Goal: Task Accomplishment & Management: Complete application form

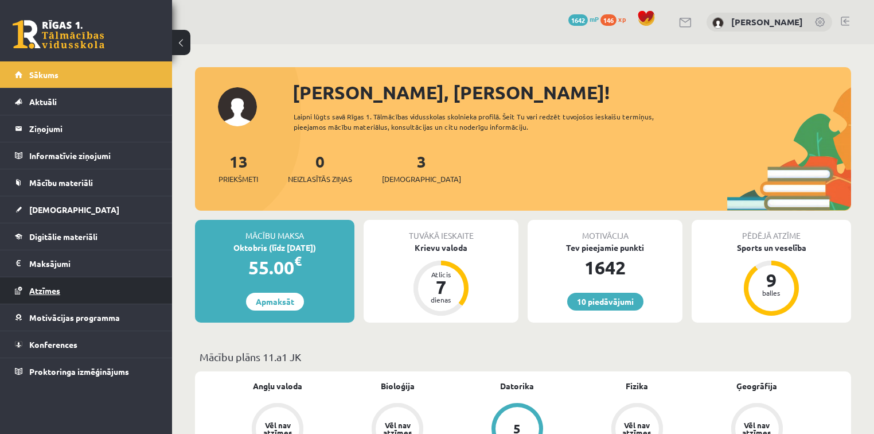
click at [94, 286] on link "Atzīmes" at bounding box center [86, 290] width 143 height 26
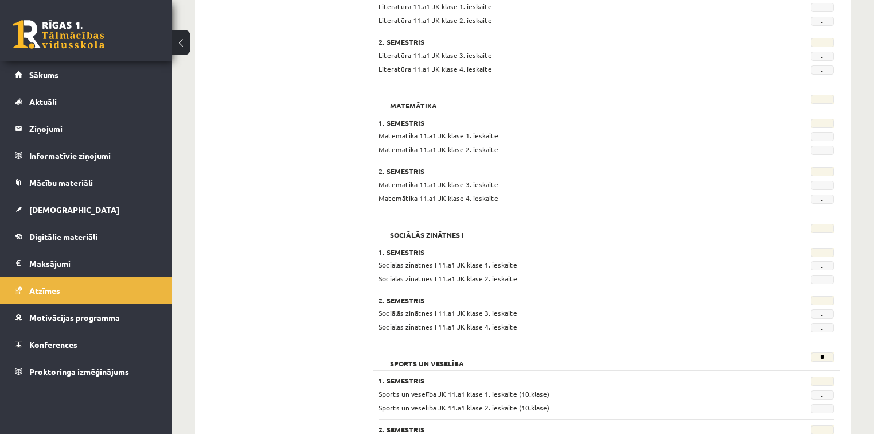
scroll to position [1457, 0]
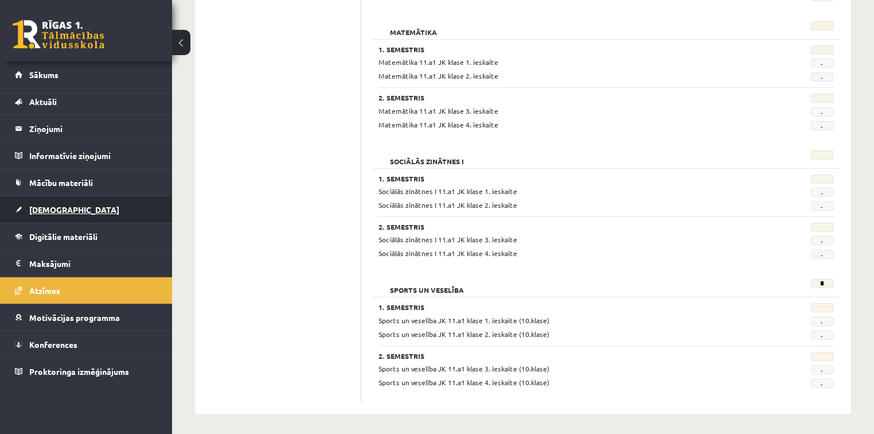
click at [89, 218] on link "[DEMOGRAPHIC_DATA]" at bounding box center [86, 209] width 143 height 26
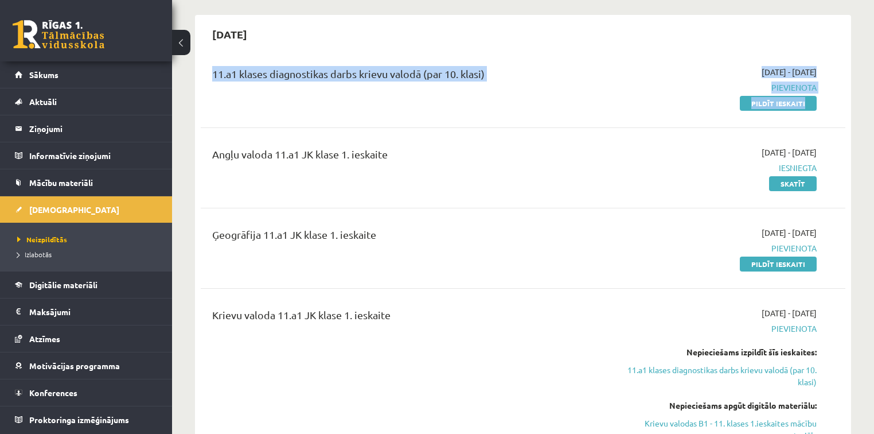
scroll to position [40, 0]
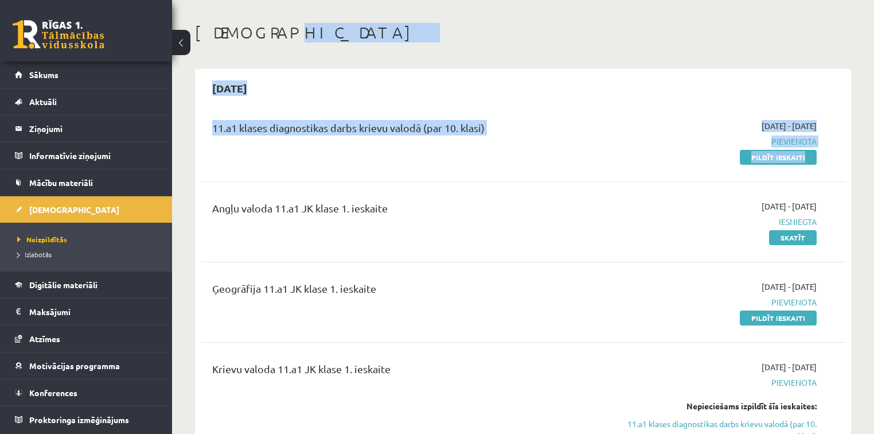
drag, startPoint x: 872, startPoint y: 26, endPoint x: 867, endPoint y: 1, distance: 25.6
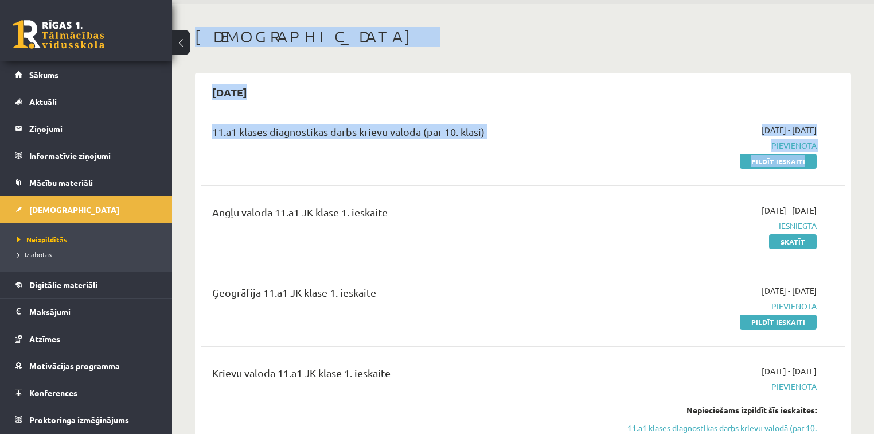
click at [833, 83] on div "[DATE]" at bounding box center [523, 92] width 645 height 27
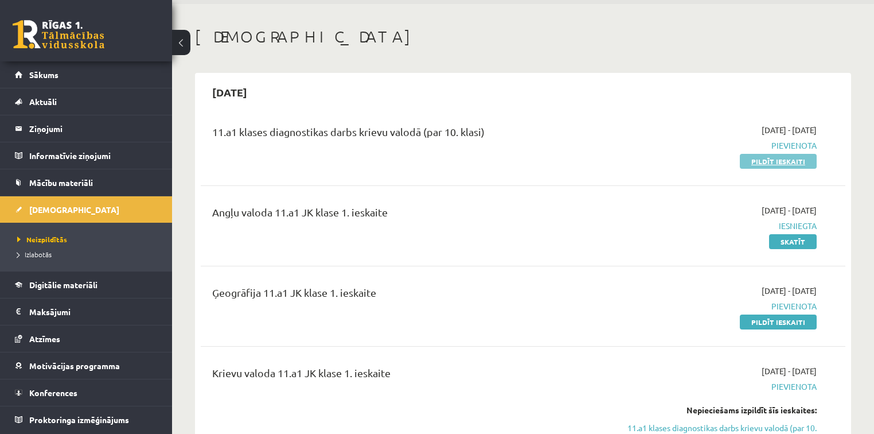
click at [805, 159] on link "Pildīt ieskaiti" at bounding box center [778, 161] width 77 height 15
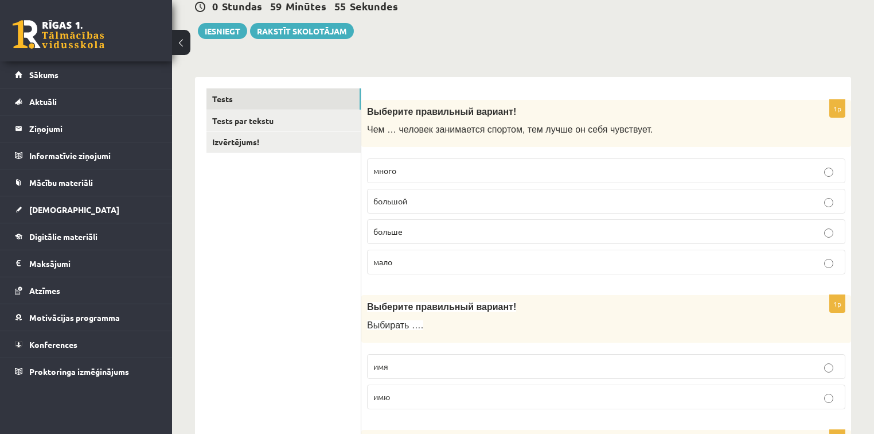
scroll to position [140, 0]
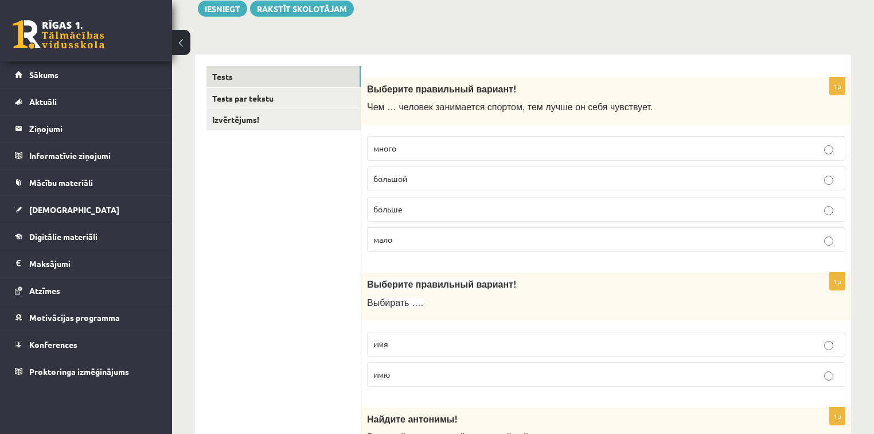
click at [438, 141] on label "много" at bounding box center [606, 148] width 478 height 25
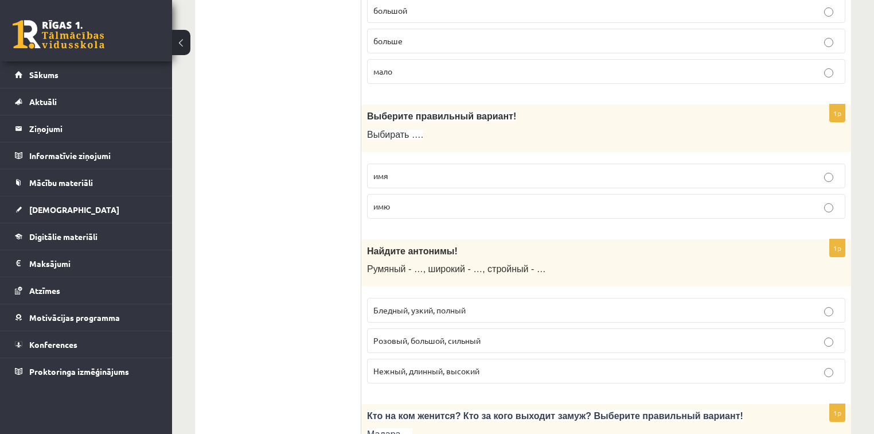
scroll to position [322, 0]
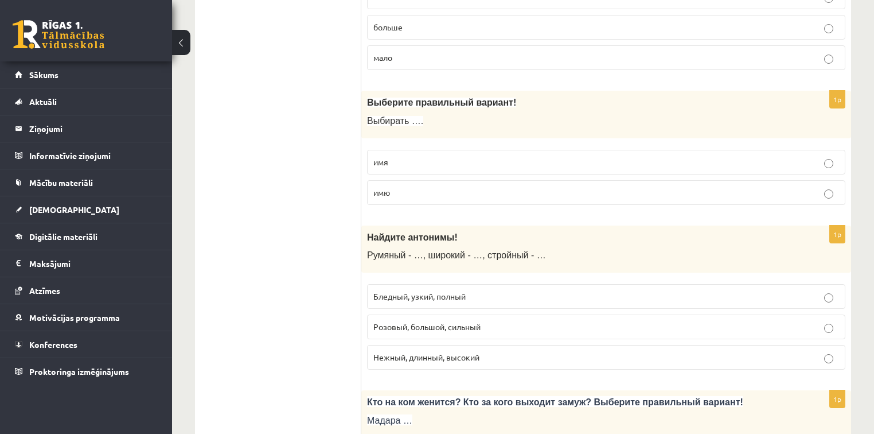
click at [397, 187] on p "имю" at bounding box center [606, 192] width 466 height 12
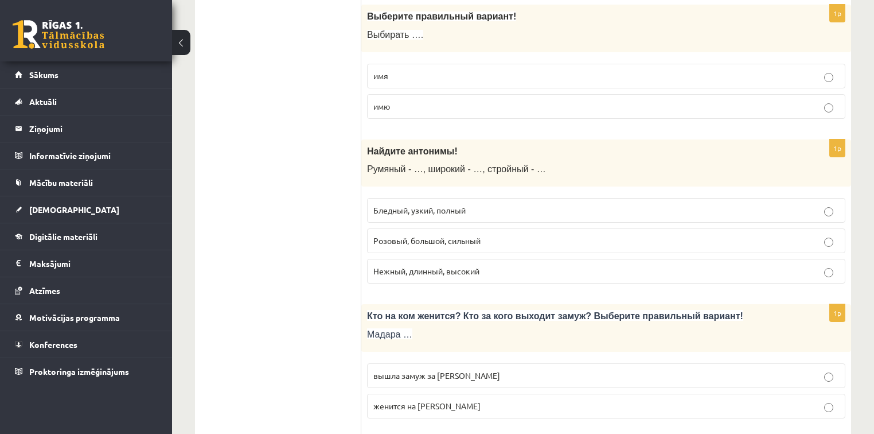
scroll to position [431, 0]
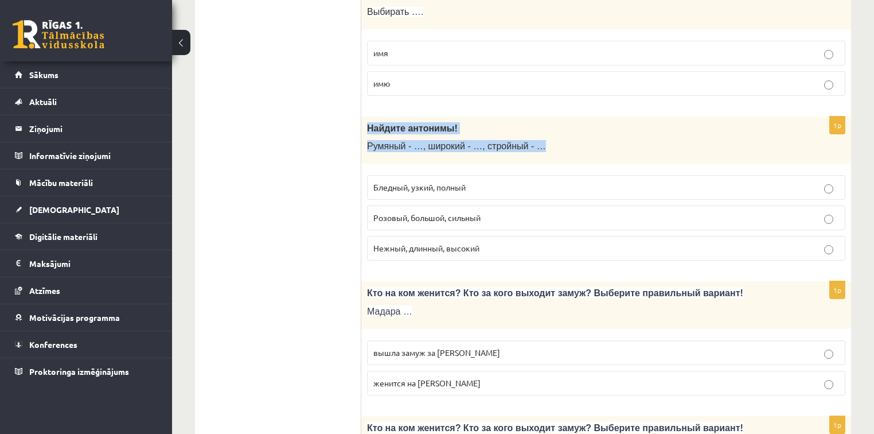
drag, startPoint x: 366, startPoint y: 128, endPoint x: 537, endPoint y: 146, distance: 172.4
click at [537, 146] on div "Найдите антонимы! Румяный - …, широкий - …, стройный - …" at bounding box center [606, 140] width 490 height 48
copy div "Найдите антонимы! Румяный - …, широкий - …, стройный - …"
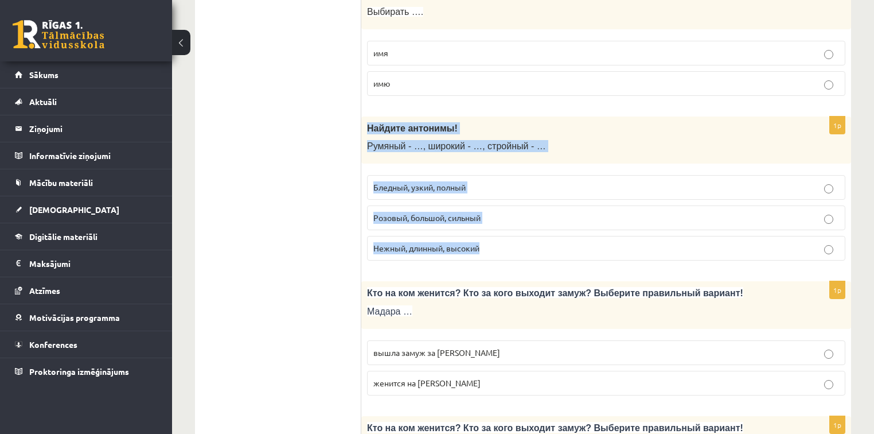
drag, startPoint x: 366, startPoint y: 126, endPoint x: 508, endPoint y: 232, distance: 177.0
click at [508, 232] on div "1p Найдите антонимы! Румяный - …, широкий - …, стройный - … Бледный, узкий, пол…" at bounding box center [606, 193] width 490 height 154
copy div "Найдите антонимы! Румяный - …, широкий - …, стройный - … Бледный, узкий, полный…"
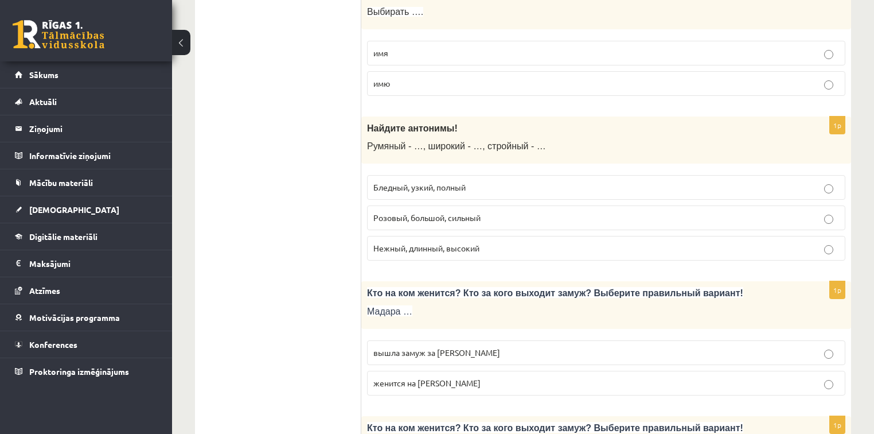
click at [443, 194] on label "Бледный, узкий, полный" at bounding box center [606, 187] width 478 height 25
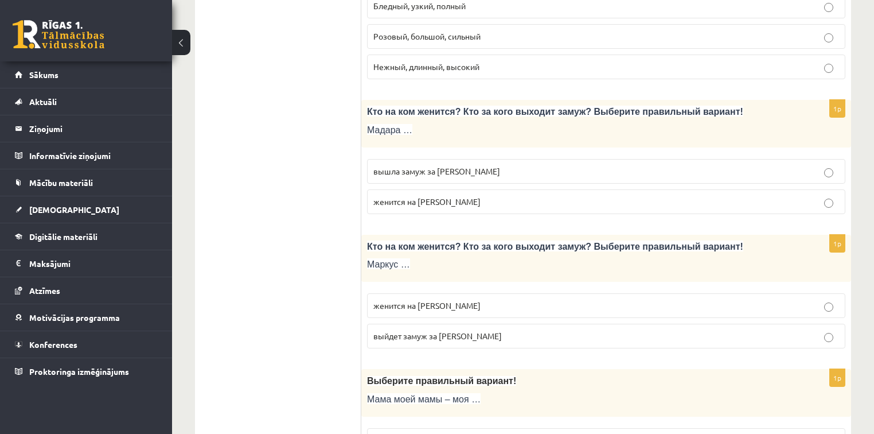
scroll to position [621, 0]
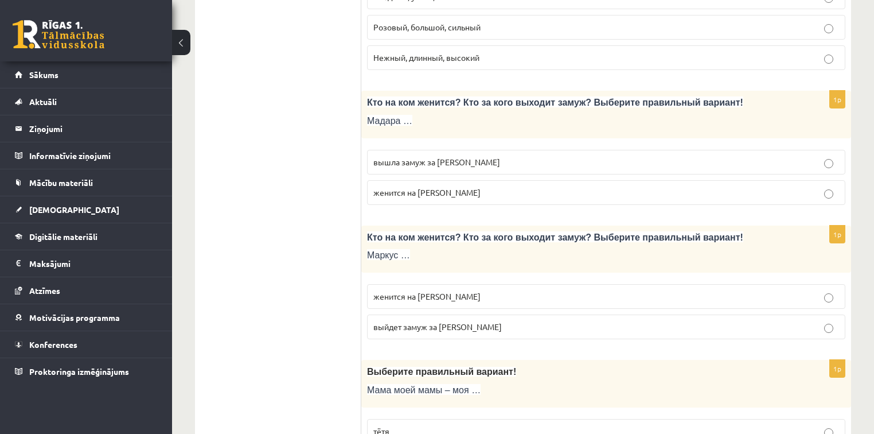
click at [422, 161] on span "вышла замуж за Марка" at bounding box center [436, 162] width 127 height 10
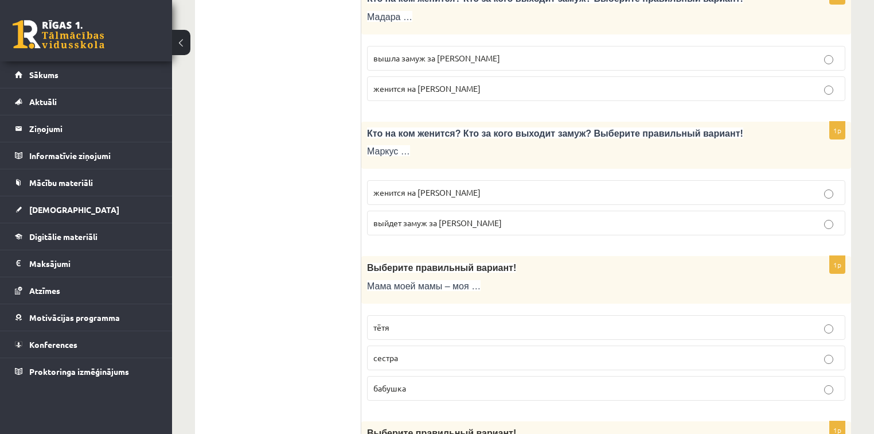
scroll to position [762, 0]
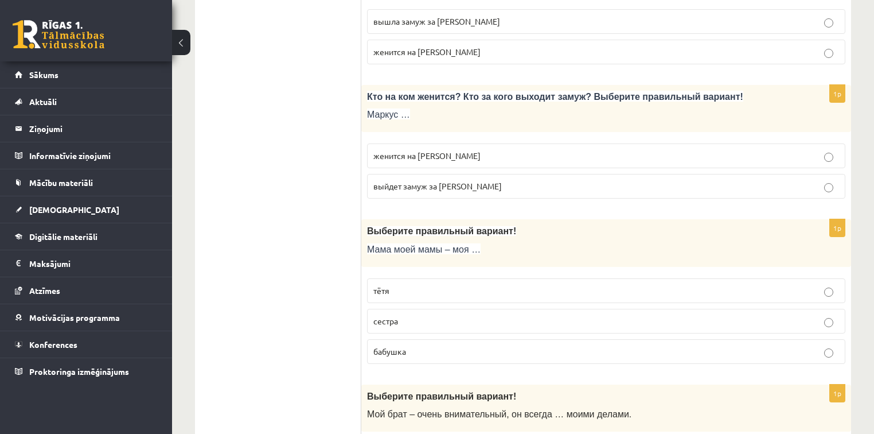
click at [397, 153] on span "женится на Агнии" at bounding box center [426, 155] width 107 height 10
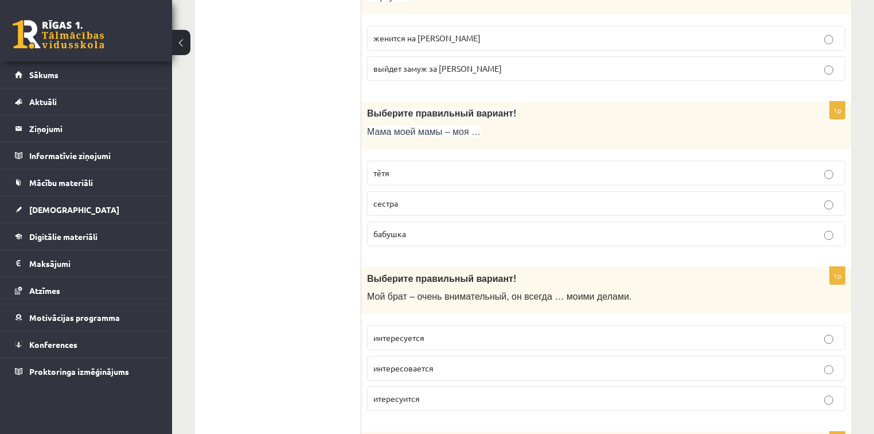
scroll to position [884, 0]
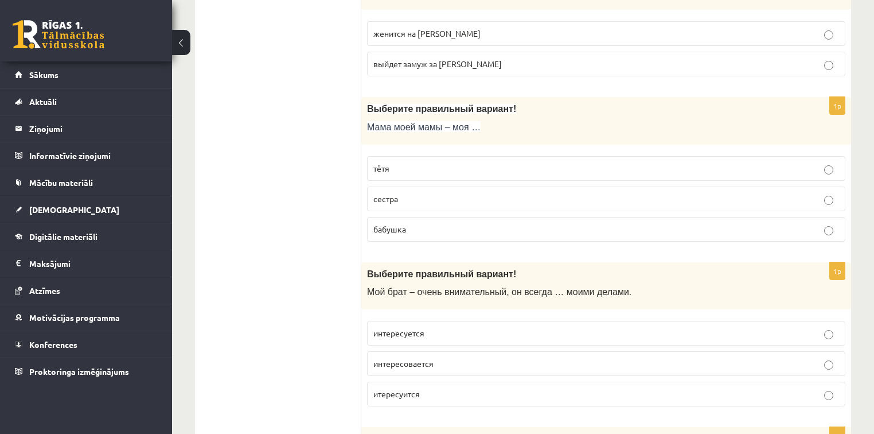
click at [402, 227] on span "бабушка" at bounding box center [389, 229] width 33 height 10
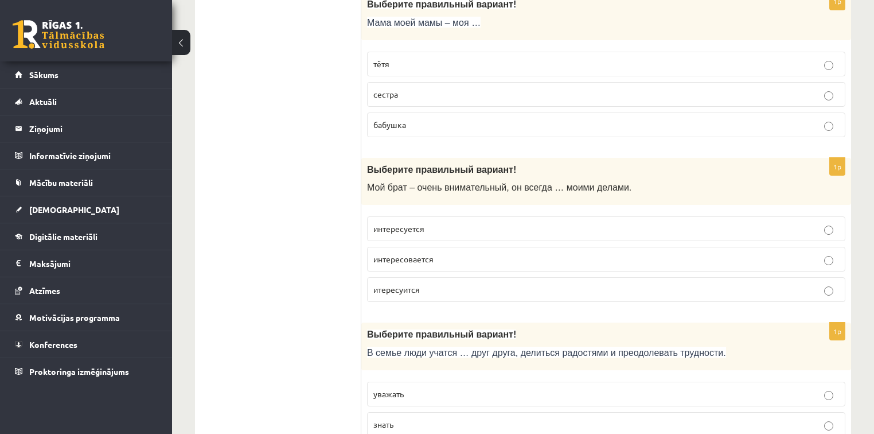
scroll to position [1020, 0]
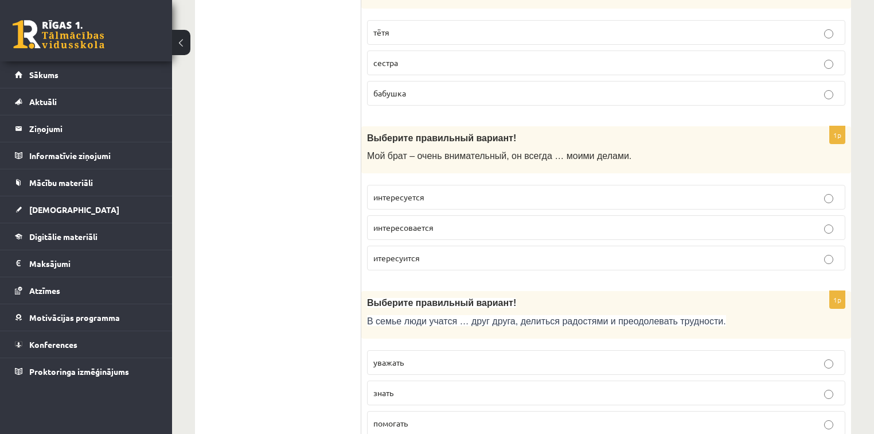
click at [436, 191] on p "интересуется" at bounding box center [606, 197] width 466 height 12
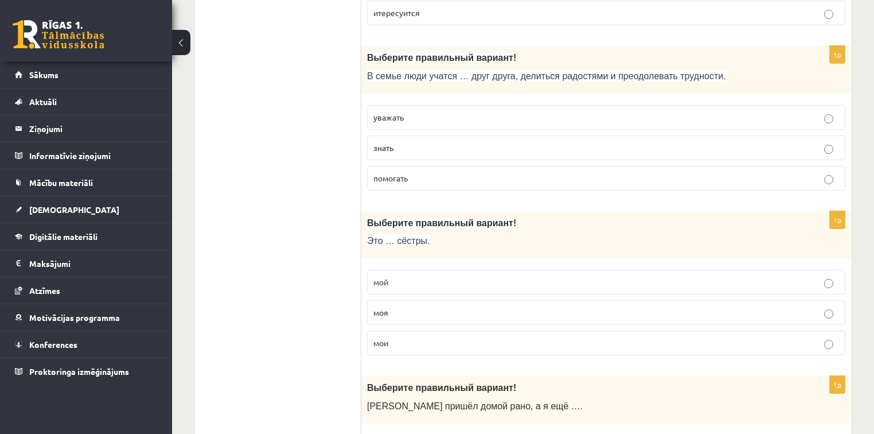
scroll to position [1255, 0]
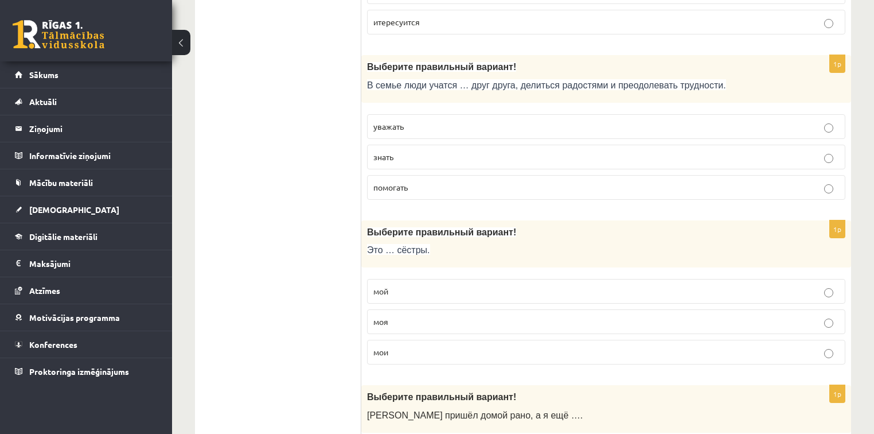
click at [395, 175] on label "помогать" at bounding box center [606, 187] width 478 height 25
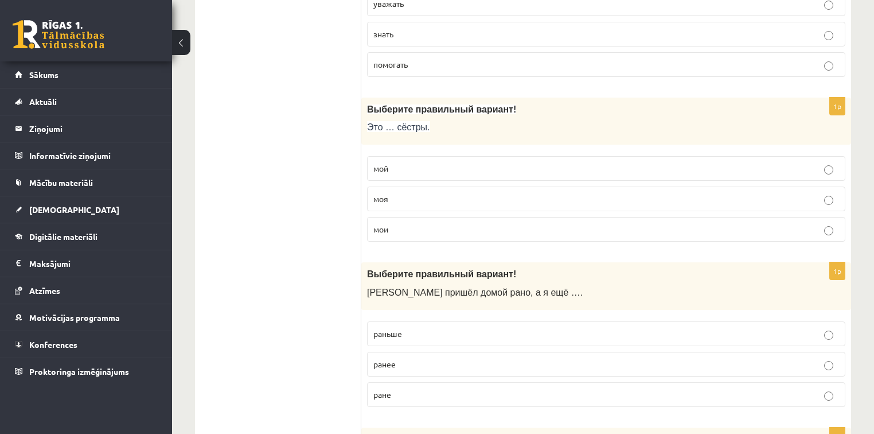
scroll to position [1405, 0]
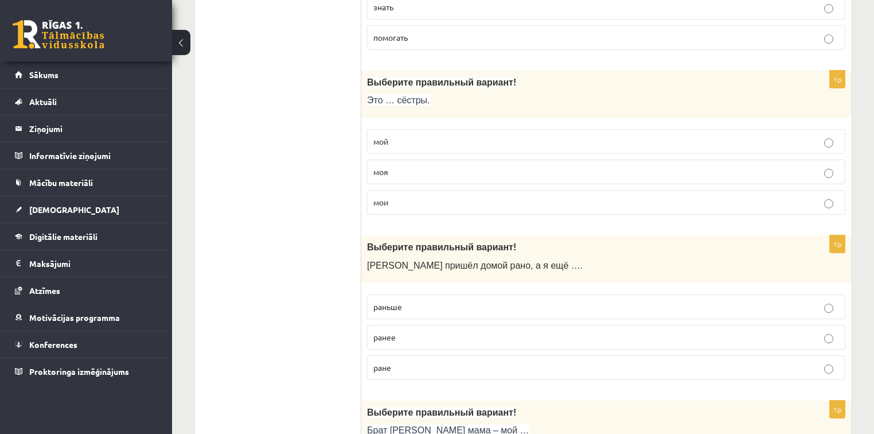
click at [398, 190] on label "мои" at bounding box center [606, 202] width 478 height 25
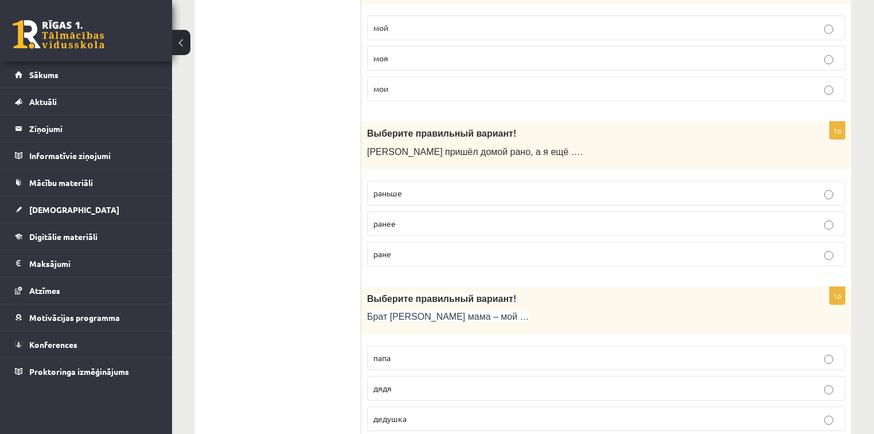
scroll to position [1537, 0]
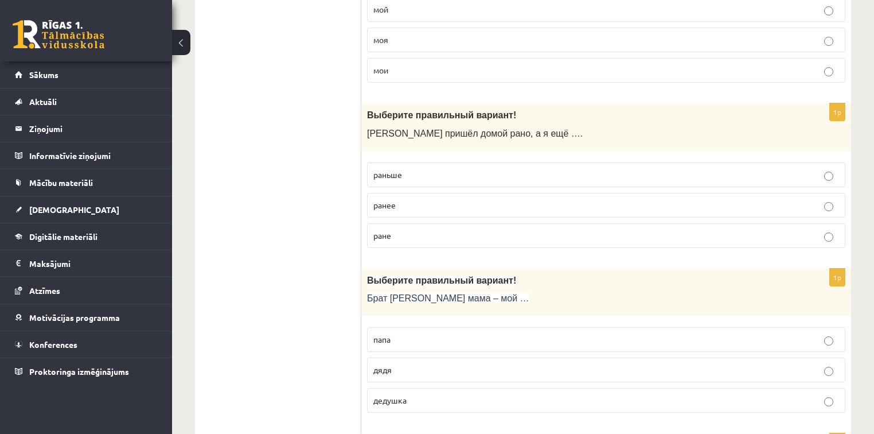
click at [408, 169] on p "раньше" at bounding box center [606, 175] width 466 height 12
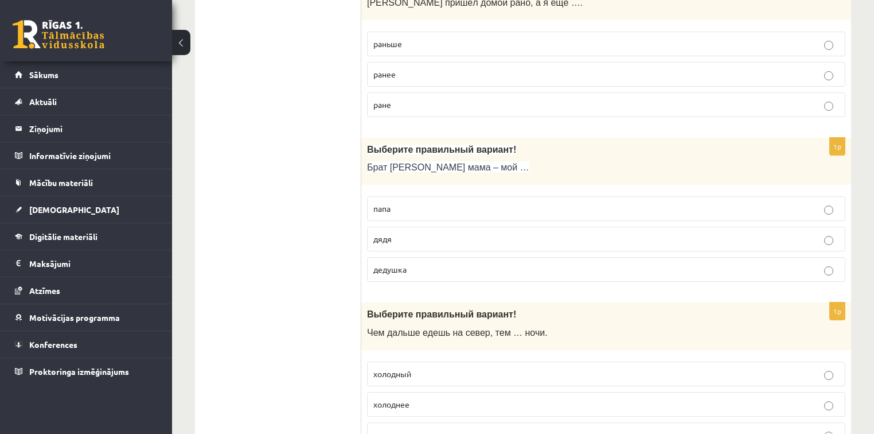
scroll to position [1672, 0]
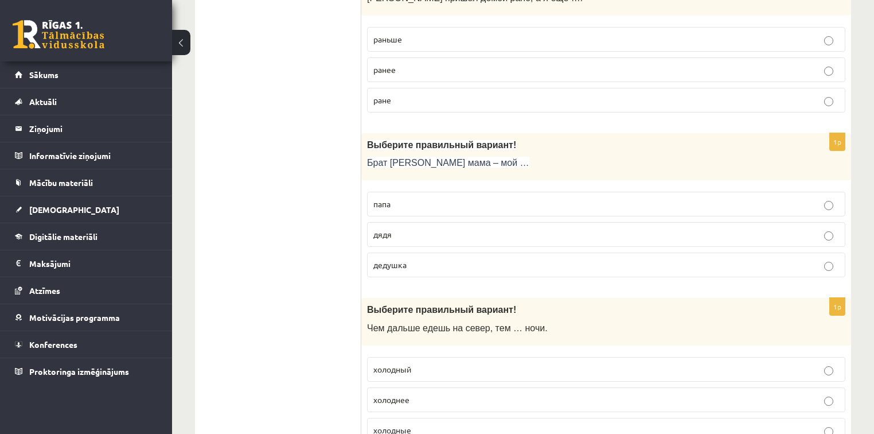
click at [414, 228] on p "дядя" at bounding box center [606, 234] width 466 height 12
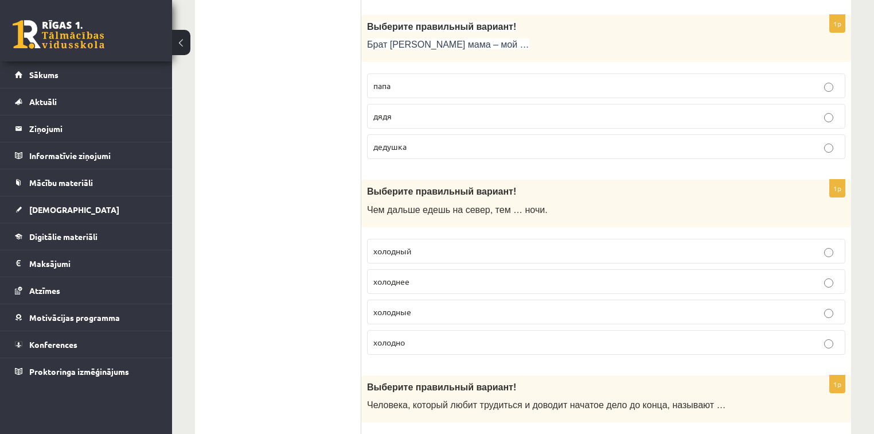
scroll to position [1813, 0]
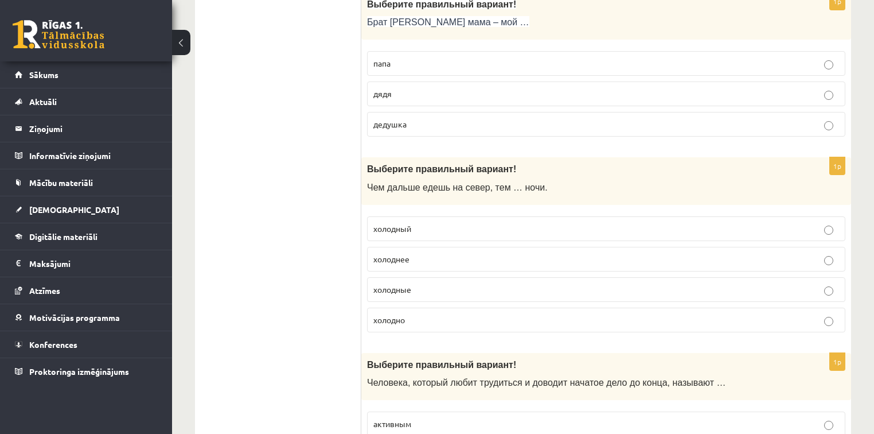
click at [430, 287] on label "холодные" at bounding box center [606, 289] width 478 height 25
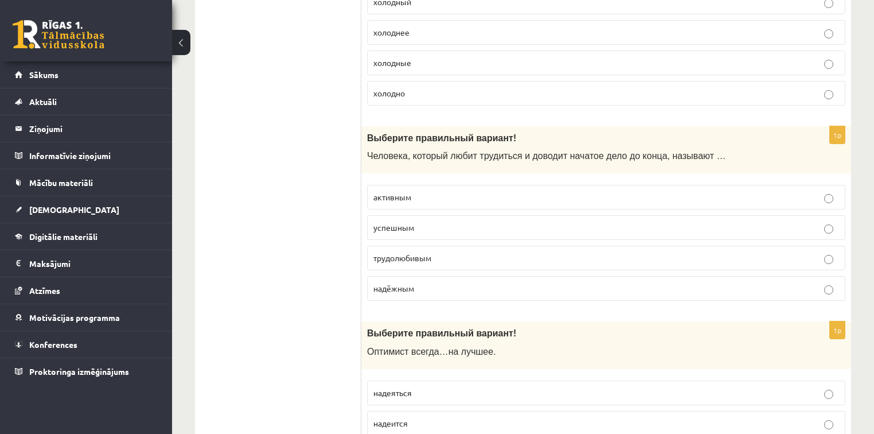
scroll to position [2048, 0]
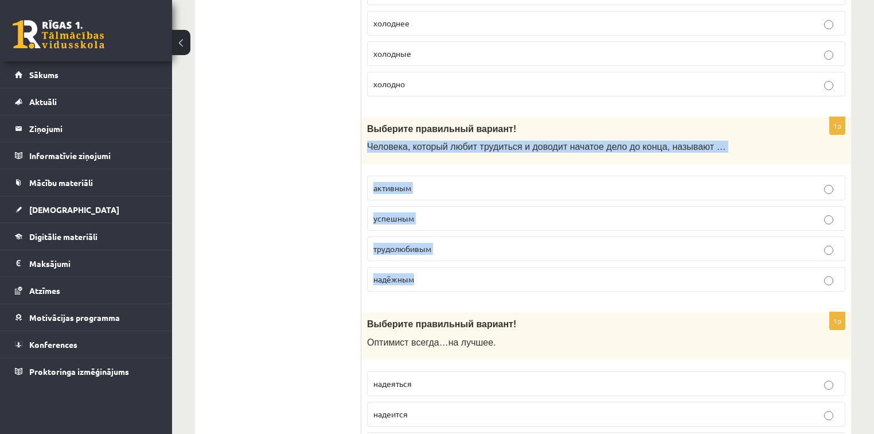
drag, startPoint x: 365, startPoint y: 142, endPoint x: 464, endPoint y: 262, distance: 155.7
click at [464, 262] on div "1p Выберите правильный вариант! Человека, который любит трудиться и доводит нач…" at bounding box center [606, 209] width 490 height 184
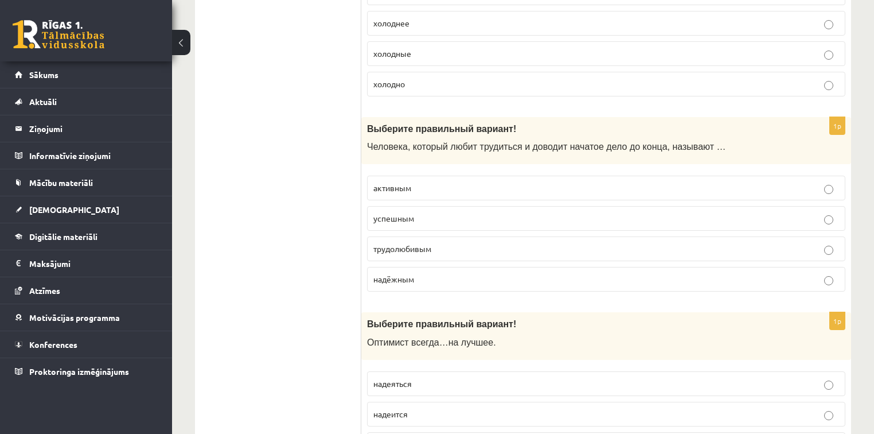
click at [508, 87] on label "холодно" at bounding box center [606, 84] width 478 height 25
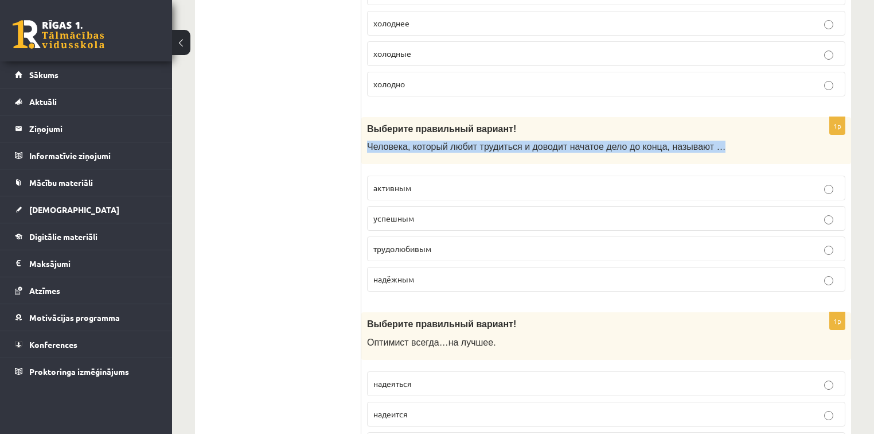
drag, startPoint x: 369, startPoint y: 139, endPoint x: 729, endPoint y: 140, distance: 360.7
click at [729, 140] on p "Человека, который любит трудиться и доводит начатое дело до конца, называют …" at bounding box center [577, 146] width 421 height 12
copy span "Человека, который любит трудиться и доводит начатое дело до конца, называют …"
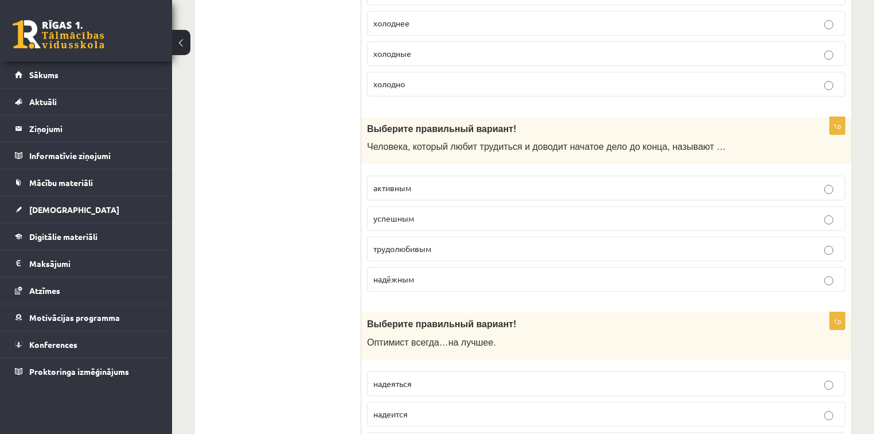
click at [413, 243] on span "трудолюбивым" at bounding box center [402, 248] width 58 height 10
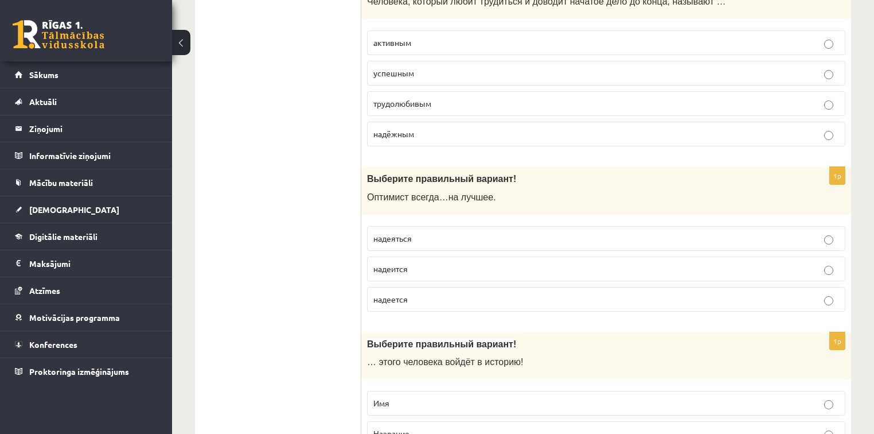
scroll to position [2207, 0]
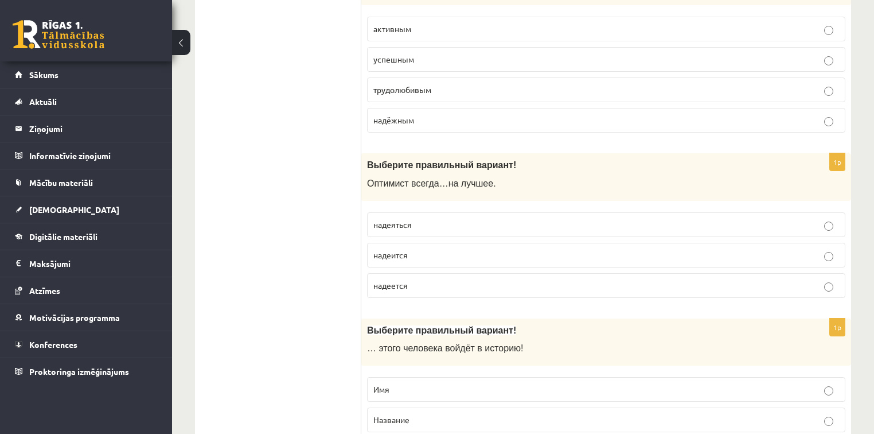
click at [390, 219] on span "надеяться" at bounding box center [392, 224] width 38 height 10
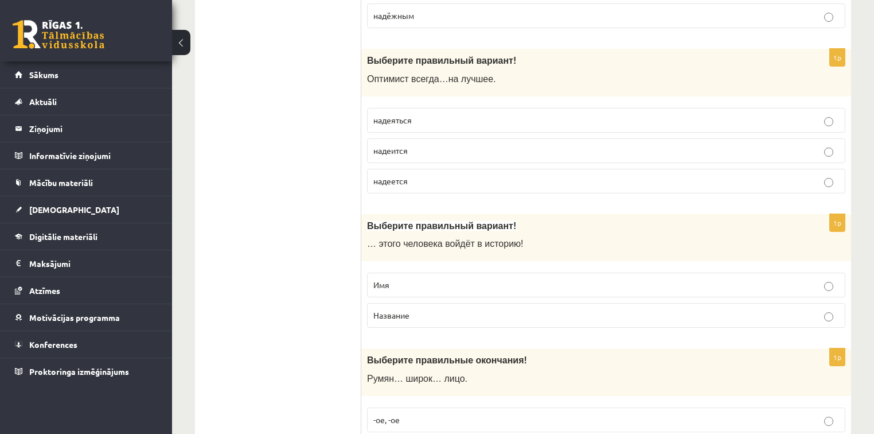
scroll to position [2339, 0]
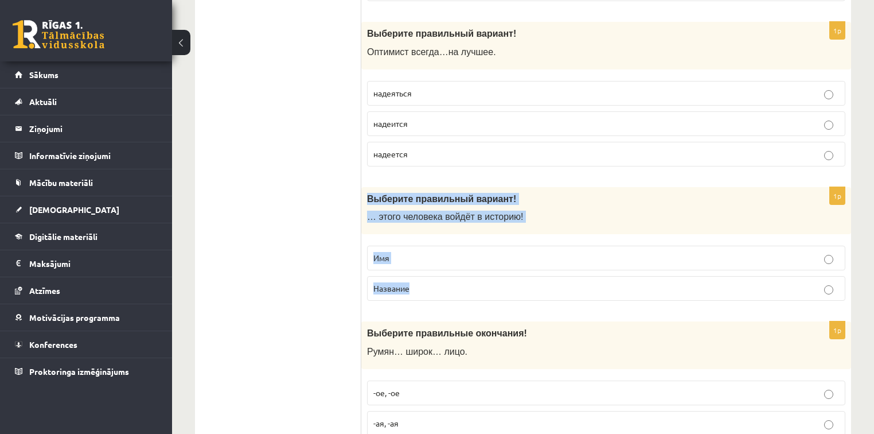
drag, startPoint x: 367, startPoint y: 192, endPoint x: 444, endPoint y: 262, distance: 103.9
click at [444, 262] on div "1p Выберите правильный вариант! … этого человека войдёт в историю! Имя Название" at bounding box center [606, 248] width 490 height 123
copy div "Выберите правильный вариант! … этого человека войдёт в историю! Имя Название"
click at [482, 252] on p "Имя" at bounding box center [606, 258] width 466 height 12
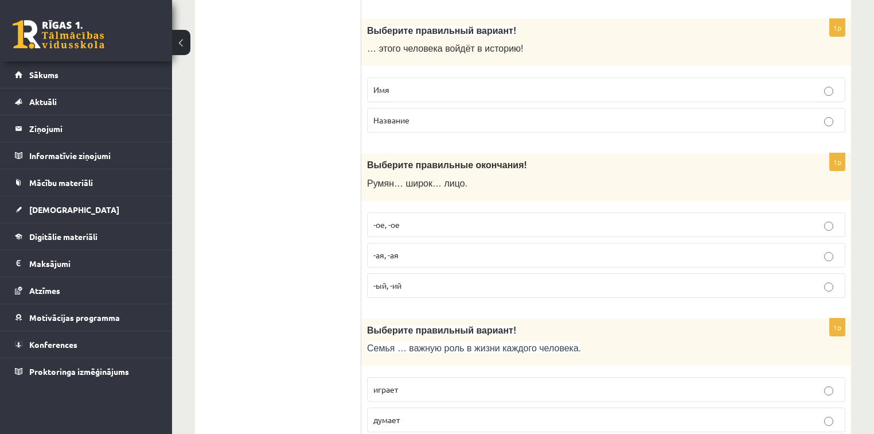
scroll to position [2511, 0]
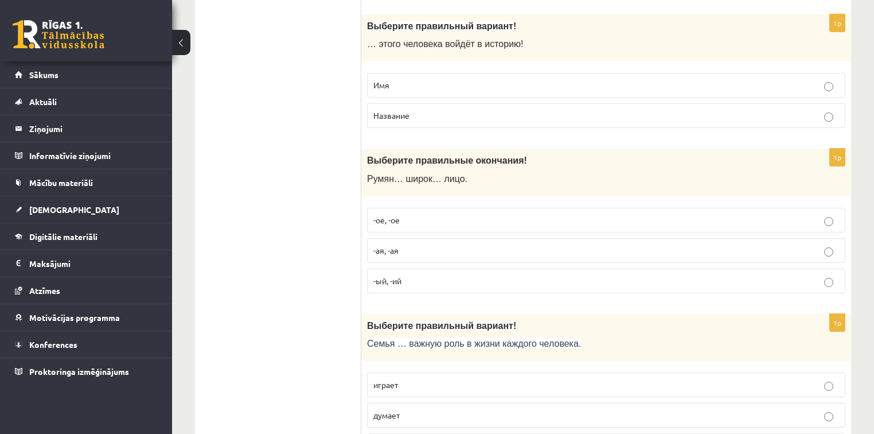
click at [390, 275] on span "-ый, -ий" at bounding box center [387, 280] width 28 height 10
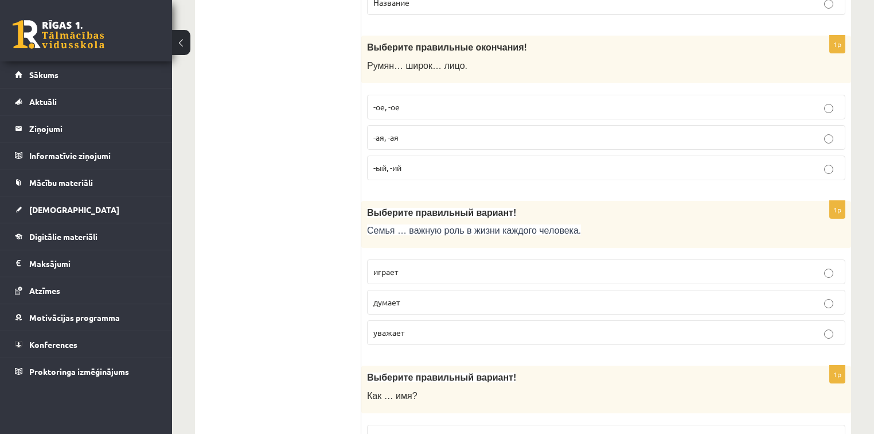
scroll to position [2620, 0]
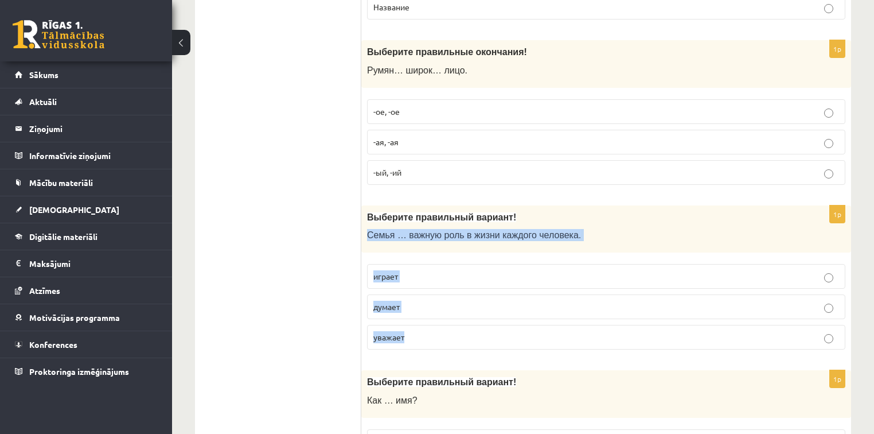
drag, startPoint x: 364, startPoint y: 219, endPoint x: 430, endPoint y: 311, distance: 113.5
click at [430, 311] on div "1p Выберите правильный вариант! Семья … важную роль в жизни каждого человека. и…" at bounding box center [606, 282] width 490 height 154
copy div "Семья … важную роль в жизни каждого человека. играет думает уважает"
click at [433, 274] on label "играет" at bounding box center [606, 276] width 478 height 25
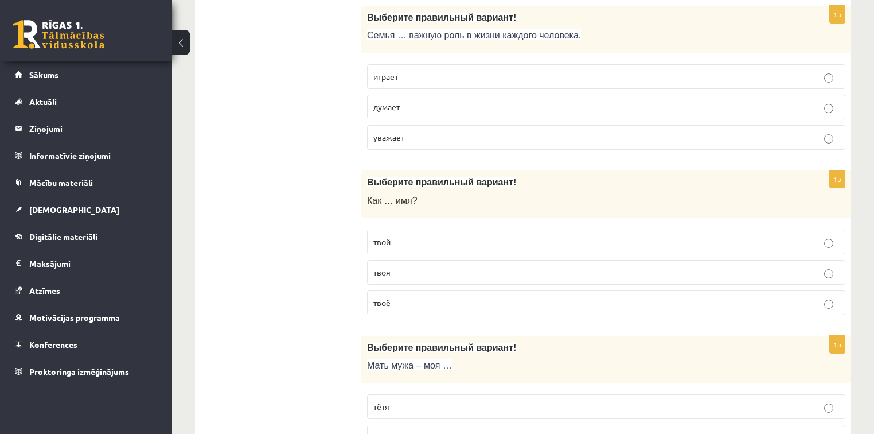
scroll to position [2796, 0]
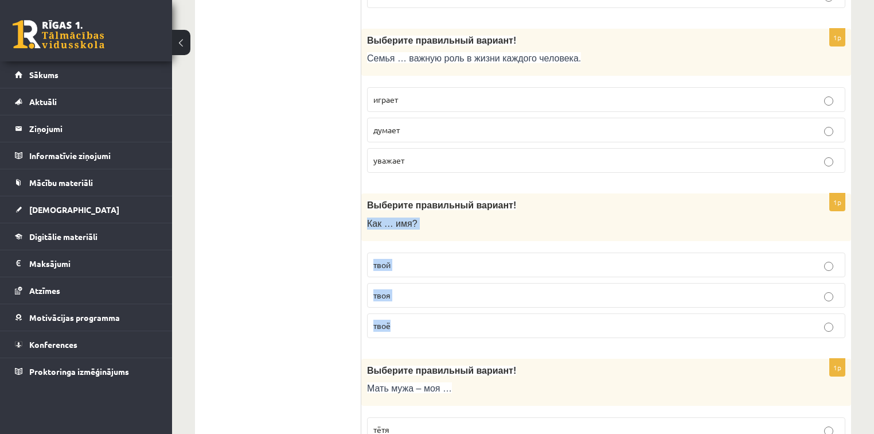
drag, startPoint x: 367, startPoint y: 206, endPoint x: 422, endPoint y: 326, distance: 131.4
click at [422, 326] on div "1p Выберите правильный вариант! Как … имя? твой твоя твоё" at bounding box center [606, 270] width 490 height 154
copy div "Как … имя? твой твоя твоё"
click at [398, 319] on p "твоё" at bounding box center [606, 325] width 466 height 12
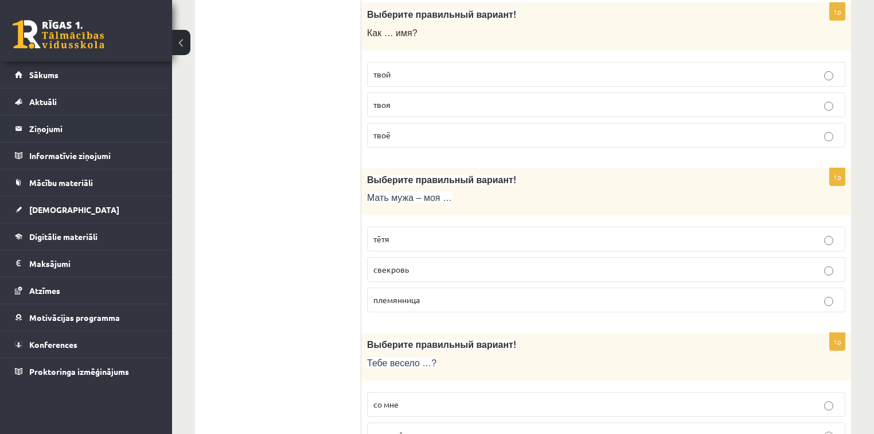
scroll to position [3118, 0]
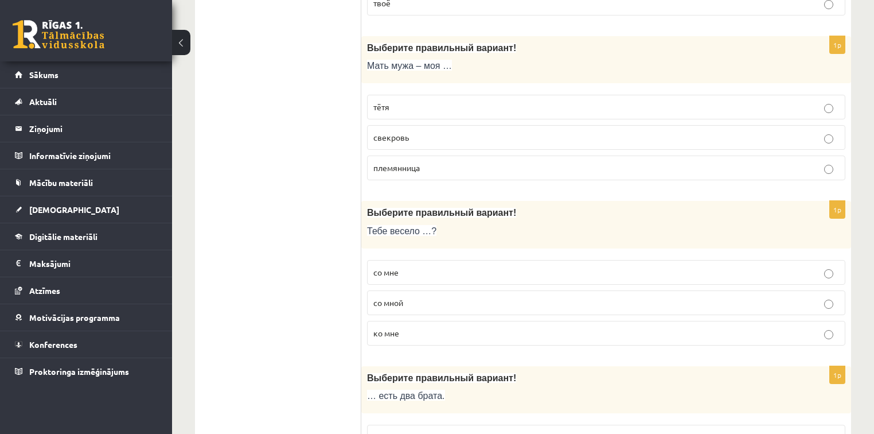
click at [413, 131] on p "свекровь" at bounding box center [606, 137] width 466 height 12
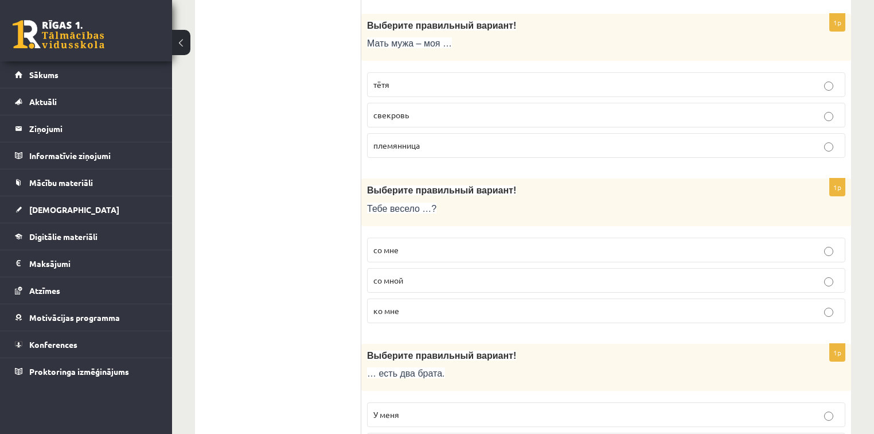
click at [381, 237] on label "со мне" at bounding box center [606, 249] width 478 height 25
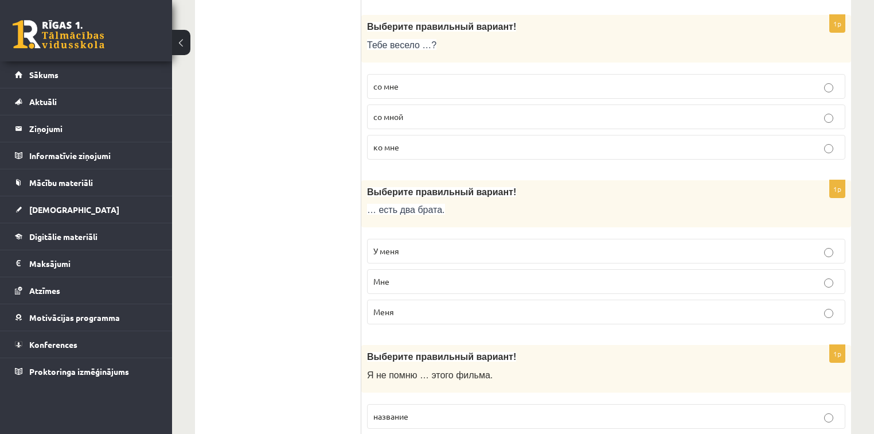
scroll to position [3336, 0]
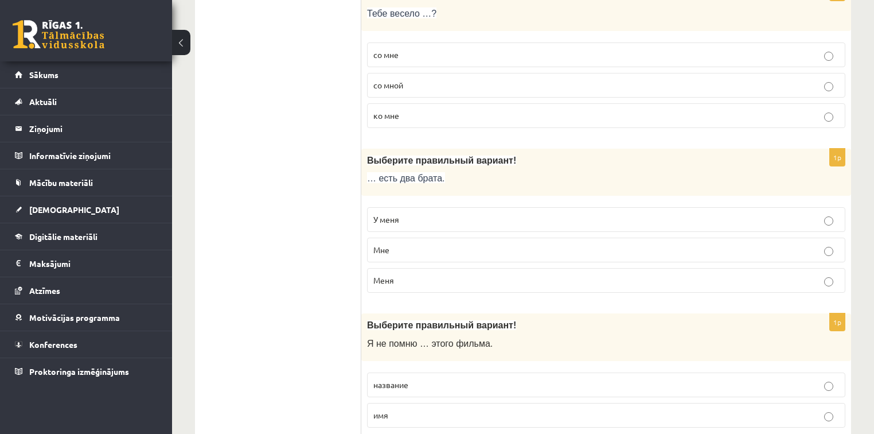
click at [392, 214] on span "У меня" at bounding box center [386, 219] width 26 height 10
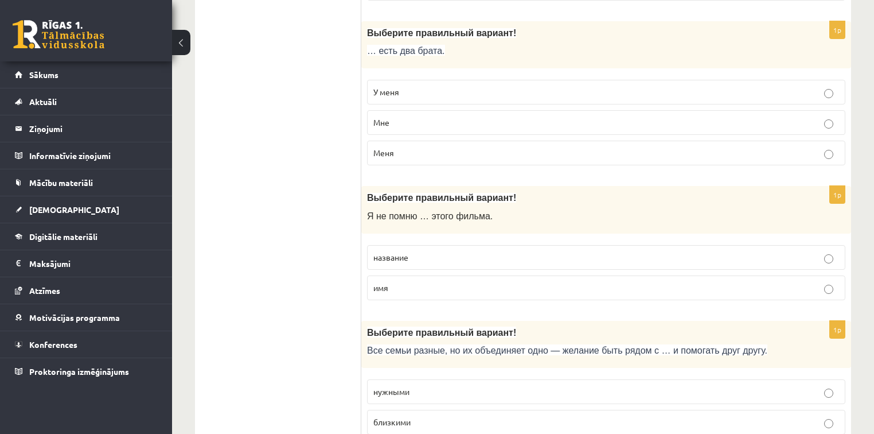
scroll to position [3468, 0]
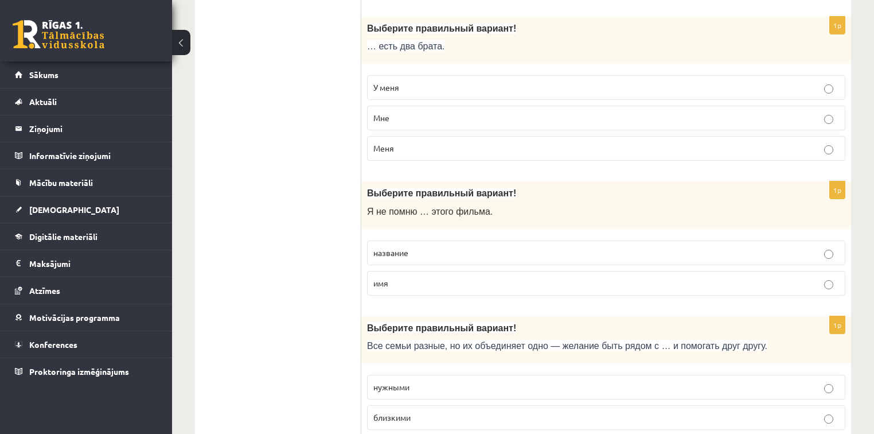
click at [411, 247] on p "название" at bounding box center [606, 253] width 466 height 12
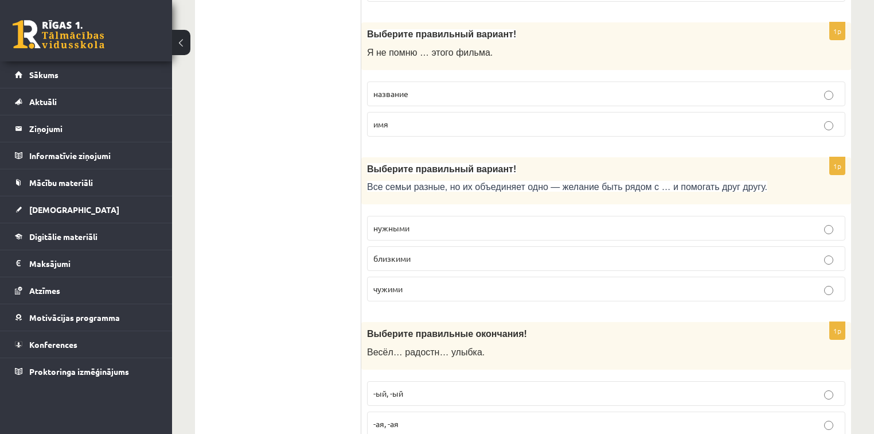
scroll to position [3631, 0]
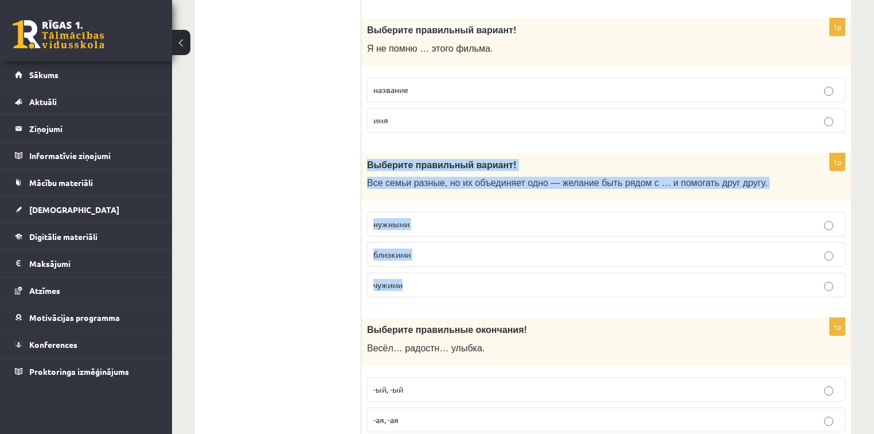
drag, startPoint x: 365, startPoint y: 153, endPoint x: 448, endPoint y: 259, distance: 135.6
click at [448, 259] on div "1p Выберите правильный вариант! Все семьи разные, но их объединяет одно — желан…" at bounding box center [606, 230] width 490 height 154
copy div "Выберите правильный вариант! Все семьи разные, но их объединяет одно — желание …"
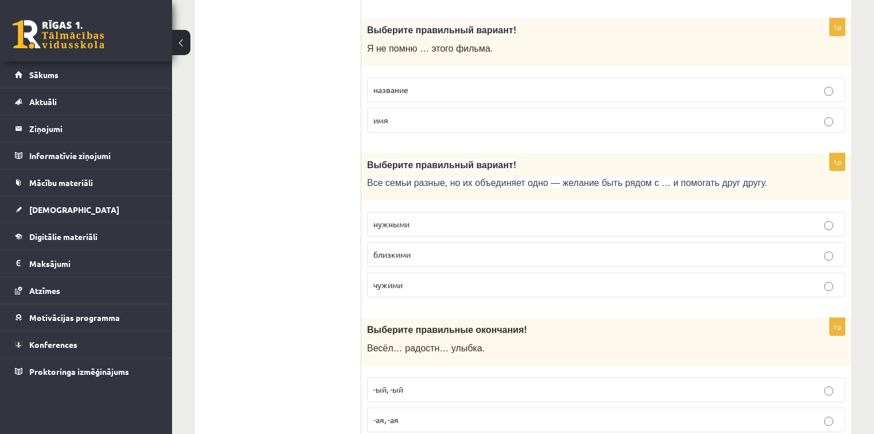
click at [422, 248] on p "близкими" at bounding box center [606, 254] width 466 height 12
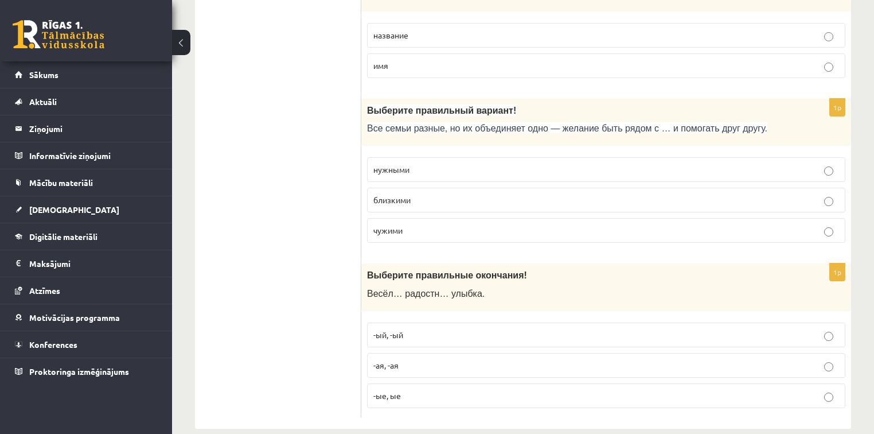
click at [392, 322] on label "-ый, -ый" at bounding box center [606, 334] width 478 height 25
click at [514, 383] on label "-ые, ые" at bounding box center [606, 395] width 478 height 25
drag, startPoint x: 365, startPoint y: 271, endPoint x: 461, endPoint y: 379, distance: 145.0
click at [461, 379] on div "1p Выберите правильные окончания! Весёл… радостн… улыбка. -ый, -ый -ая, -ая -ые…" at bounding box center [606, 340] width 490 height 154
copy div "Весёл… радостн… улыбка. -ый, -ый -ая, -ая -ые, ые"
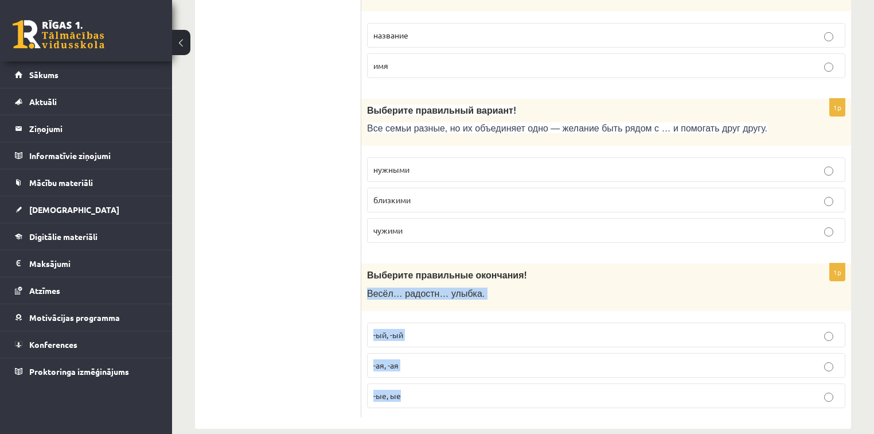
click at [438, 353] on label "-ая, -ая" at bounding box center [606, 365] width 478 height 25
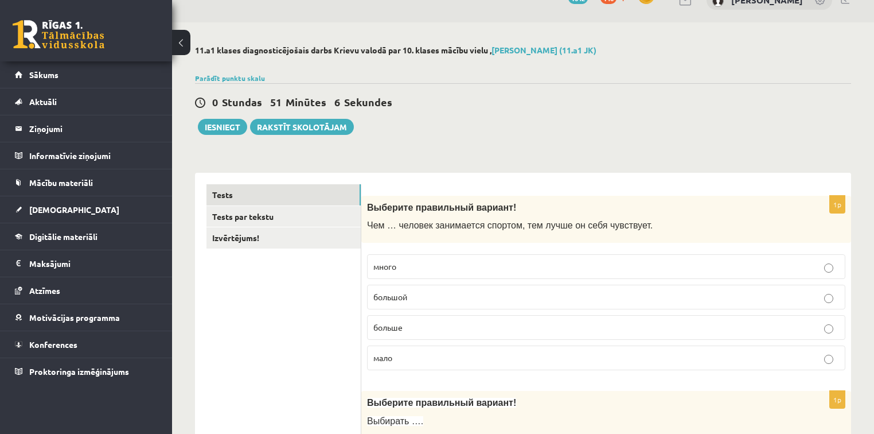
scroll to position [0, 0]
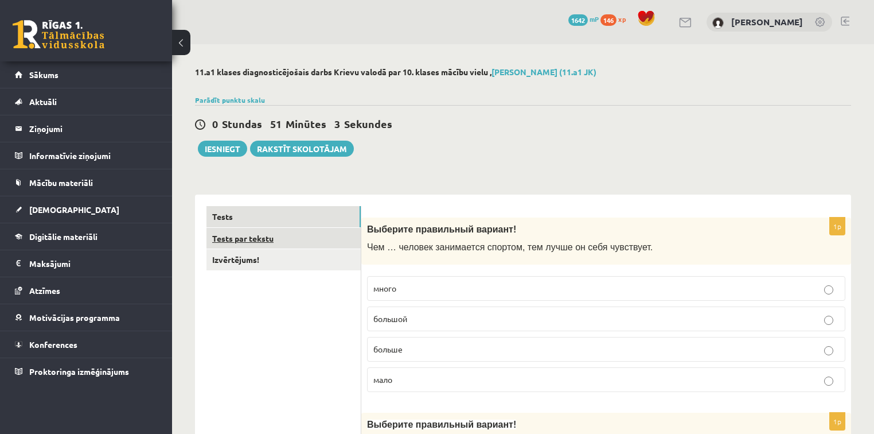
click at [301, 236] on link "Tests par tekstu" at bounding box center [283, 238] width 154 height 21
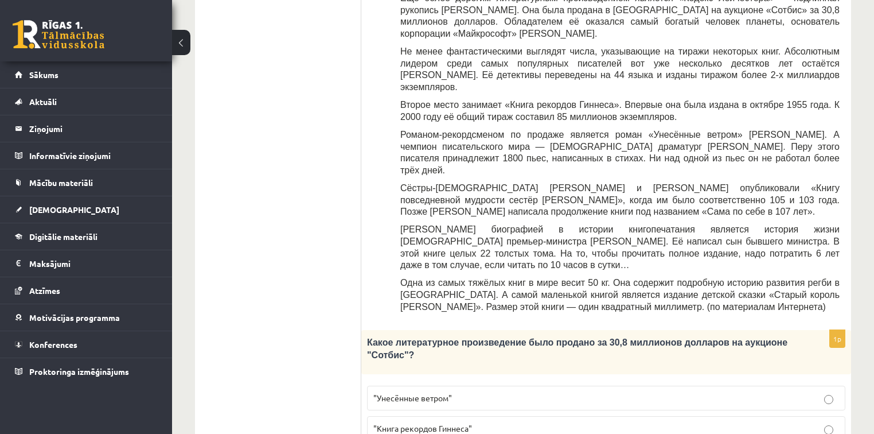
scroll to position [367, 0]
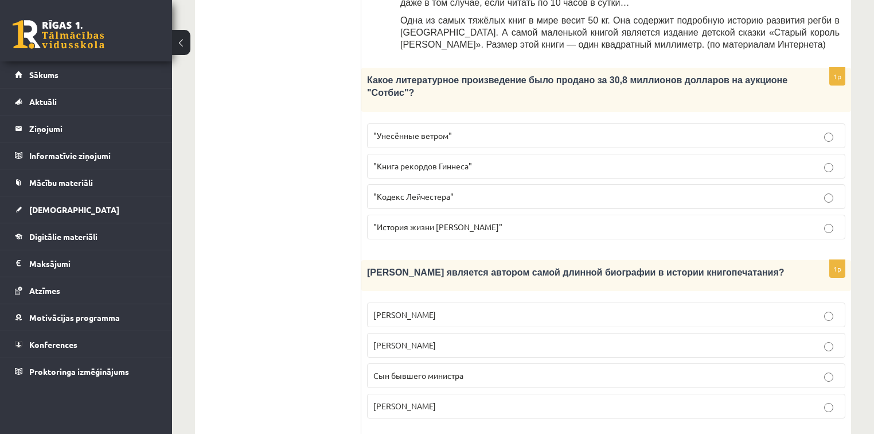
scroll to position [619, 0]
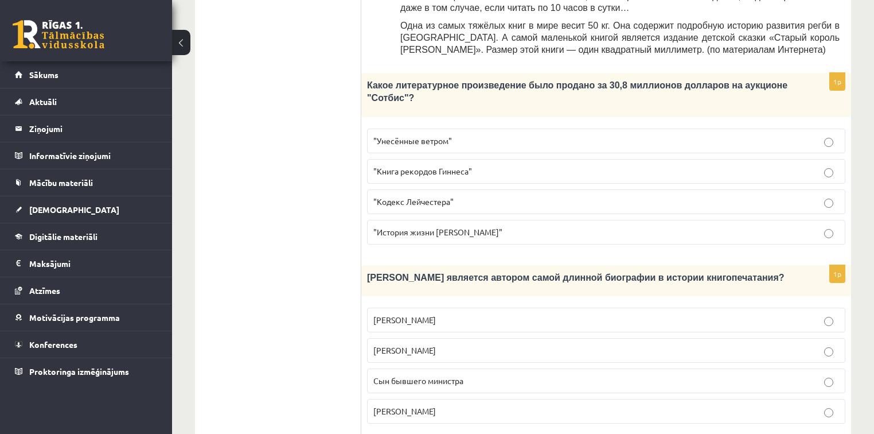
click at [798, 399] on label "Агата Кристи" at bounding box center [606, 411] width 478 height 25
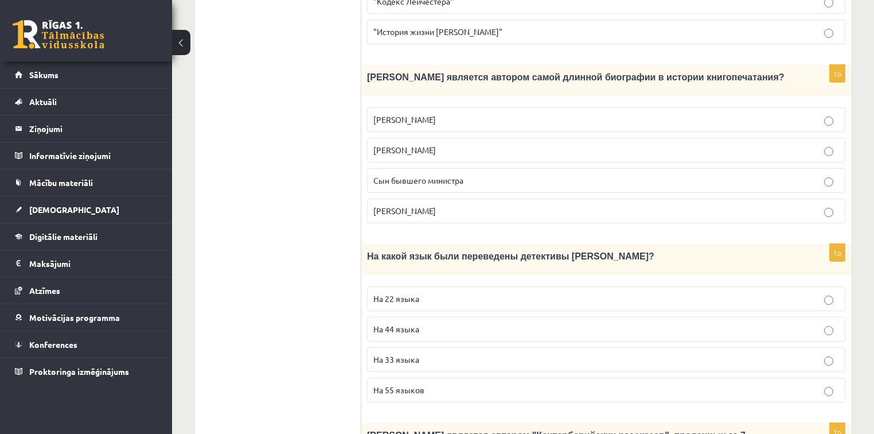
scroll to position [872, 0]
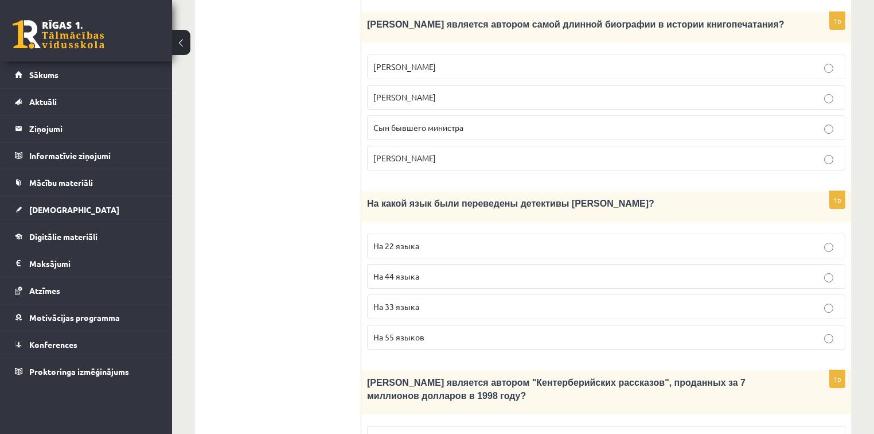
click at [719, 264] on label "На 44 языка" at bounding box center [606, 276] width 478 height 25
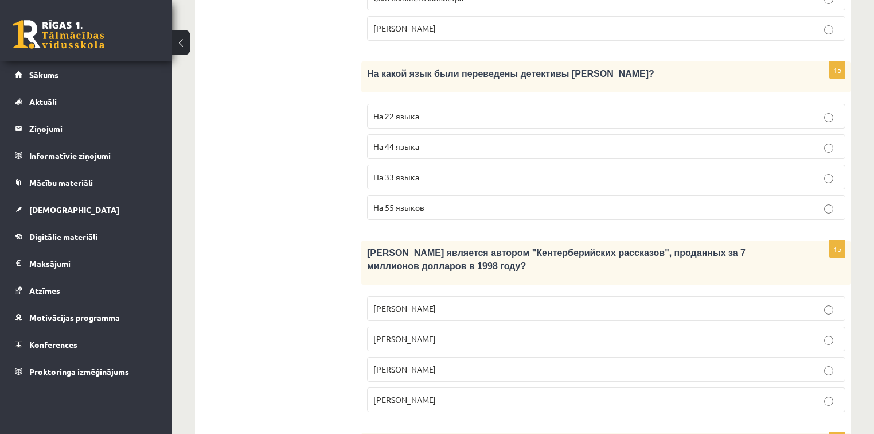
scroll to position [1028, 0]
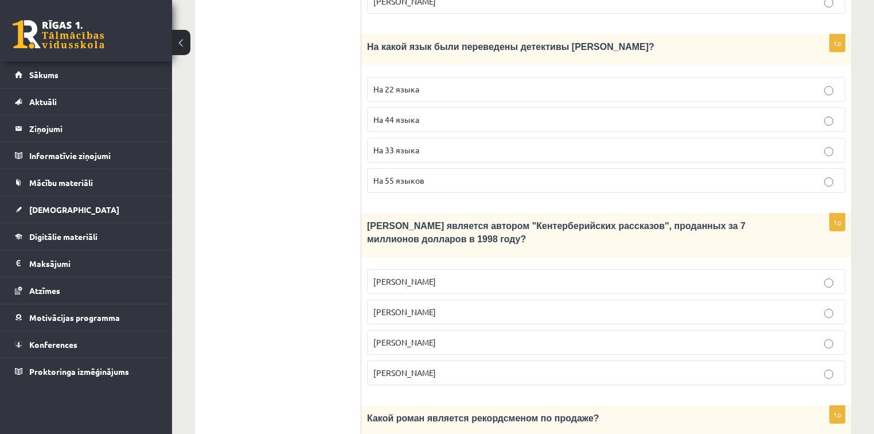
click at [716, 336] on p "Джефри Чосер" at bounding box center [606, 342] width 466 height 12
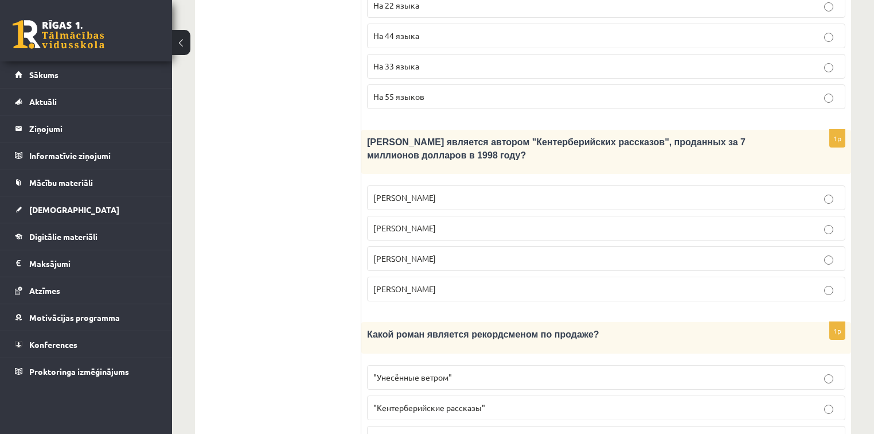
click at [621, 365] on label ""Унесённые ветром"" at bounding box center [606, 377] width 478 height 25
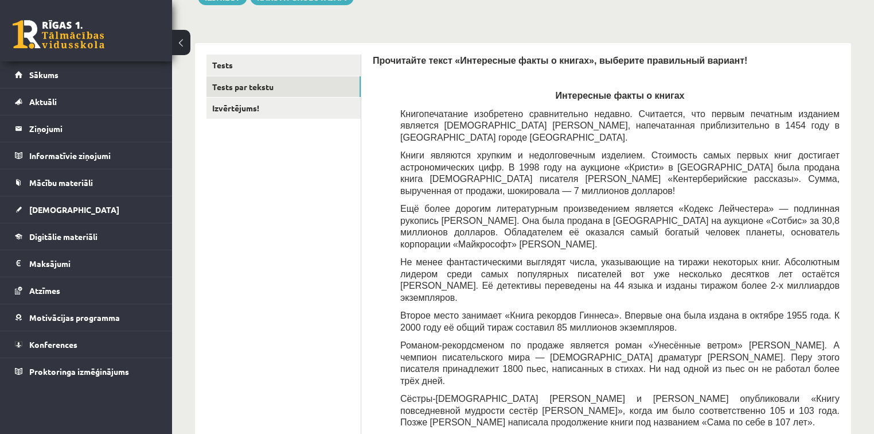
scroll to position [91, 0]
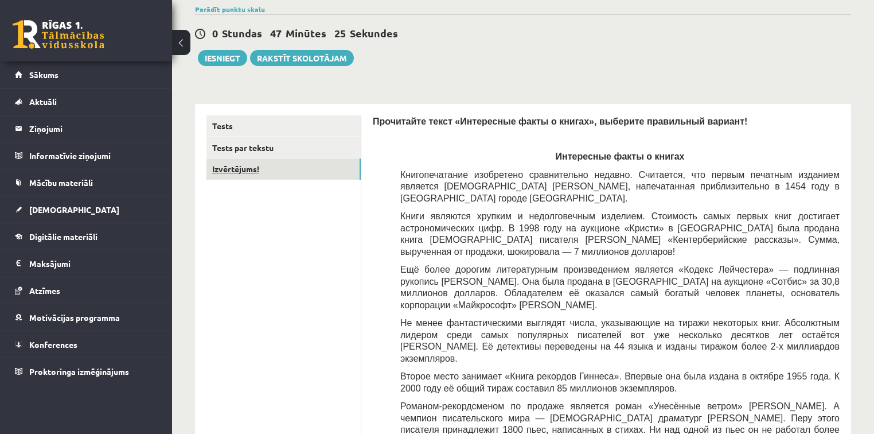
click at [326, 170] on link "Izvērtējums!" at bounding box center [283, 168] width 154 height 21
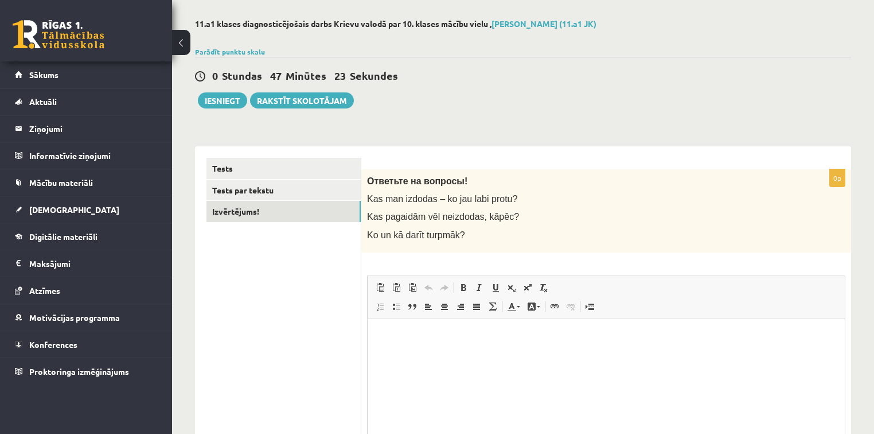
click at [461, 291] on span at bounding box center [463, 287] width 9 height 9
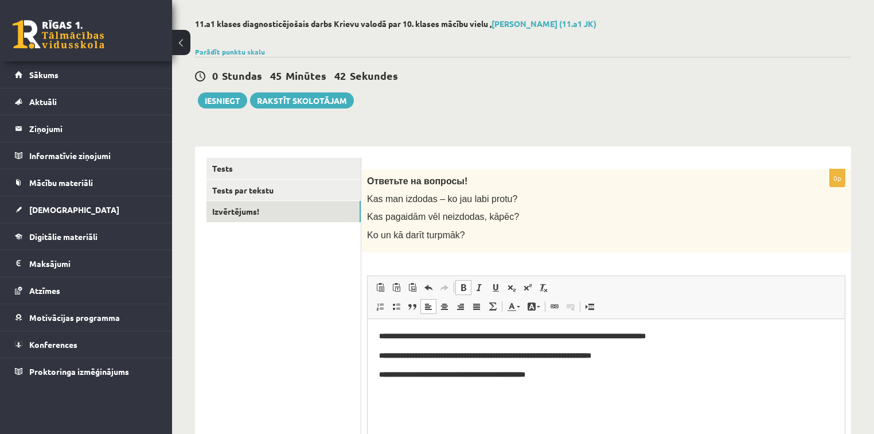
click at [461, 291] on span at bounding box center [463, 287] width 9 height 9
click at [465, 283] on span at bounding box center [463, 287] width 9 height 9
click at [466, 290] on span at bounding box center [463, 287] width 9 height 9
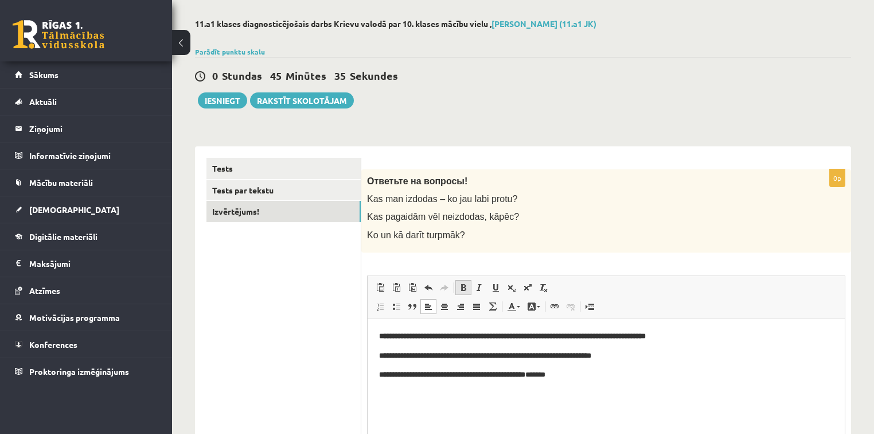
click at [466, 290] on span at bounding box center [463, 287] width 9 height 9
drag, startPoint x: 569, startPoint y: 376, endPoint x: 578, endPoint y: 376, distance: 8.6
click at [578, 376] on p "**********" at bounding box center [606, 374] width 455 height 12
click at [467, 287] on span at bounding box center [463, 287] width 9 height 9
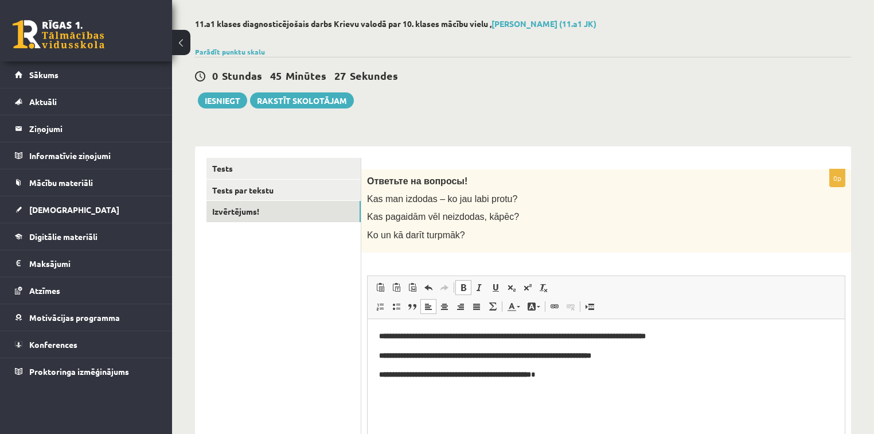
click at [601, 378] on p "**********" at bounding box center [606, 374] width 455 height 12
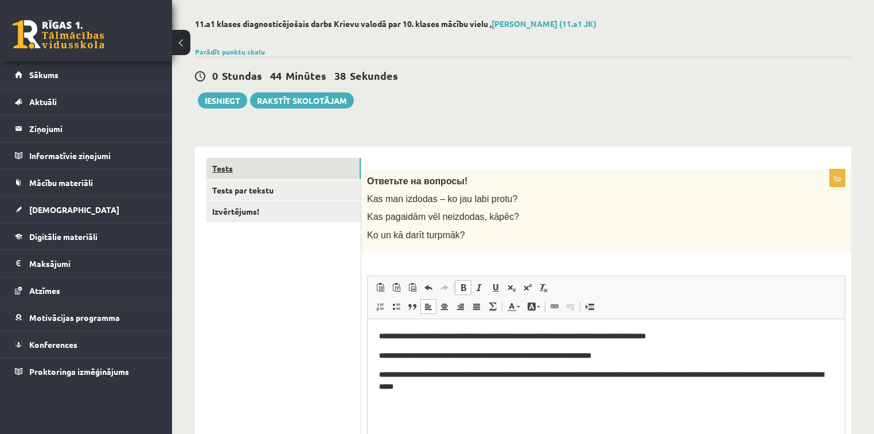
click at [321, 172] on link "Tests" at bounding box center [283, 168] width 154 height 21
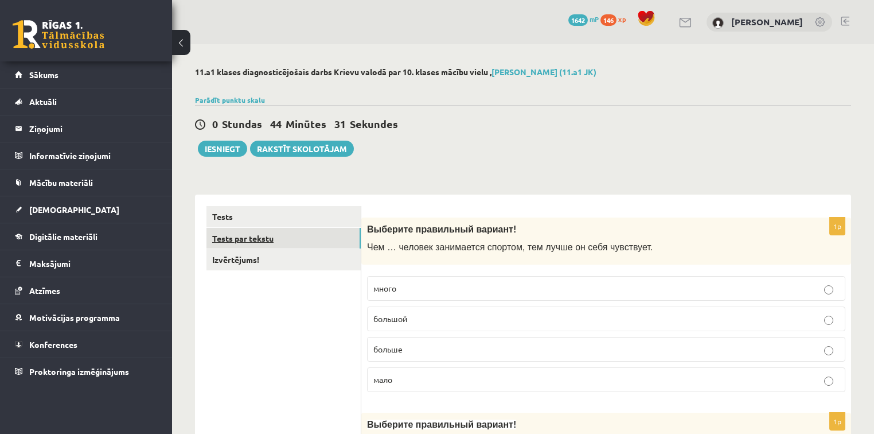
click at [338, 232] on link "Tests par tekstu" at bounding box center [283, 238] width 154 height 21
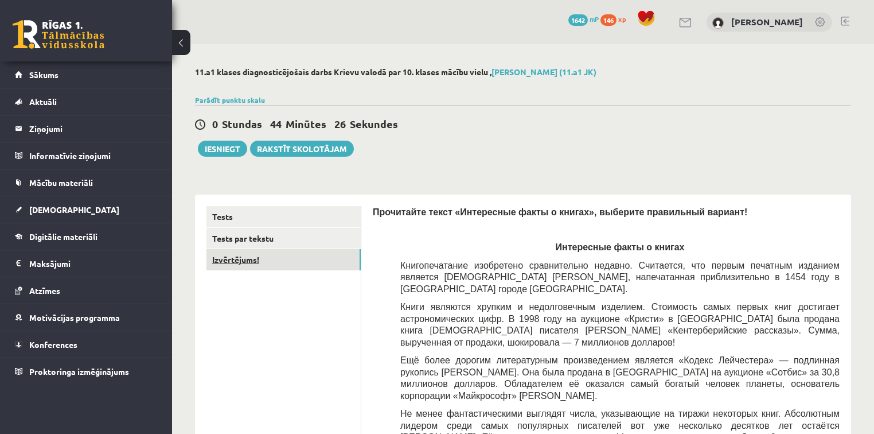
click at [341, 264] on link "Izvērtējums!" at bounding box center [283, 259] width 154 height 21
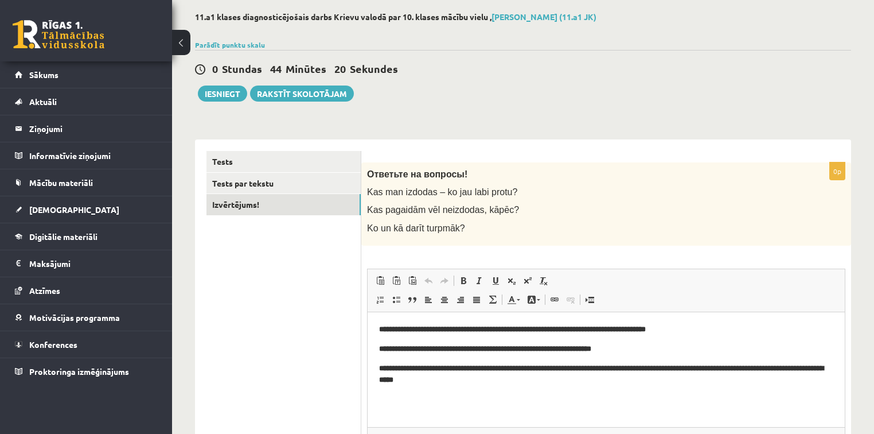
scroll to position [55, 0]
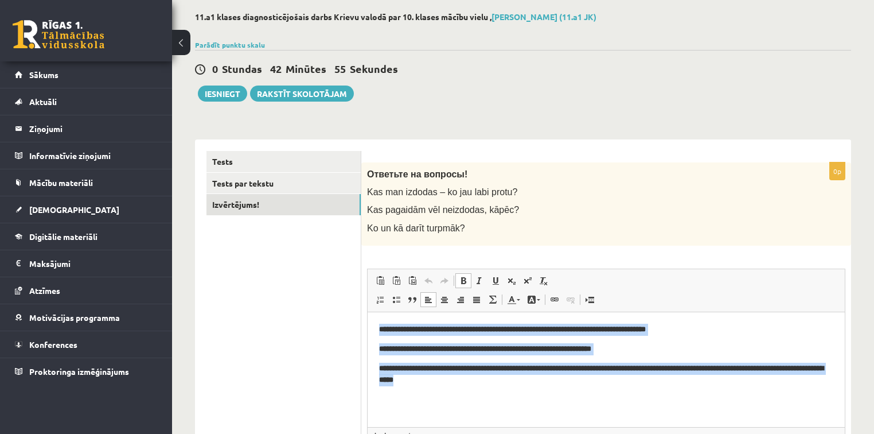
drag, startPoint x: 376, startPoint y: 326, endPoint x: 524, endPoint y: 393, distance: 163.0
click at [524, 393] on html "**********" at bounding box center [606, 353] width 477 height 85
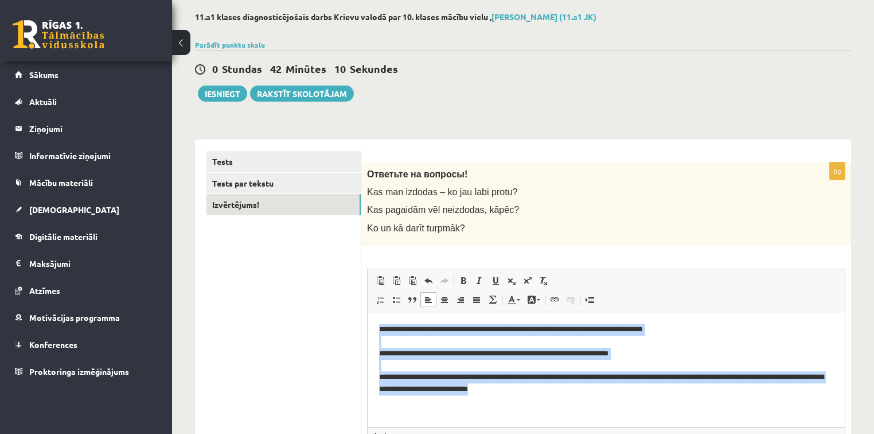
drag, startPoint x: 374, startPoint y: 329, endPoint x: 732, endPoint y: 402, distance: 365.2
click at [732, 402] on html "**********" at bounding box center [606, 358] width 477 height 95
click at [427, 299] on span at bounding box center [428, 299] width 9 height 9
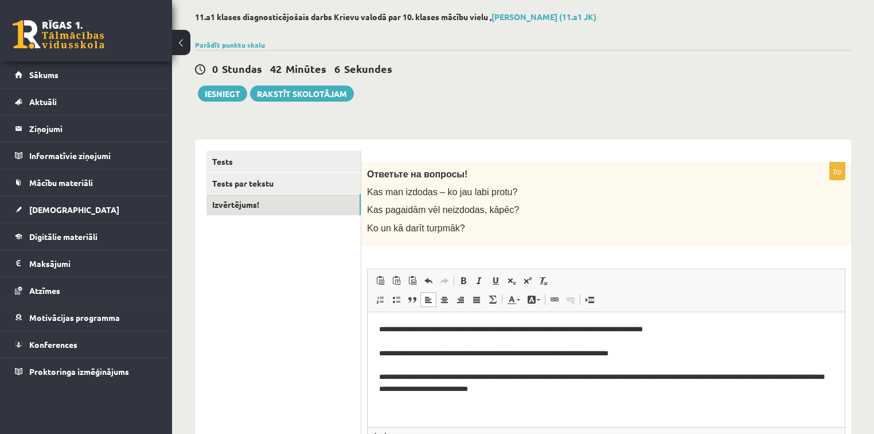
click at [427, 299] on span at bounding box center [428, 299] width 9 height 9
click at [475, 300] on span at bounding box center [476, 299] width 9 height 9
click at [441, 298] on span at bounding box center [444, 299] width 9 height 9
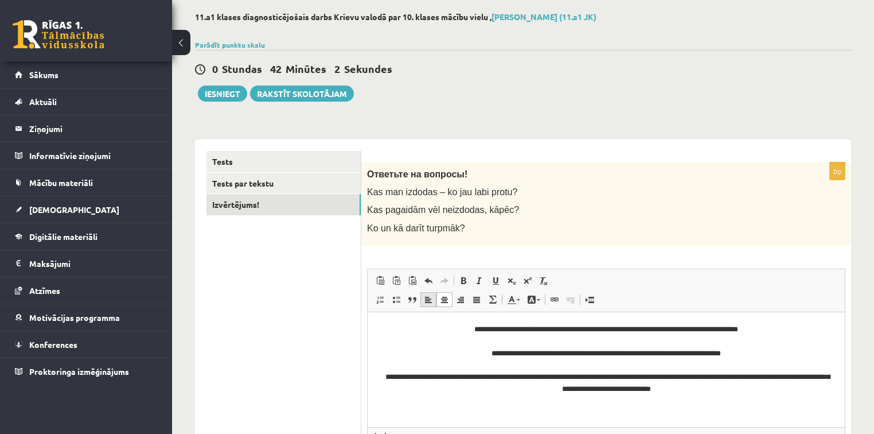
click at [424, 297] on span at bounding box center [428, 299] width 9 height 9
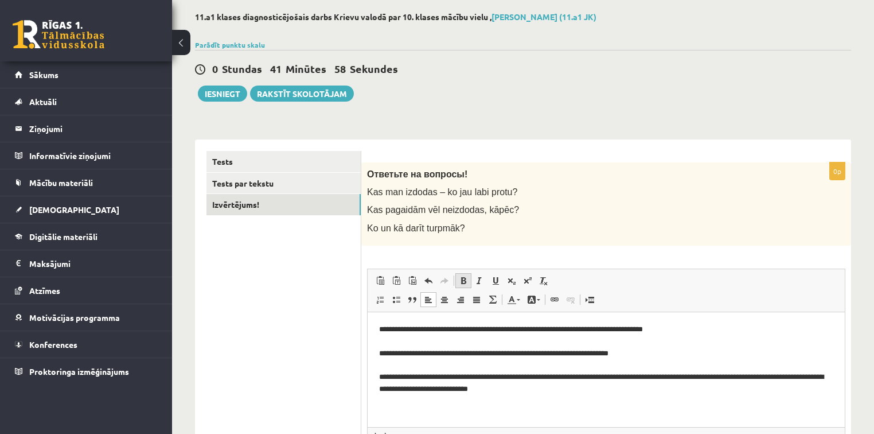
click at [465, 280] on span at bounding box center [463, 280] width 9 height 9
click at [479, 281] on span at bounding box center [479, 280] width 9 height 9
click at [509, 282] on span at bounding box center [511, 280] width 9 height 9
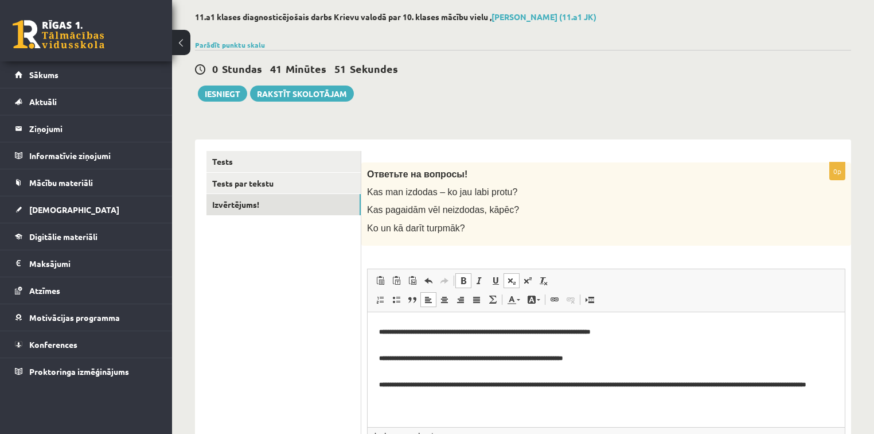
click at [672, 275] on span "Paste Keyboard shortcut Ctrl+V Paste as plain text Keyboard shortcut Ctrl+Shift…" at bounding box center [606, 281] width 468 height 19
click at [705, 364] on pre "**********" at bounding box center [606, 363] width 455 height 80
click at [579, 397] on pre "**********" at bounding box center [606, 363] width 455 height 80
click at [374, 338] on html "**********" at bounding box center [606, 362] width 477 height 103
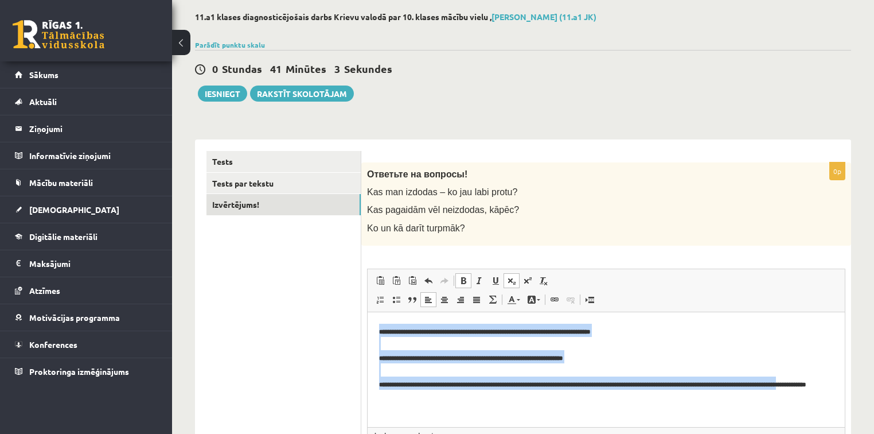
drag, startPoint x: 377, startPoint y: 332, endPoint x: 527, endPoint y: 419, distance: 173.2
click at [527, 414] on html "**********" at bounding box center [606, 362] width 477 height 103
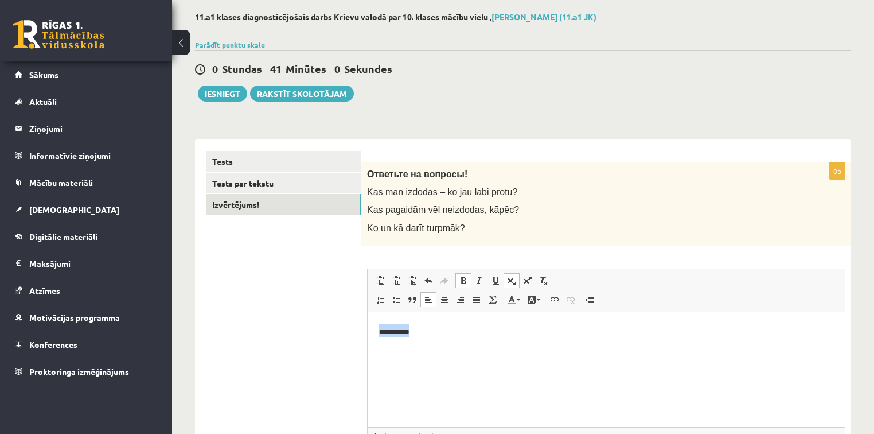
drag, startPoint x: 376, startPoint y: 324, endPoint x: 533, endPoint y: 320, distance: 156.6
click at [533, 320] on html "**********" at bounding box center [606, 329] width 477 height 36
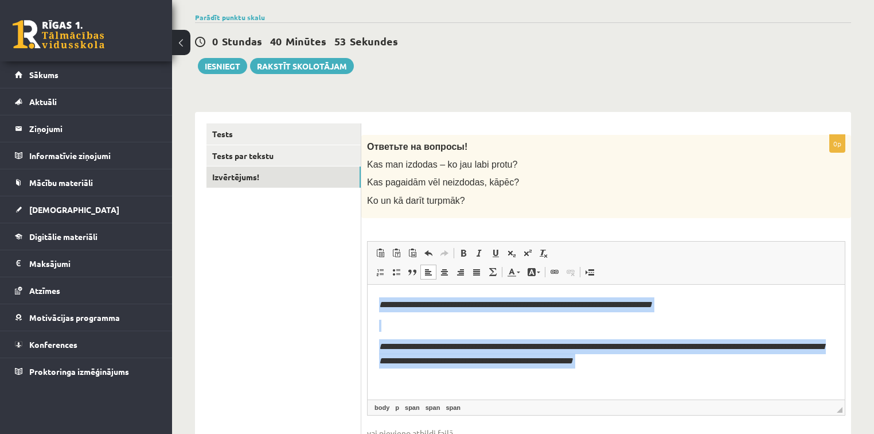
scroll to position [162, 0]
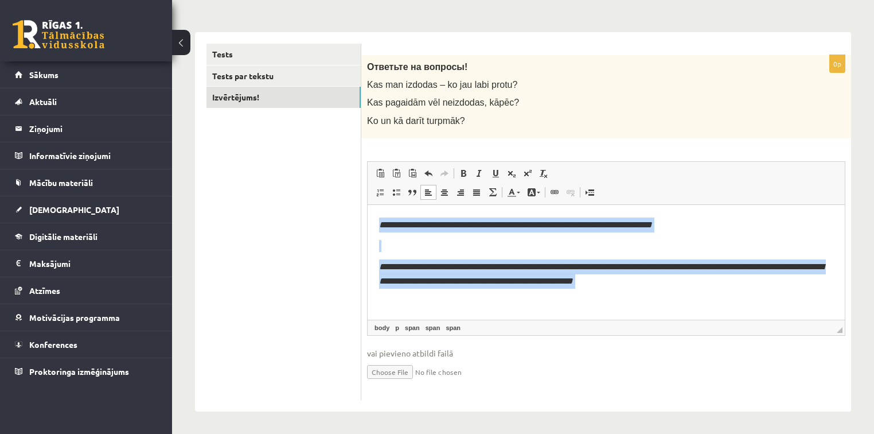
drag, startPoint x: 377, startPoint y: 221, endPoint x: 801, endPoint y: 297, distance: 431.1
click at [801, 297] on html "**********" at bounding box center [606, 241] width 477 height 155
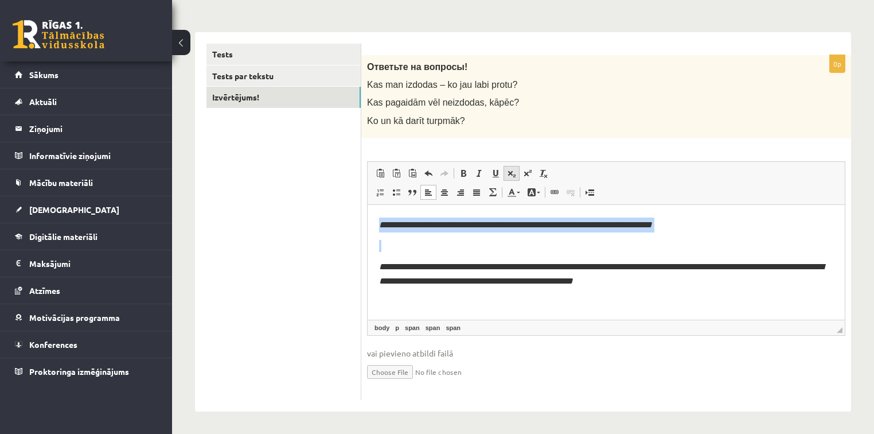
click at [515, 170] on span at bounding box center [511, 173] width 9 height 9
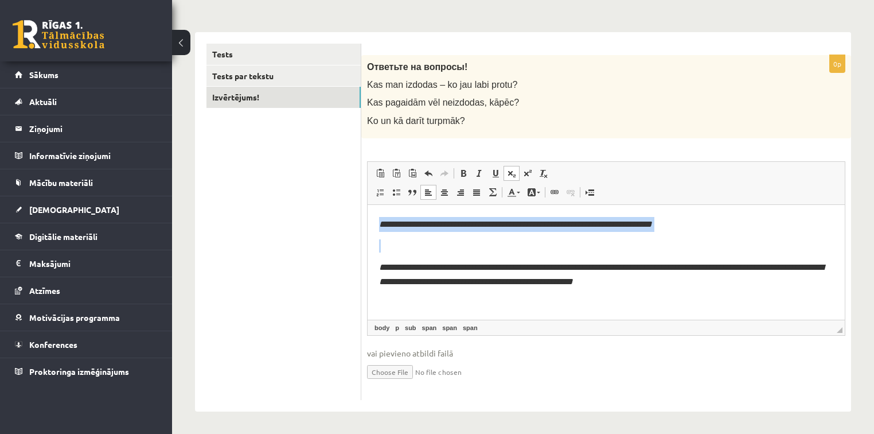
click at [395, 243] on p "Editor, wiswyg-editor-user-answer-47024946298480" at bounding box center [606, 245] width 454 height 13
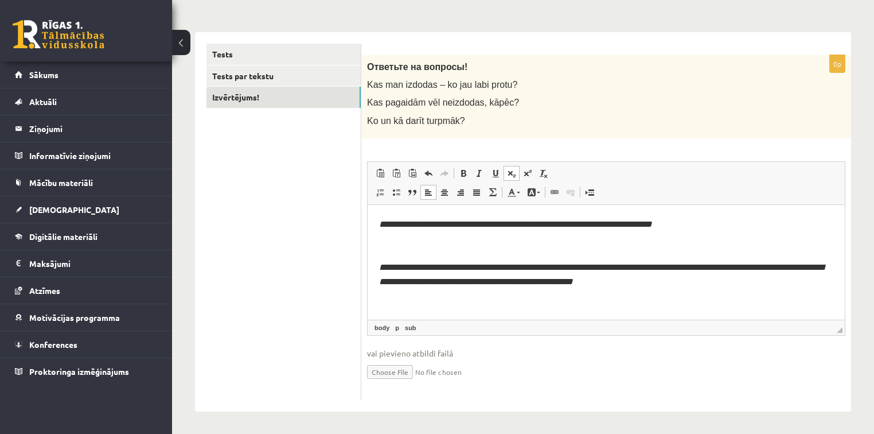
scroll to position [21, 0]
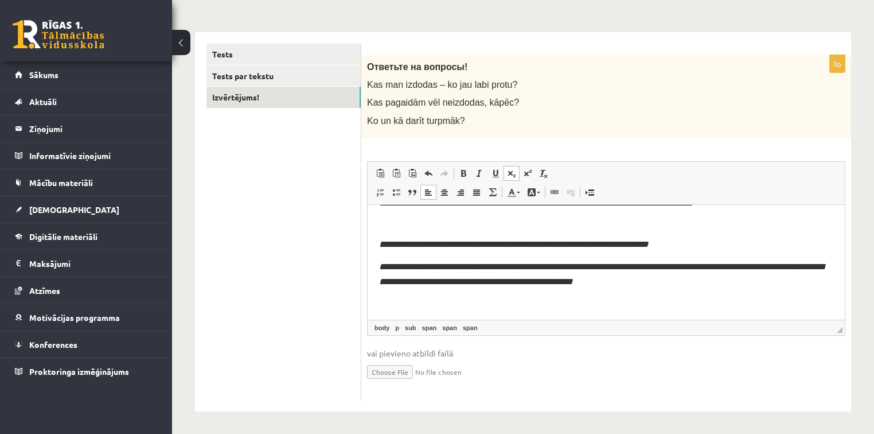
click at [380, 221] on p "Editor, wiswyg-editor-user-answer-47024946298480" at bounding box center [606, 223] width 454 height 12
click at [378, 266] on html "**********" at bounding box center [606, 261] width 477 height 116
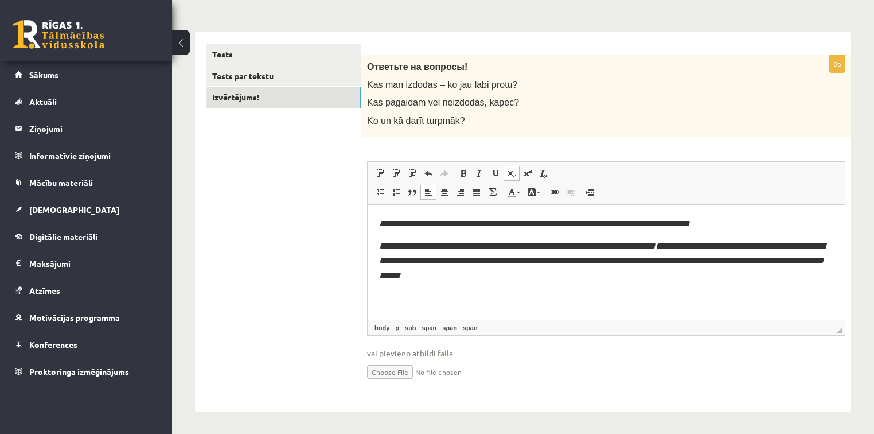
click at [384, 233] on body "**********" at bounding box center [606, 258] width 454 height 85
click at [376, 243] on html "**********" at bounding box center [606, 258] width 477 height 108
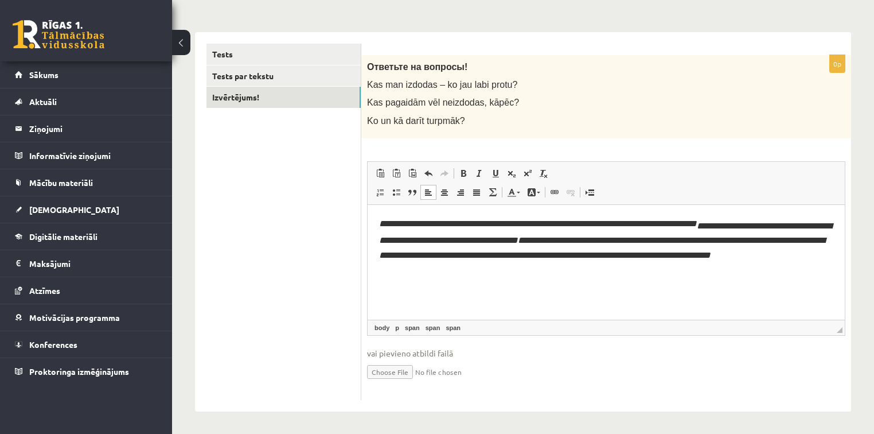
click at [718, 77] on div "Ответьте на вопросы! Kas man izdodas – ko jau labi protu? Kas pagaidām vēl neiz…" at bounding box center [606, 96] width 490 height 83
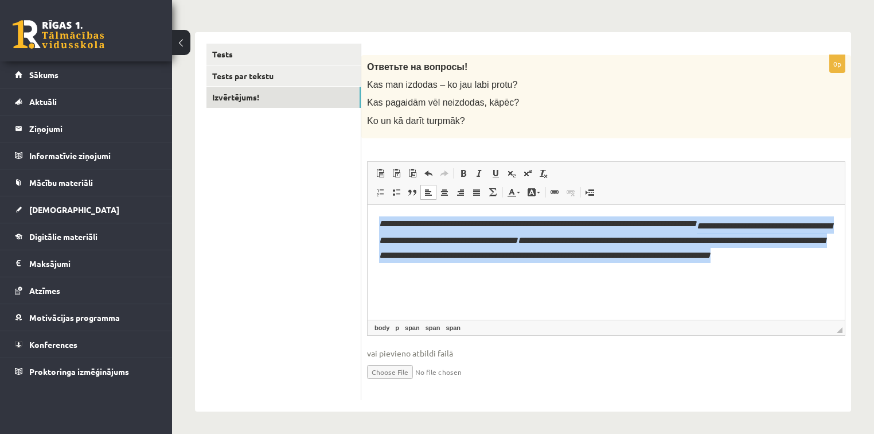
drag, startPoint x: 372, startPoint y: 216, endPoint x: 643, endPoint y: 272, distance: 276.3
click at [643, 272] on html "**********" at bounding box center [606, 256] width 477 height 104
click at [475, 172] on span at bounding box center [479, 173] width 9 height 9
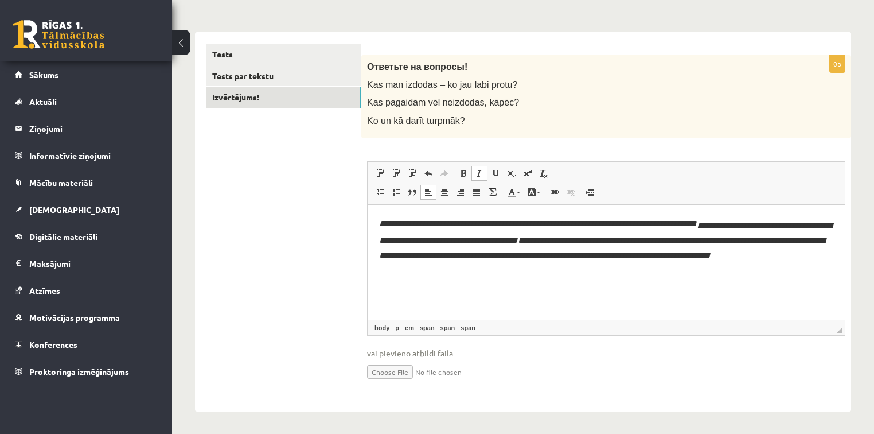
click at [475, 172] on span at bounding box center [479, 173] width 9 height 9
click at [533, 190] on span at bounding box center [531, 192] width 9 height 9
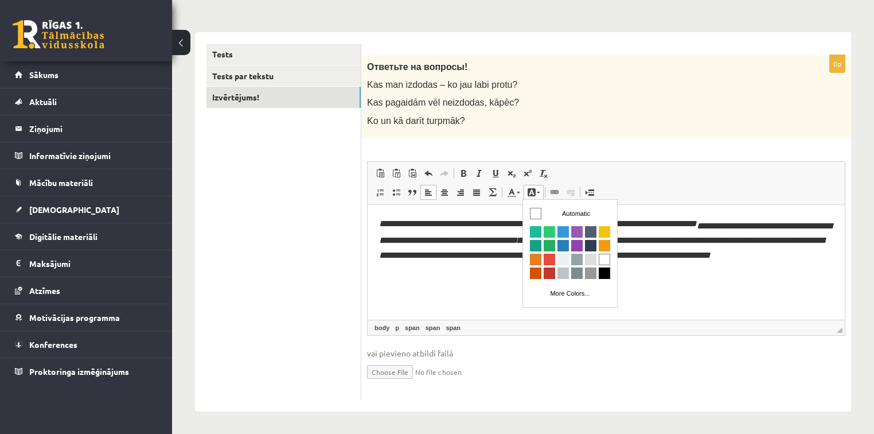
click at [533, 190] on span at bounding box center [531, 192] width 9 height 9
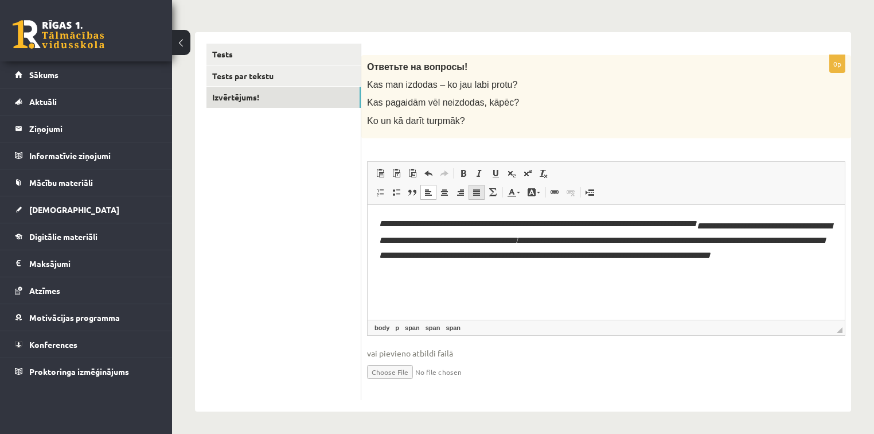
click at [481, 190] on link "Justify" at bounding box center [477, 192] width 16 height 15
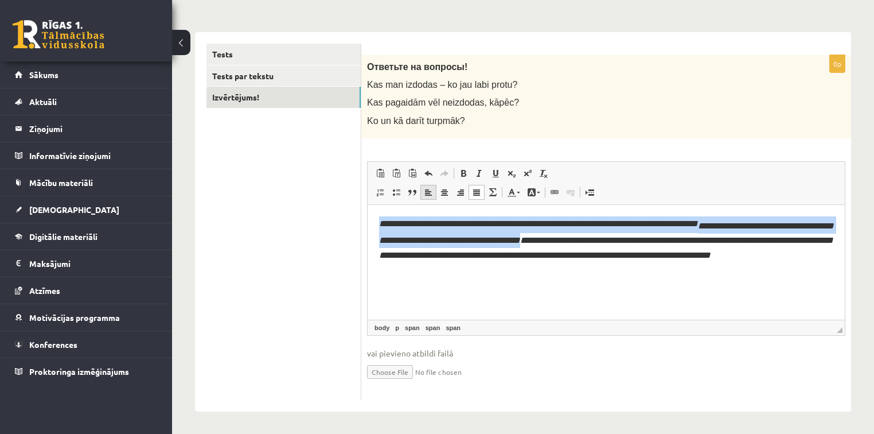
click at [427, 194] on span at bounding box center [428, 192] width 9 height 9
click at [390, 172] on link "Paste as plain text Keyboard shortcut Ctrl+Shift+V" at bounding box center [396, 173] width 16 height 15
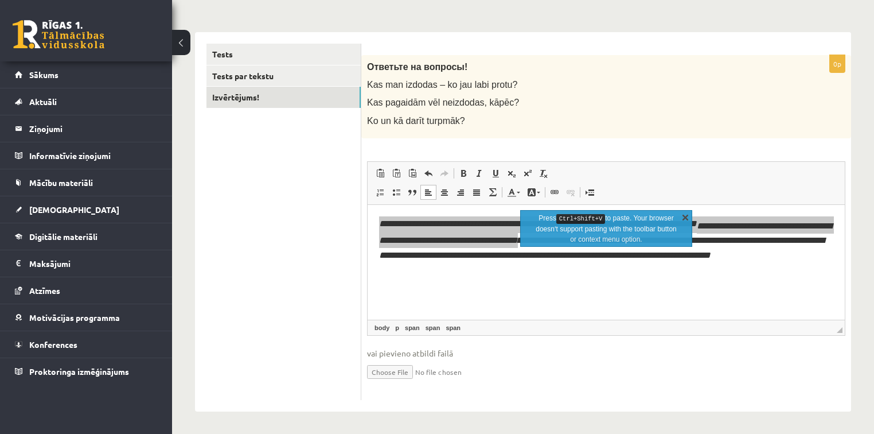
click at [682, 218] on link "X" at bounding box center [685, 216] width 11 height 11
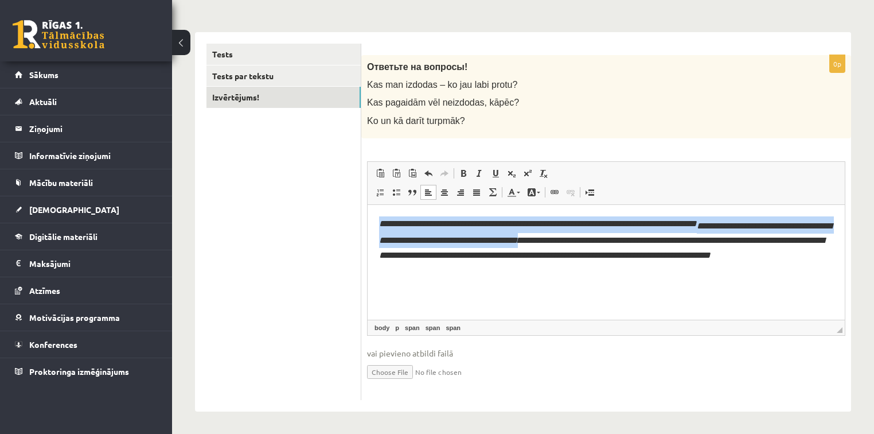
copy p "**********"
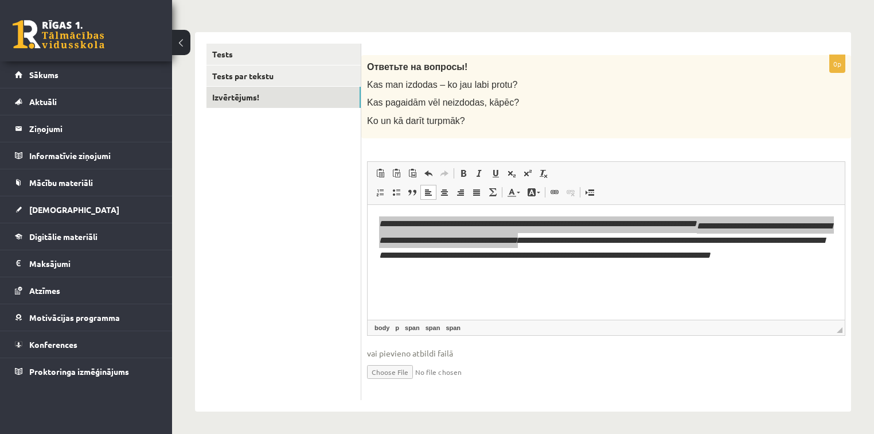
click at [633, 88] on p "Kas man izdodas – ko jau labi protu?" at bounding box center [577, 85] width 421 height 12
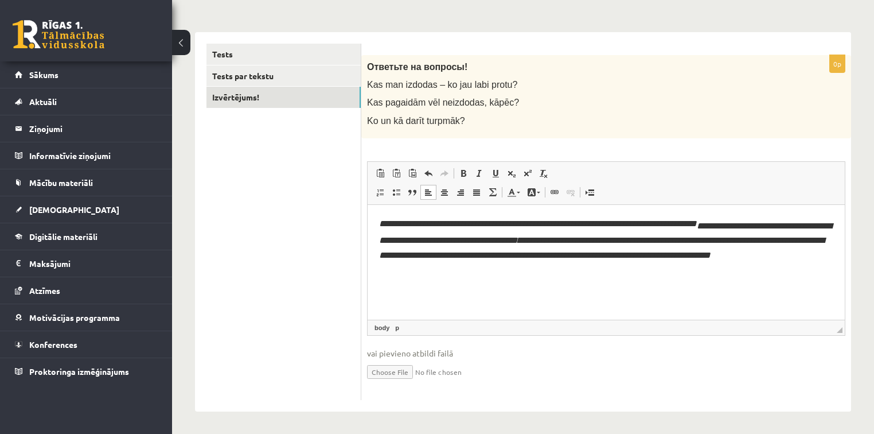
click at [641, 301] on html "**********" at bounding box center [606, 256] width 477 height 104
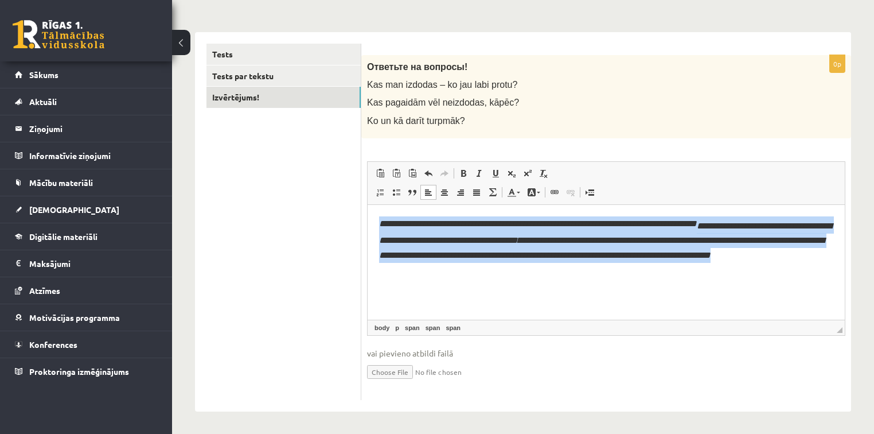
drag, startPoint x: 374, startPoint y: 224, endPoint x: 696, endPoint y: 269, distance: 324.9
click at [696, 269] on html "**********" at bounding box center [606, 256] width 477 height 104
copy p "**********"
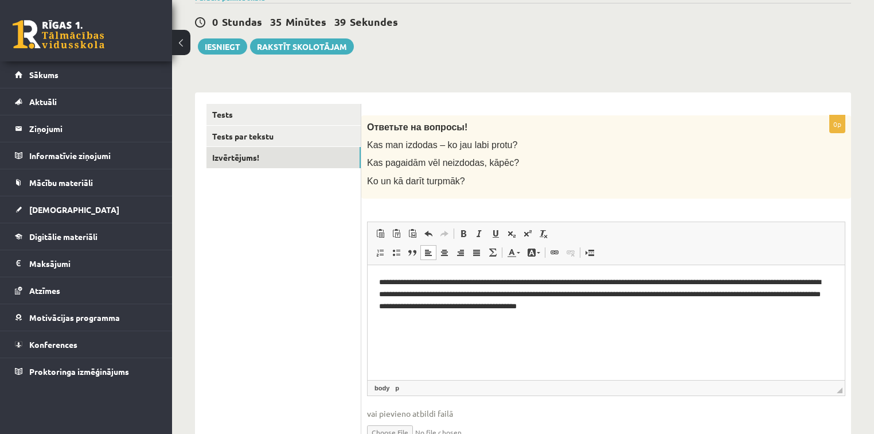
scroll to position [101, 0]
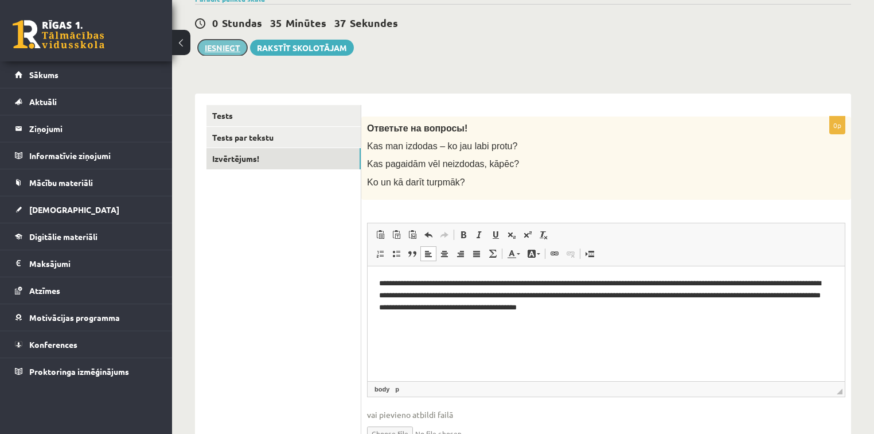
click at [216, 50] on button "Iesniegt" at bounding box center [222, 48] width 49 height 16
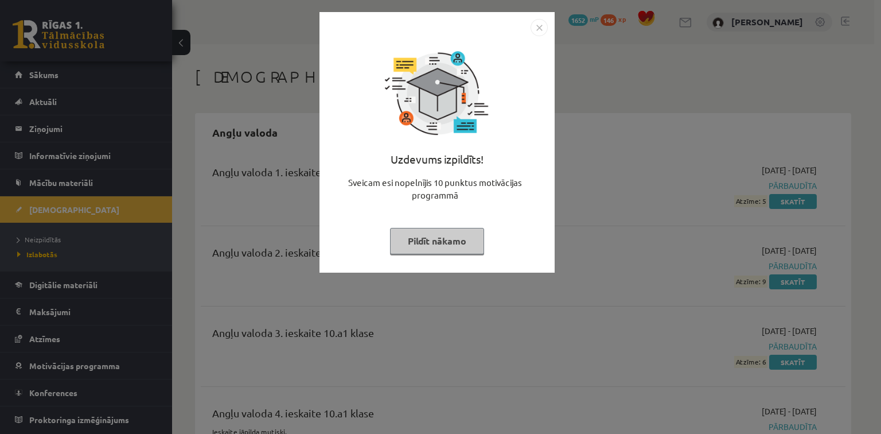
click at [404, 242] on button "Pildīt nākamo" at bounding box center [437, 241] width 94 height 26
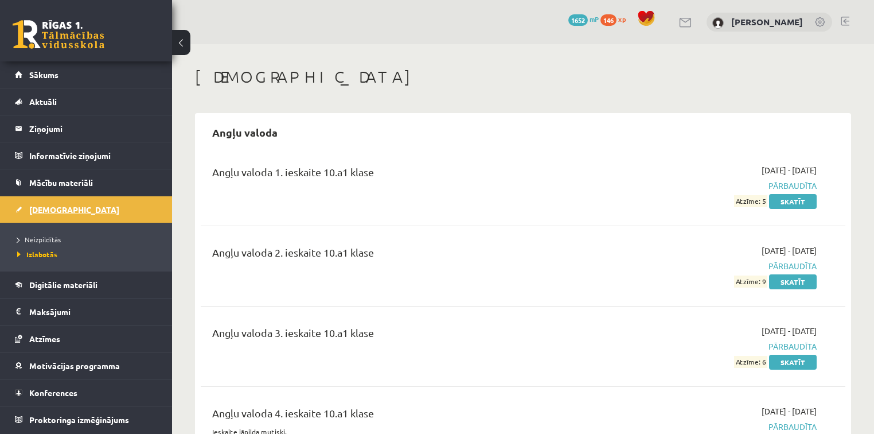
click at [136, 215] on link "[DEMOGRAPHIC_DATA]" at bounding box center [86, 209] width 143 height 26
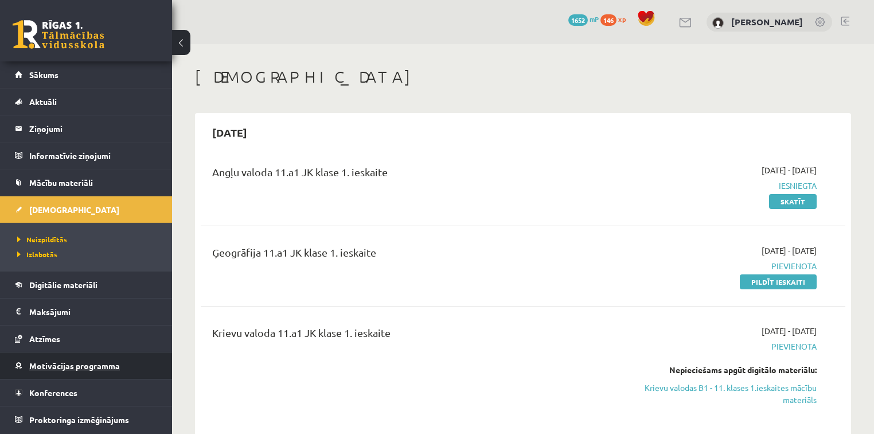
click at [108, 368] on span "Motivācijas programma" at bounding box center [74, 365] width 91 height 10
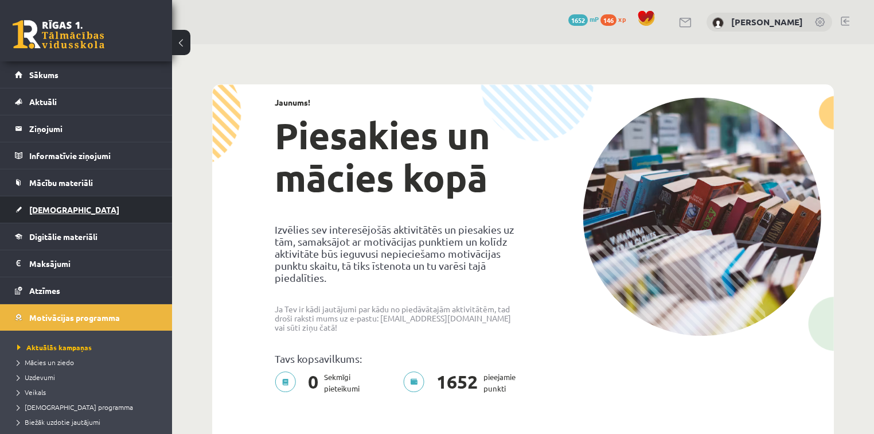
click at [130, 216] on link "[DEMOGRAPHIC_DATA]" at bounding box center [86, 209] width 143 height 26
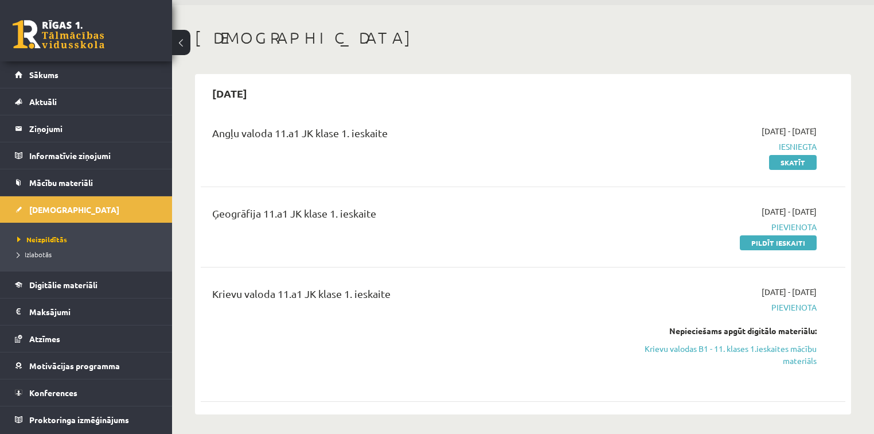
scroll to position [55, 0]
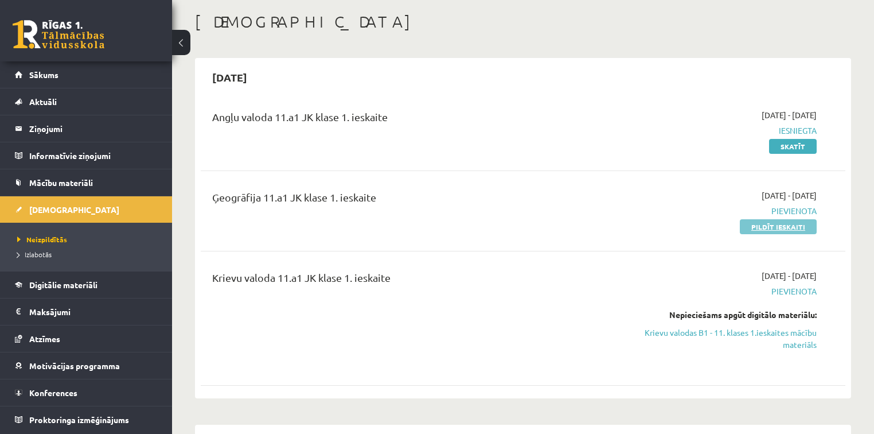
click at [778, 224] on link "Pildīt ieskaiti" at bounding box center [778, 226] width 77 height 15
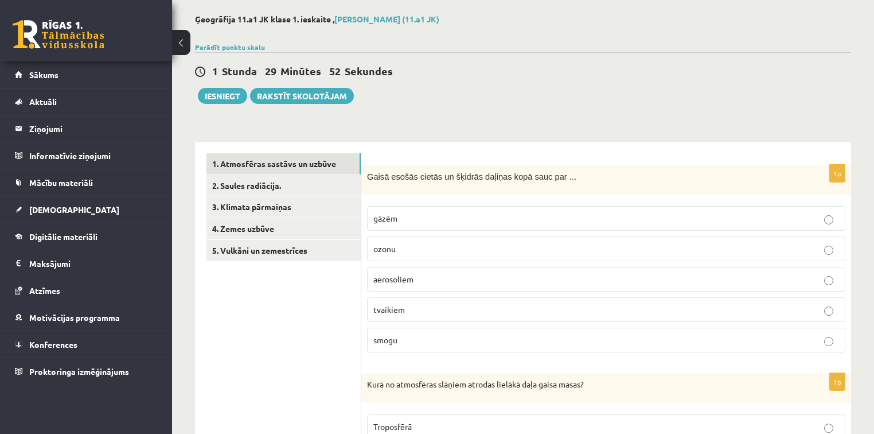
scroll to position [63, 0]
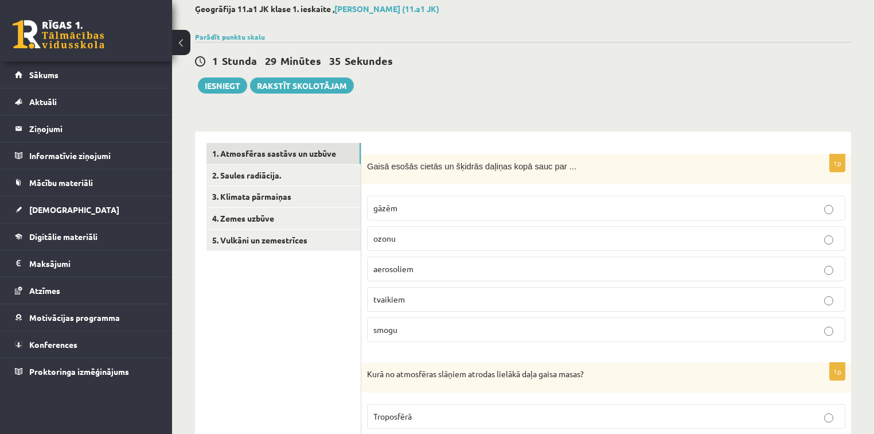
click at [537, 208] on p "gāzēm" at bounding box center [606, 208] width 466 height 12
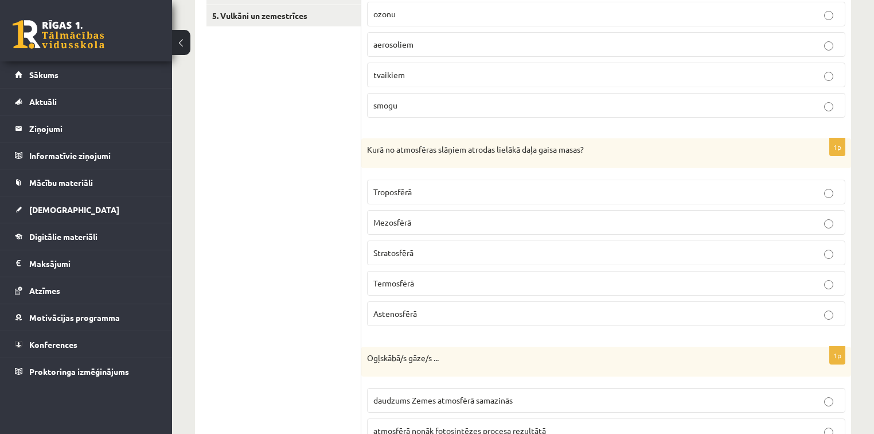
scroll to position [304, 0]
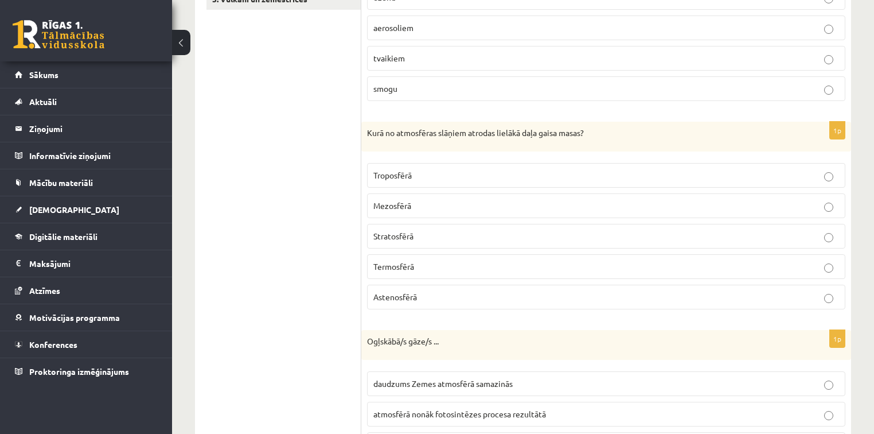
click at [425, 166] on label "Troposfērā" at bounding box center [606, 175] width 478 height 25
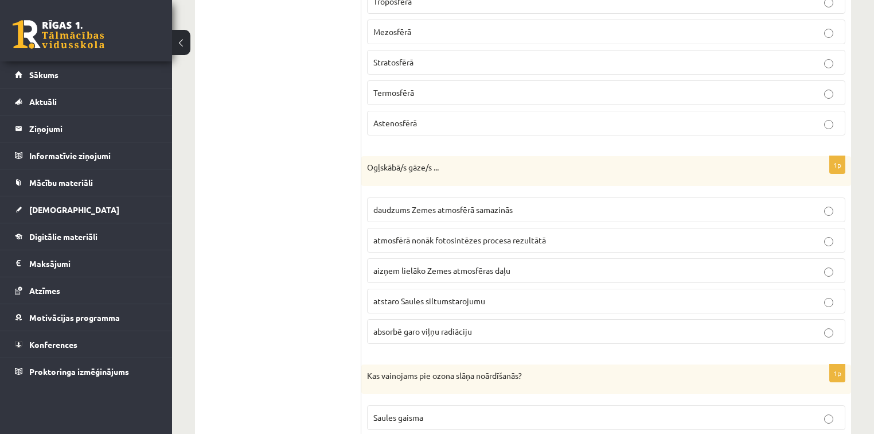
scroll to position [481, 0]
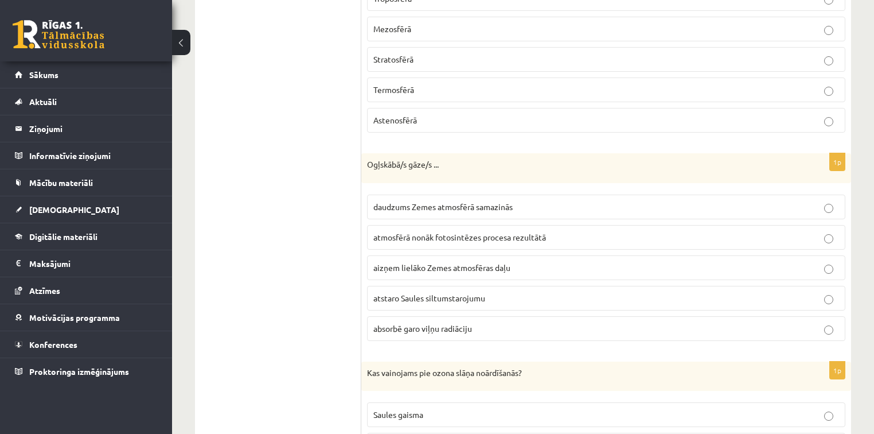
click at [456, 241] on label "atmosfērā nonāk fotosintēzes procesa rezultātā" at bounding box center [606, 237] width 478 height 25
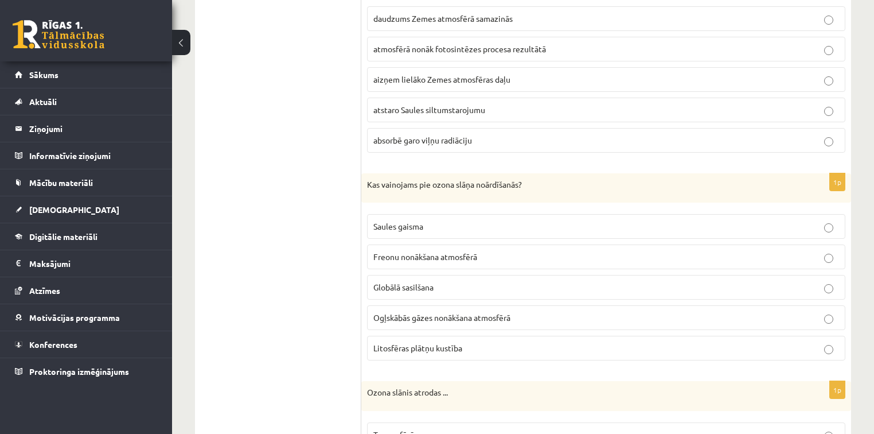
scroll to position [694, 0]
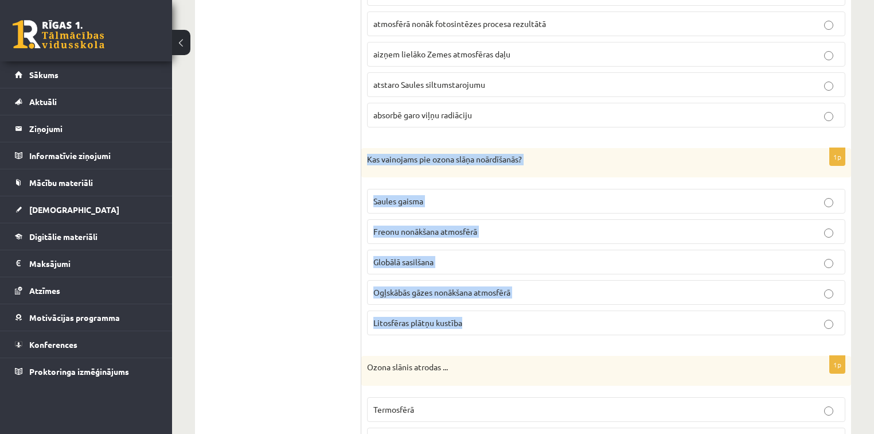
drag, startPoint x: 366, startPoint y: 159, endPoint x: 509, endPoint y: 317, distance: 213.1
click at [509, 317] on div "1p Kas vainojams pie ozona slāņa noārdīšanās? Saules gaisma Freonu nonākšana at…" at bounding box center [606, 246] width 490 height 197
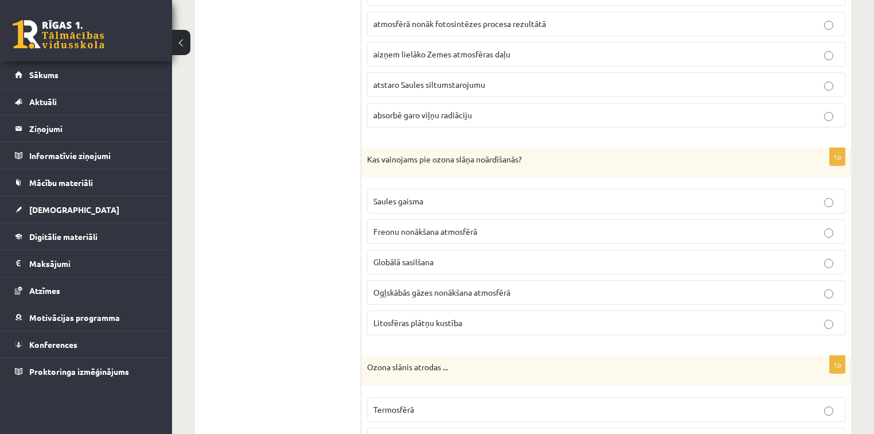
click at [261, 195] on ul "1. Atmosfēras sastāvs un uzbūve 2. Saules radiācija. 3. Klimata pārmaiņas 4. Ze…" at bounding box center [283, 32] width 155 height 1040
click at [508, 287] on span "Ogļskābās gāzes nonākšana atmosfērā" at bounding box center [441, 292] width 137 height 10
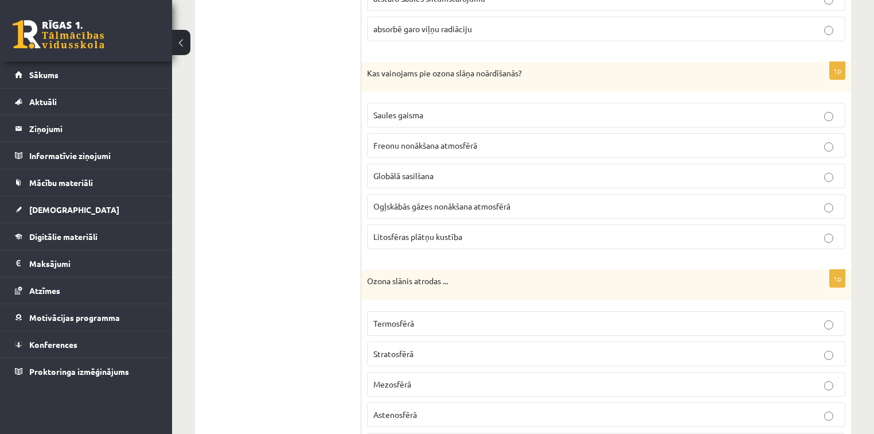
scroll to position [841, 0]
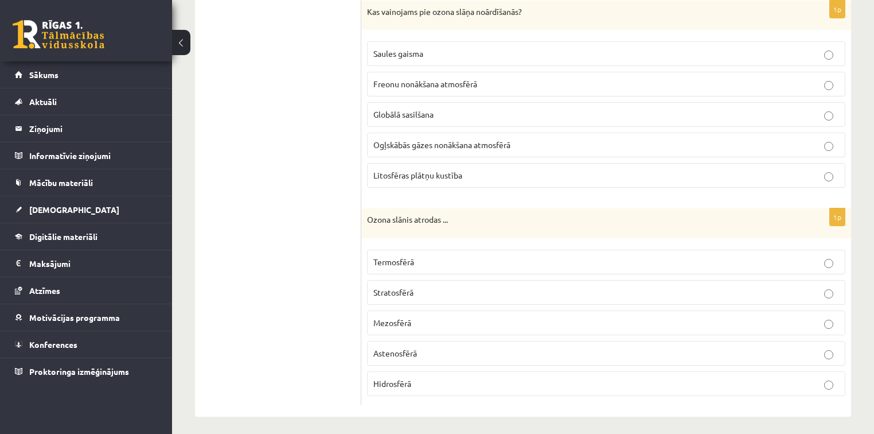
click at [429, 286] on p "Stratosfērā" at bounding box center [606, 292] width 466 height 12
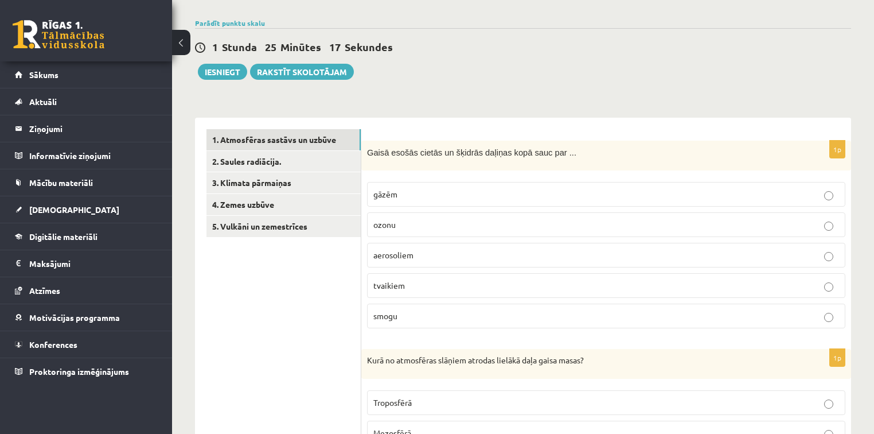
scroll to position [52, 0]
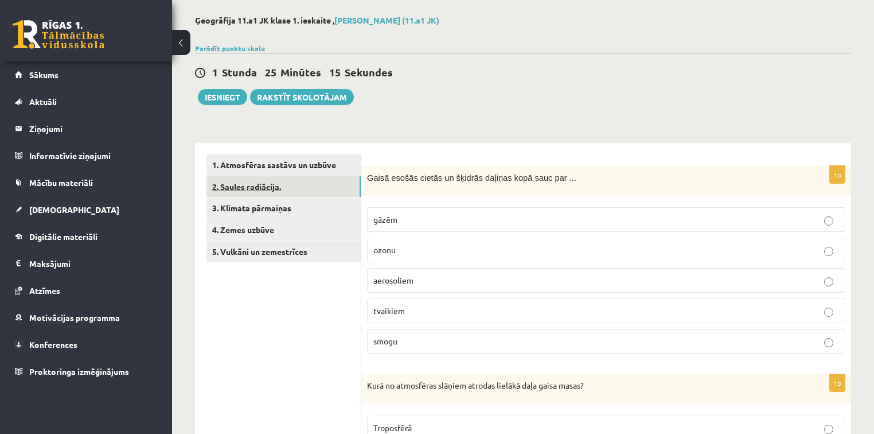
click at [323, 176] on link "2. Saules radiācija." at bounding box center [283, 186] width 154 height 21
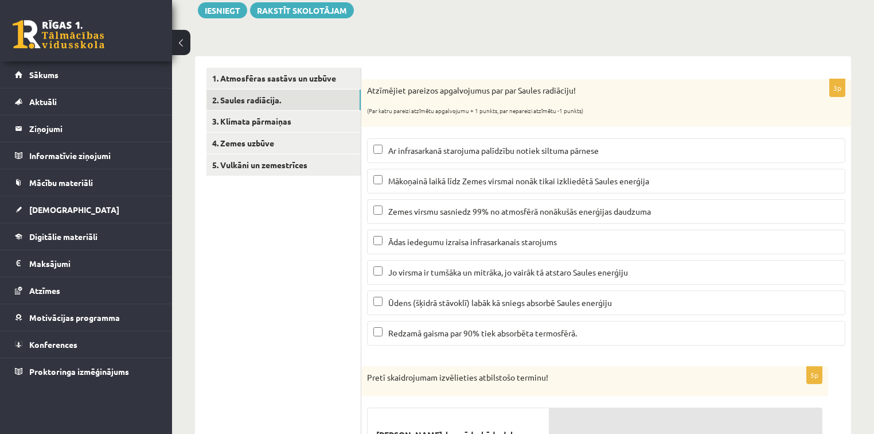
scroll to position [142, 0]
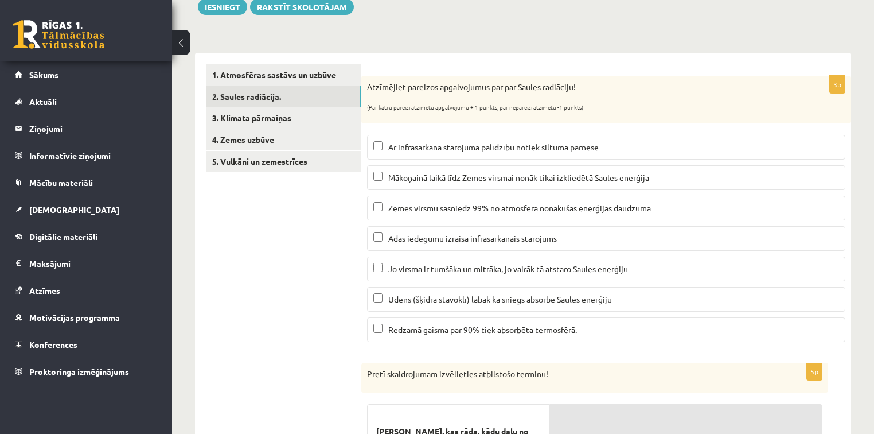
click at [502, 177] on span "Mākoņainā laikā līdz Zemes virsmai nonāk tikai izkliedētā Saules enerģija" at bounding box center [518, 177] width 261 height 10
click at [515, 218] on label "Zemes virsmu sasniedz 99% no atmosfērā nonākušās enerģijas daudzuma" at bounding box center [606, 208] width 478 height 25
click at [507, 233] on span "Ādas iedegumu izraisa infrasarkanais starojums" at bounding box center [472, 238] width 169 height 10
click at [514, 257] on label "Jo virsma ir tumšāka un mitrāka, jo vairāk tā atstaro Saules enerģiju" at bounding box center [606, 268] width 478 height 25
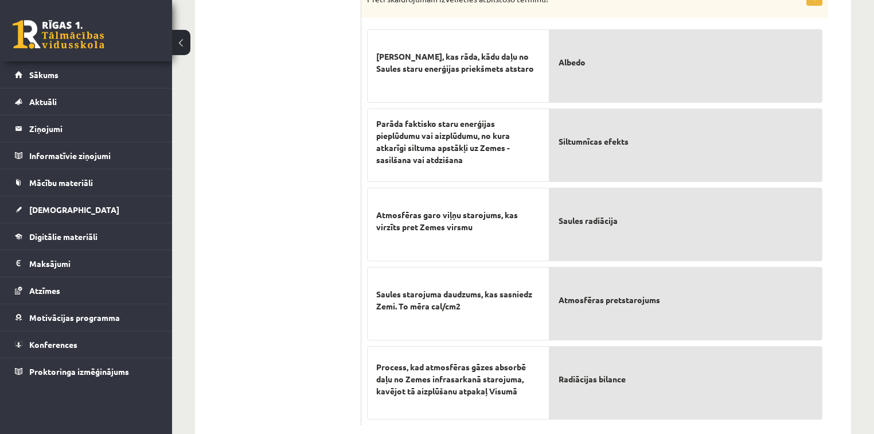
scroll to position [517, 0]
drag, startPoint x: 649, startPoint y: 376, endPoint x: 647, endPoint y: 297, distance: 79.2
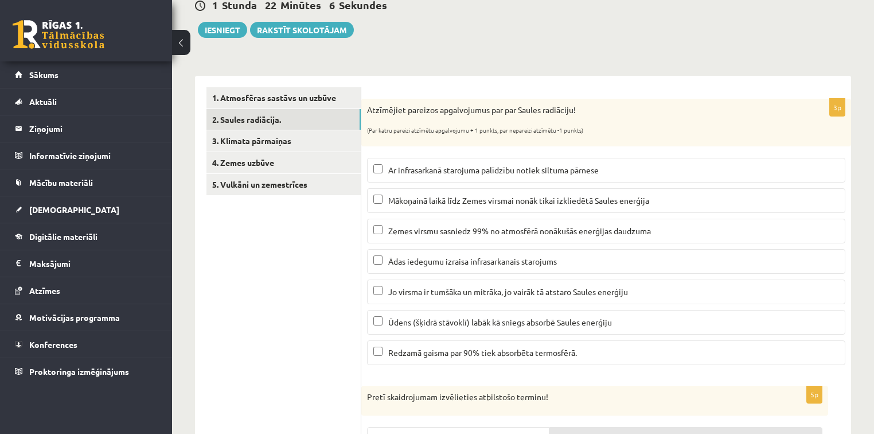
scroll to position [117, 0]
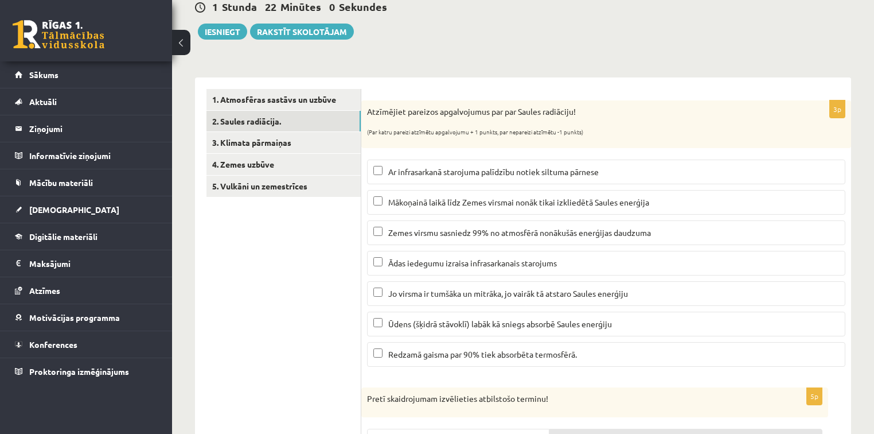
click at [478, 294] on span "Jo virsma ir tumšāka un mitrāka, jo vairāk tā atstaro Saules enerģiju" at bounding box center [508, 293] width 240 height 10
click at [487, 230] on span "Zemes virsmu sasniedz 99% no atmosfērā nonākušās enerģijas daudzuma" at bounding box center [519, 232] width 263 height 10
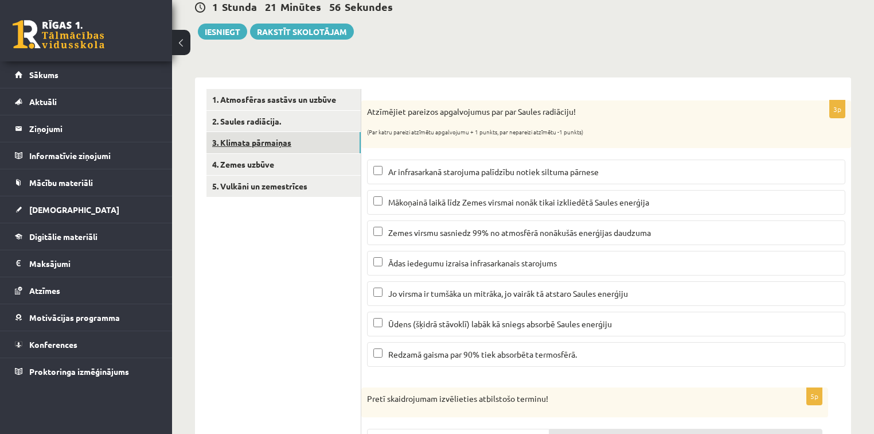
click at [310, 145] on link "3. Klimata pārmaiņas" at bounding box center [283, 142] width 154 height 21
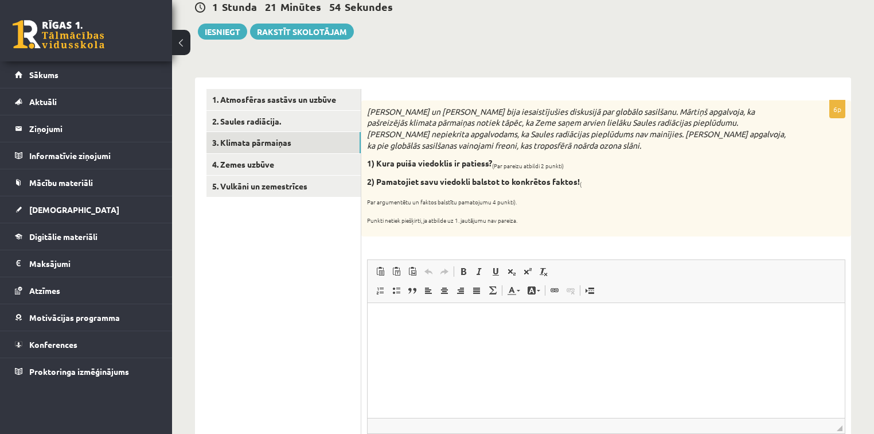
scroll to position [0, 0]
click at [403, 331] on html at bounding box center [606, 319] width 477 height 35
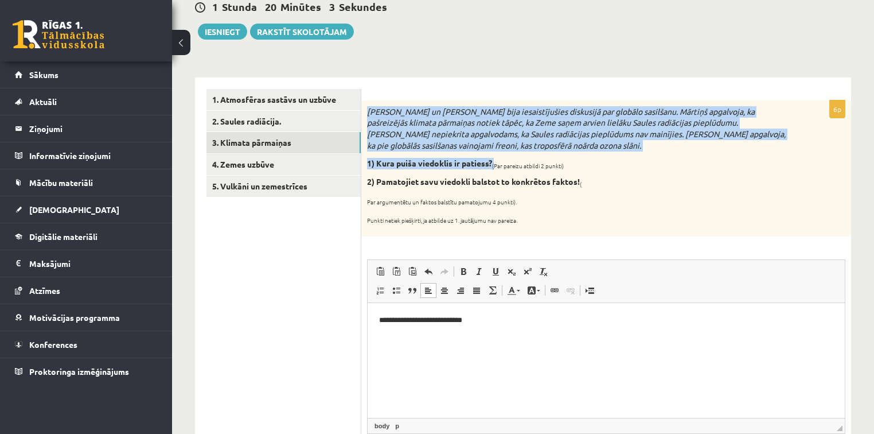
drag, startPoint x: 365, startPoint y: 112, endPoint x: 494, endPoint y: 167, distance: 141.0
click at [494, 167] on div "Mārtiņš un Jānis bija iesaistījušies diskusijā par globālo sasilšanu. Mārtiņš a…" at bounding box center [606, 168] width 490 height 136
copy div "Mārtiņš un Jānis bija iesaistījušies diskusijā par globālo sasilšanu. Mārtiņš a…"
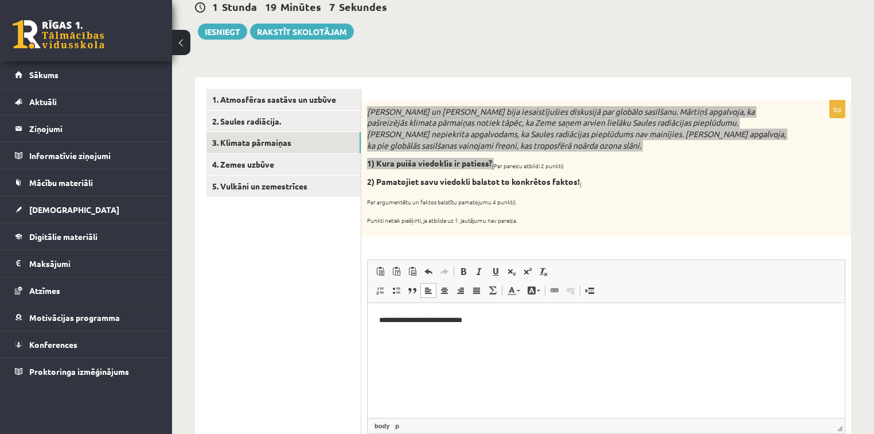
drag, startPoint x: 508, startPoint y: 315, endPoint x: 487, endPoint y: 338, distance: 30.9
click at [487, 337] on html "**********" at bounding box center [606, 319] width 477 height 35
click at [516, 319] on p "**********" at bounding box center [606, 320] width 455 height 12
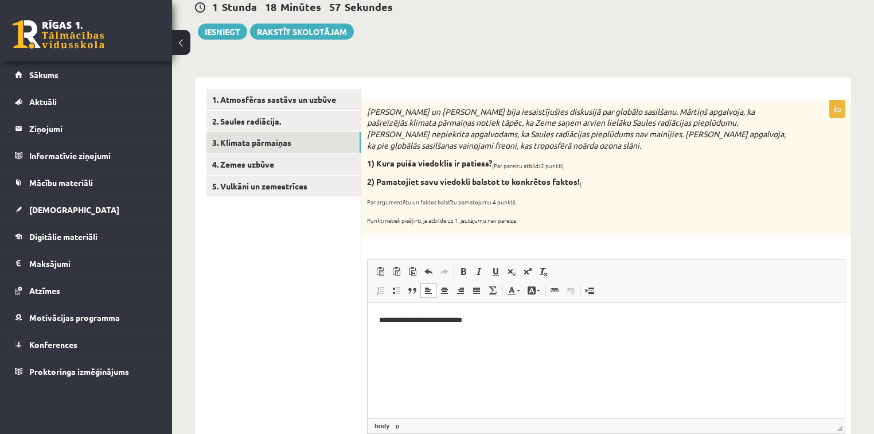
click at [550, 217] on p "Punkti netiek piešķirti, ja atbilde uz 1. jautājumu nav pareiza." at bounding box center [577, 217] width 421 height 11
click at [477, 321] on p "**********" at bounding box center [606, 320] width 455 height 12
drag, startPoint x: 477, startPoint y: 321, endPoint x: 370, endPoint y: 345, distance: 108.9
click at [370, 337] on html "**********" at bounding box center [606, 319] width 477 height 35
click at [492, 314] on p "**********" at bounding box center [606, 320] width 455 height 12
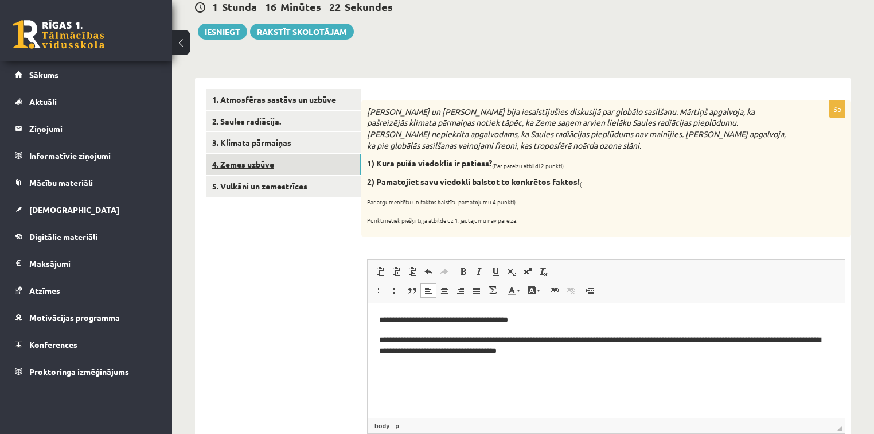
click at [264, 158] on link "4. Zemes uzbūve" at bounding box center [283, 164] width 154 height 21
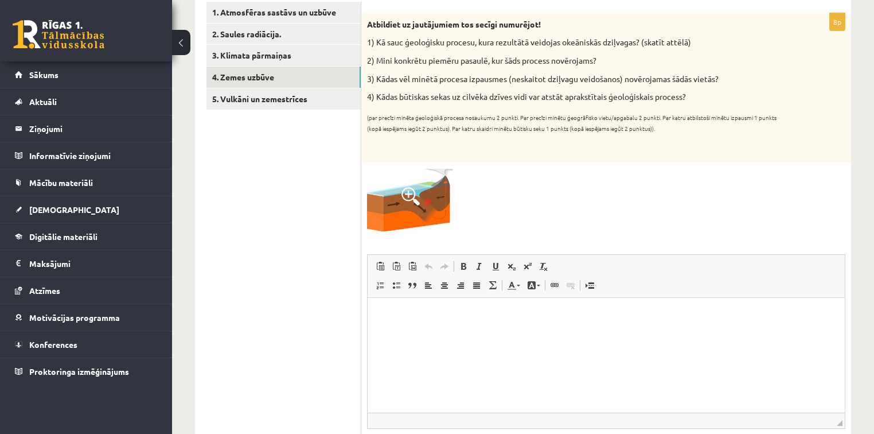
scroll to position [191, 0]
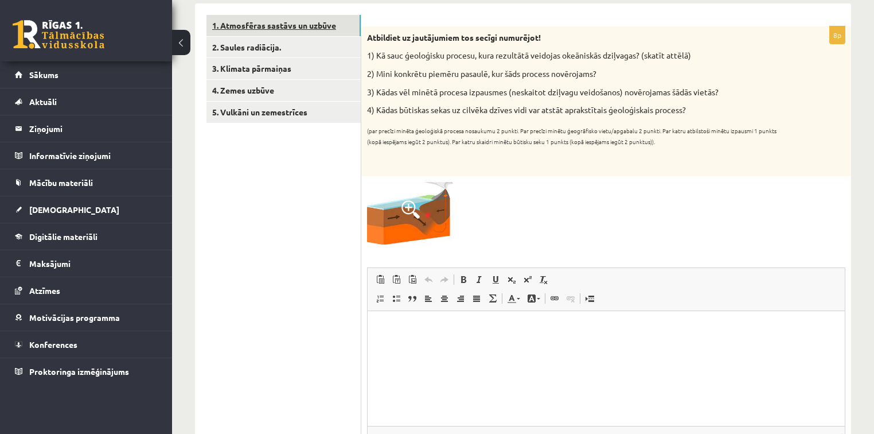
click at [353, 34] on link "1. Atmosfēras sastāvs un uzbūve" at bounding box center [283, 25] width 154 height 21
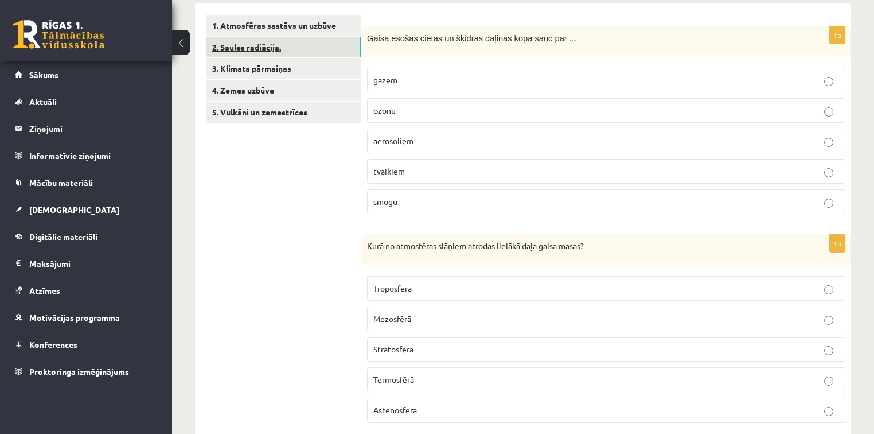
click at [338, 53] on link "2. Saules radiācija." at bounding box center [283, 47] width 154 height 21
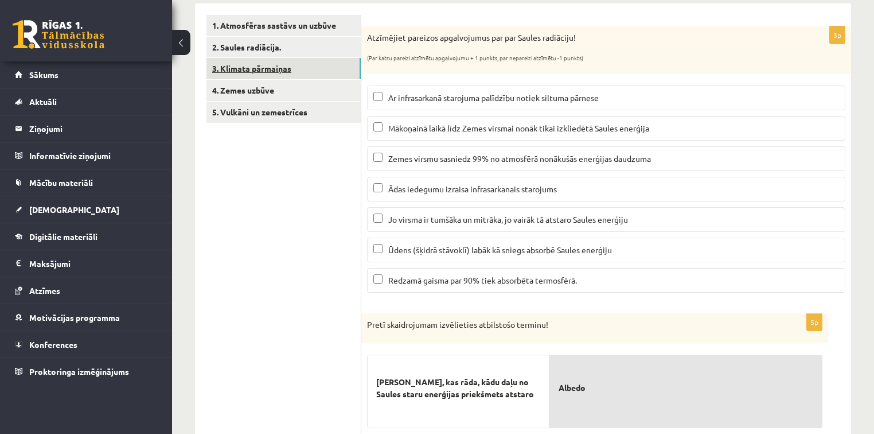
click at [329, 66] on link "3. Klimata pārmaiņas" at bounding box center [283, 68] width 154 height 21
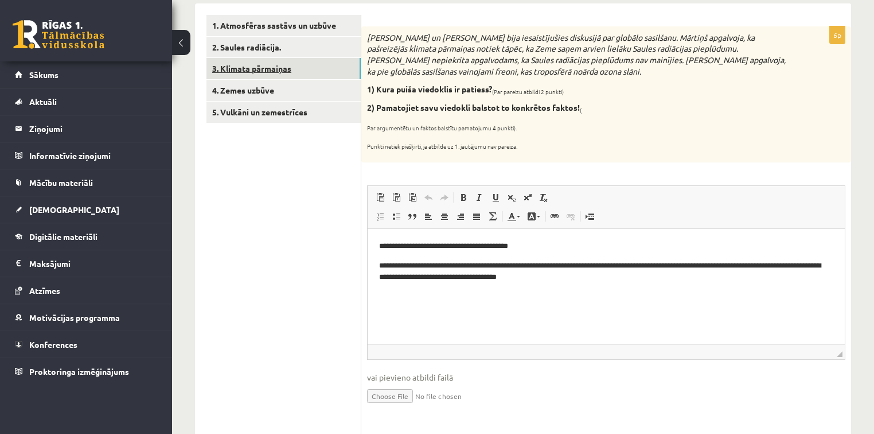
scroll to position [0, 0]
click at [326, 87] on link "4. Zemes uzbūve" at bounding box center [283, 90] width 154 height 21
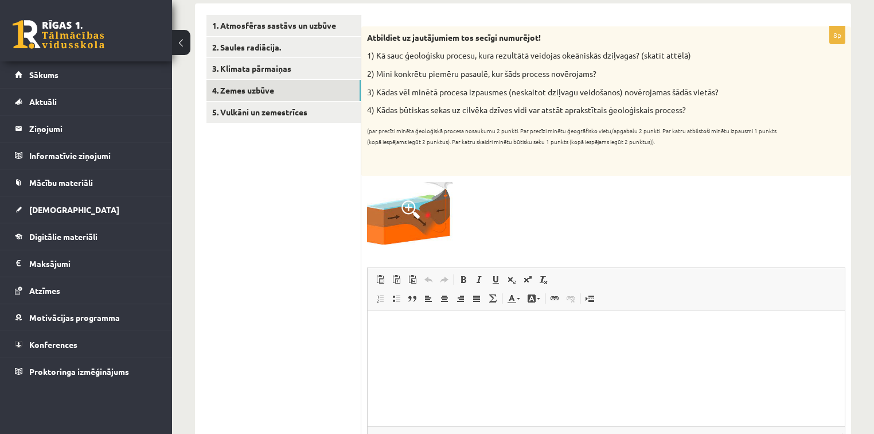
click at [439, 313] on html at bounding box center [606, 327] width 477 height 35
click at [526, 346] on p "**********" at bounding box center [606, 347] width 455 height 12
click at [412, 364] on p "Editor, wiswyg-editor-user-answer-47024778950840" at bounding box center [606, 366] width 454 height 12
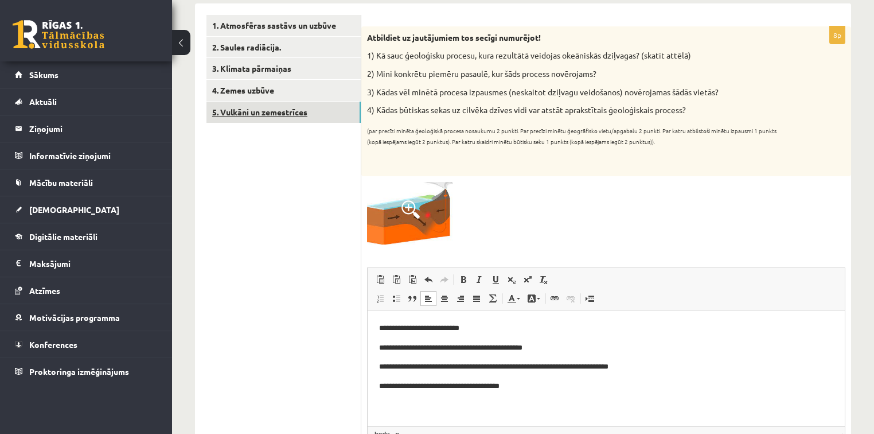
click at [306, 117] on link "5. Vulkāni un zemestrīces" at bounding box center [283, 112] width 154 height 21
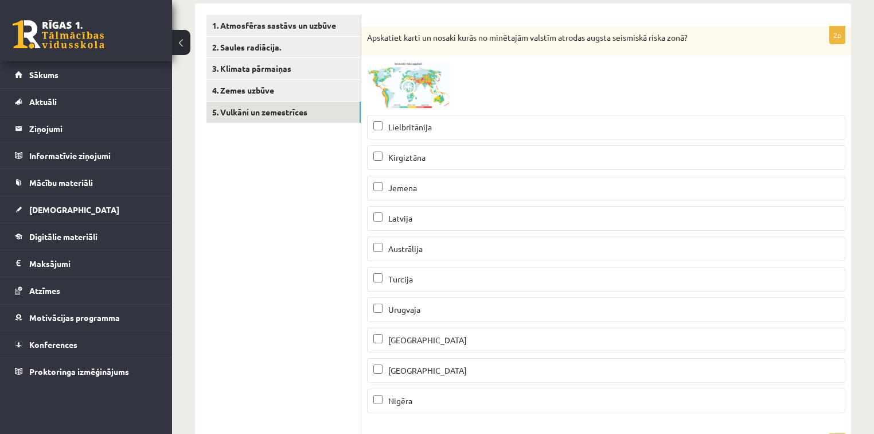
click at [401, 72] on img at bounding box center [410, 85] width 86 height 48
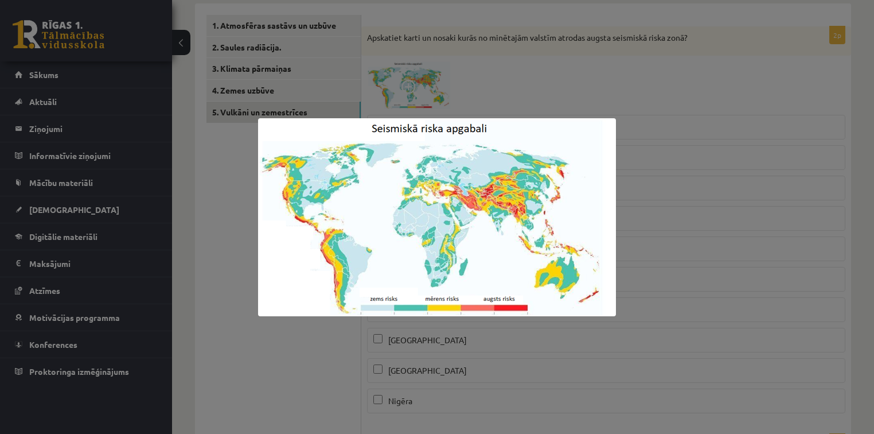
drag, startPoint x: 635, startPoint y: 236, endPoint x: 515, endPoint y: 61, distance: 212.0
click at [515, 61] on div at bounding box center [437, 217] width 874 height 434
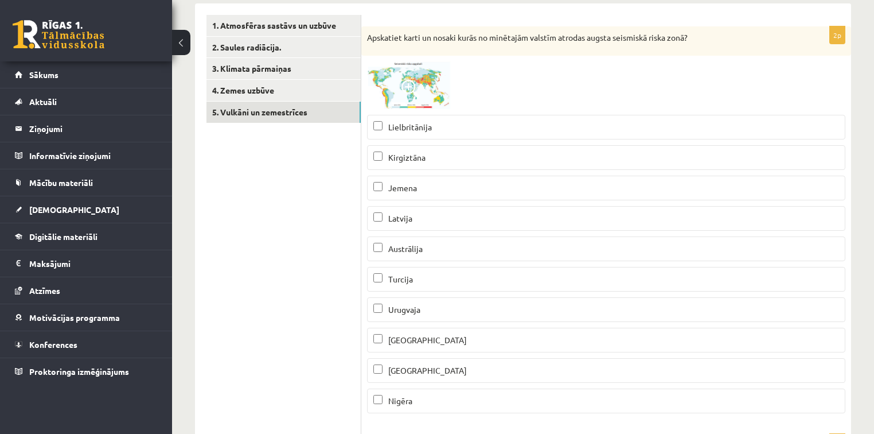
click at [417, 82] on span at bounding box center [410, 89] width 18 height 18
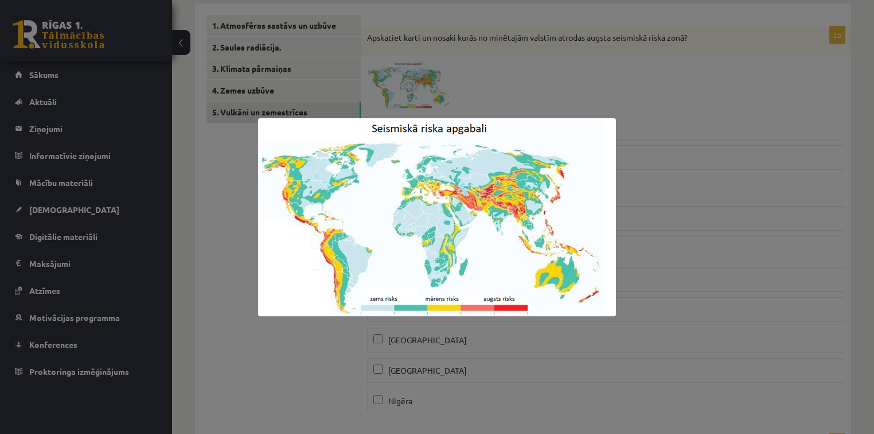
click at [362, 330] on div at bounding box center [437, 217] width 874 height 434
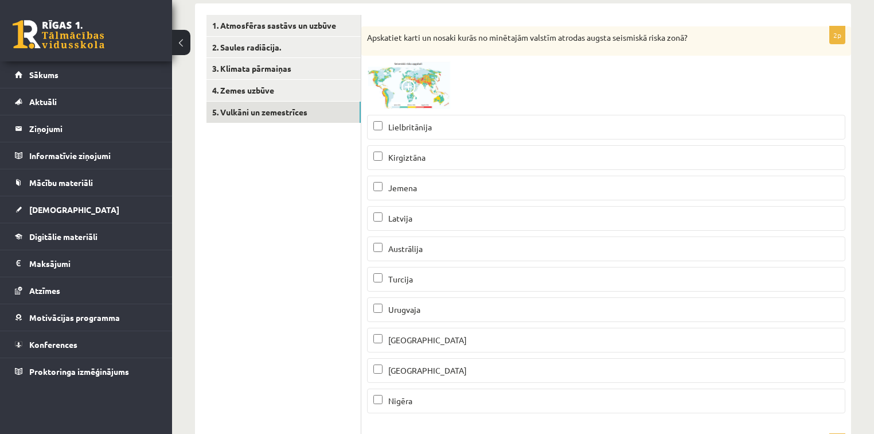
click at [415, 84] on span at bounding box center [410, 89] width 18 height 18
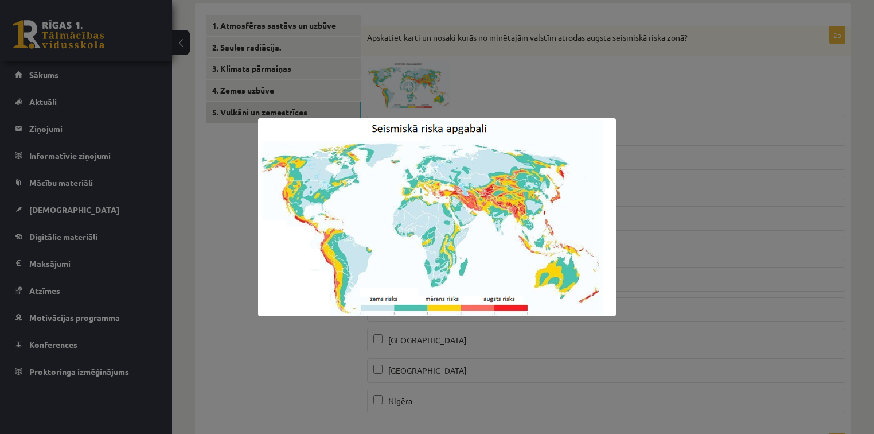
click at [224, 317] on div at bounding box center [437, 217] width 874 height 434
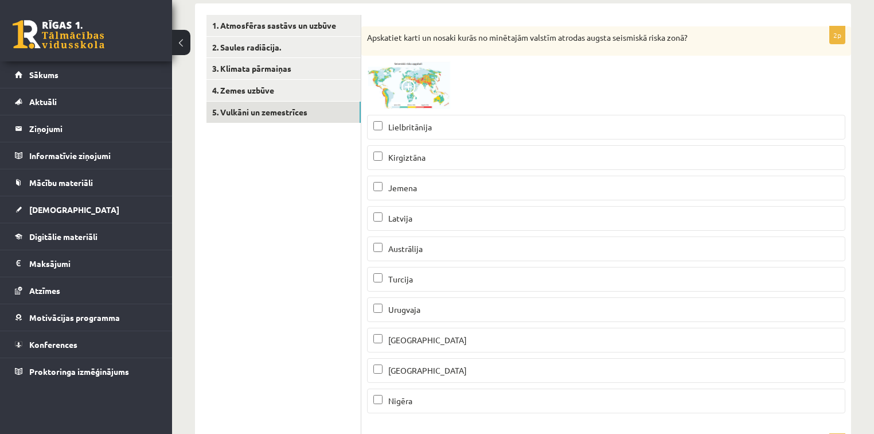
click at [399, 76] on img at bounding box center [410, 85] width 86 height 48
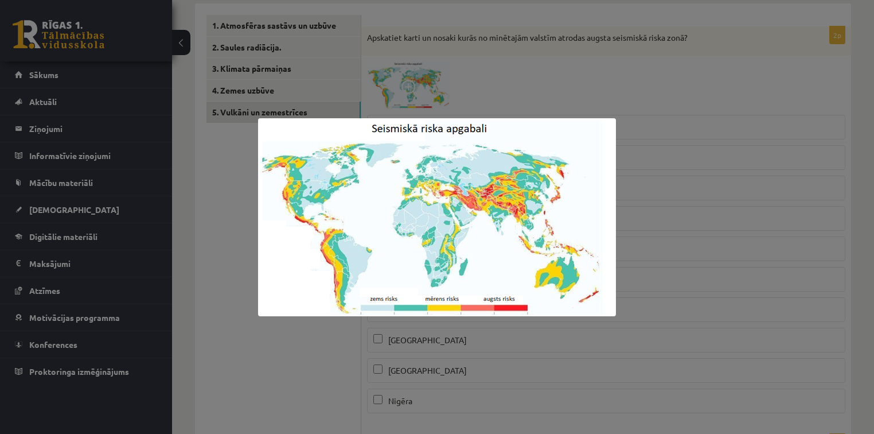
click at [256, 363] on div at bounding box center [437, 217] width 874 height 434
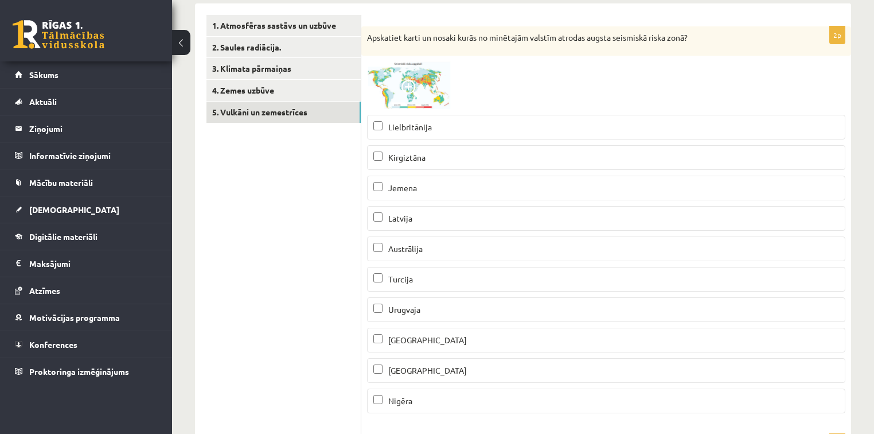
click at [403, 100] on img at bounding box center [410, 85] width 86 height 48
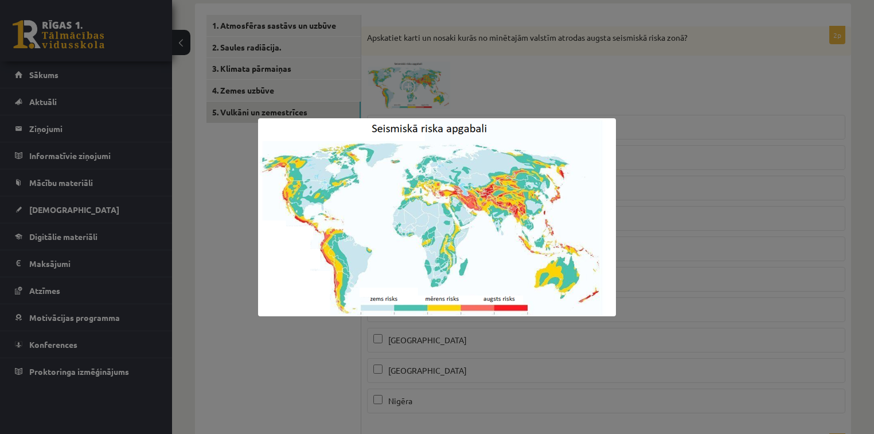
click at [295, 419] on div at bounding box center [437, 217] width 874 height 434
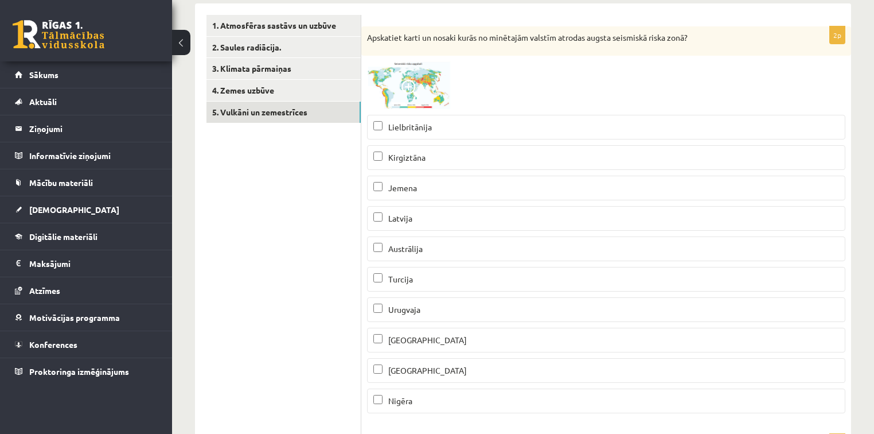
click at [400, 89] on img at bounding box center [410, 85] width 86 height 48
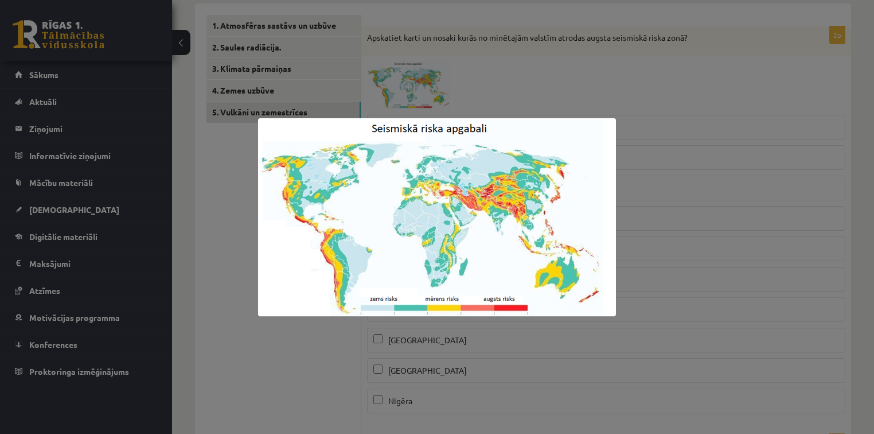
click at [303, 376] on div at bounding box center [437, 217] width 874 height 434
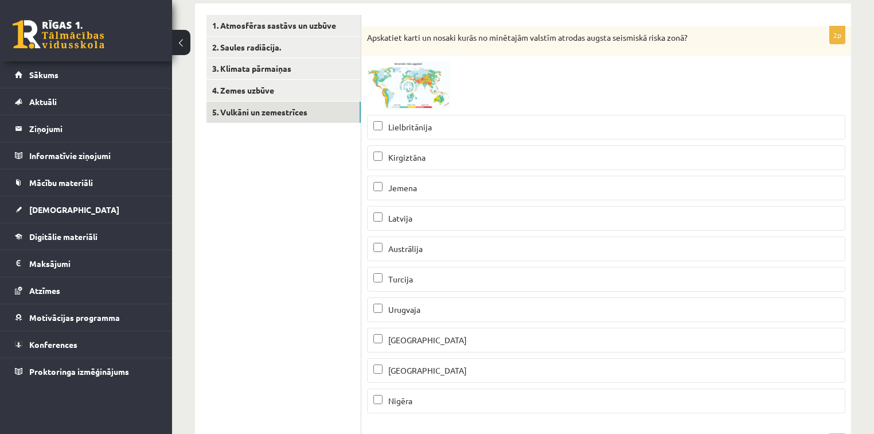
click at [412, 373] on p "Peru" at bounding box center [606, 370] width 466 height 12
click at [381, 84] on img at bounding box center [410, 85] width 86 height 48
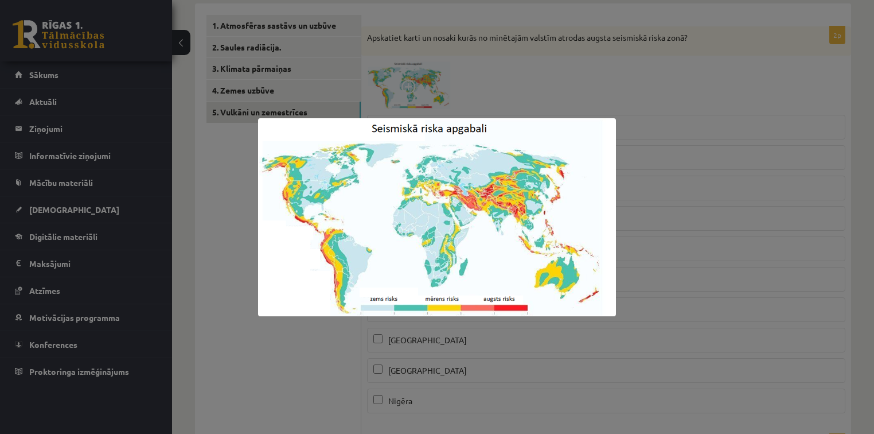
click at [280, 356] on div at bounding box center [437, 217] width 874 height 434
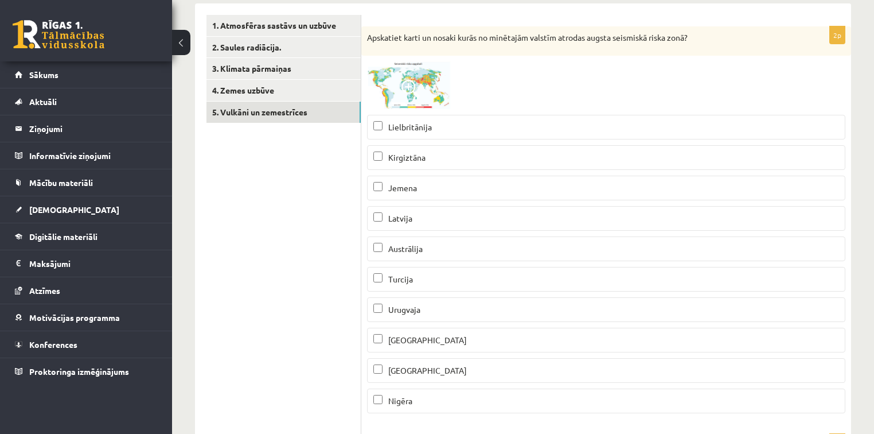
click at [401, 104] on img at bounding box center [410, 85] width 86 height 48
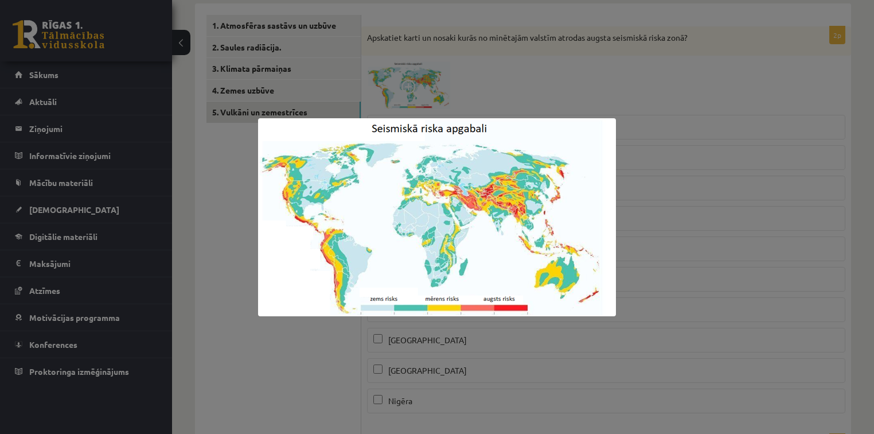
click at [283, 311] on img at bounding box center [437, 217] width 358 height 198
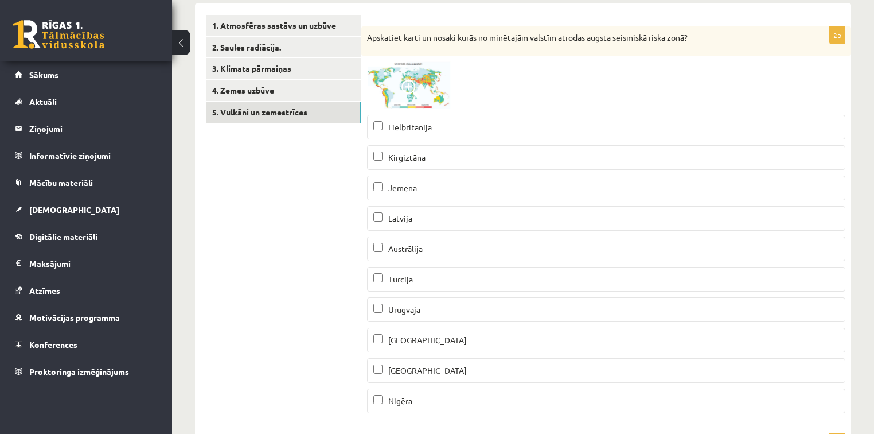
click at [386, 100] on img at bounding box center [410, 85] width 86 height 48
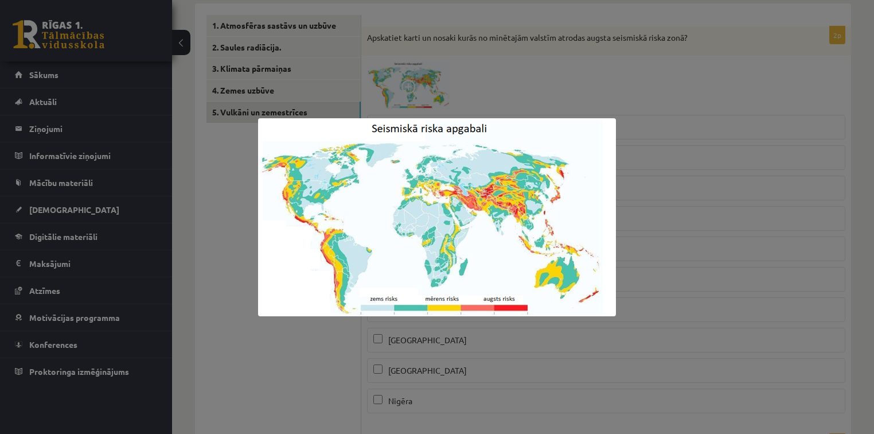
click at [226, 305] on div at bounding box center [437, 217] width 874 height 434
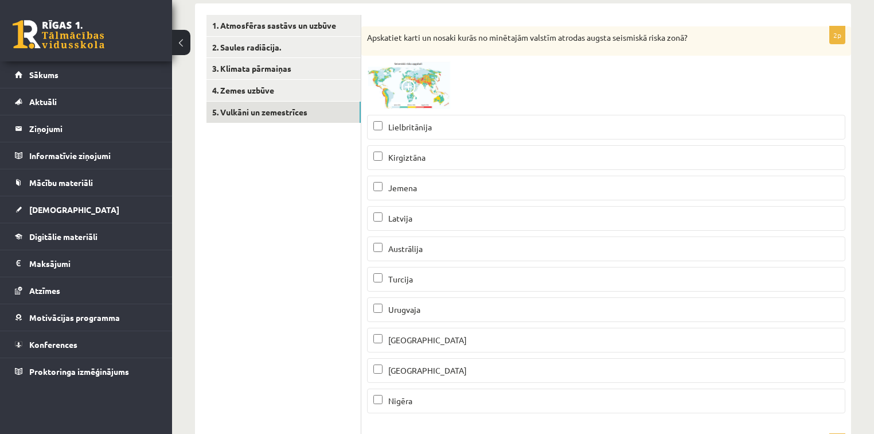
click at [395, 108] on img at bounding box center [410, 85] width 86 height 48
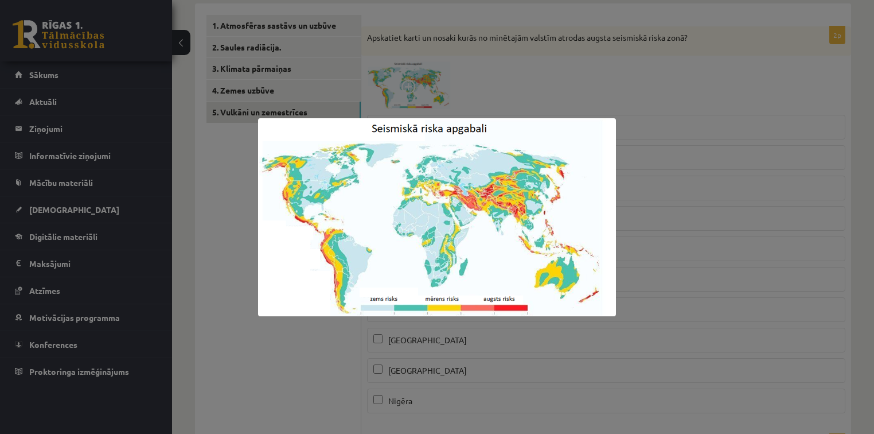
click at [255, 316] on div at bounding box center [437, 217] width 874 height 434
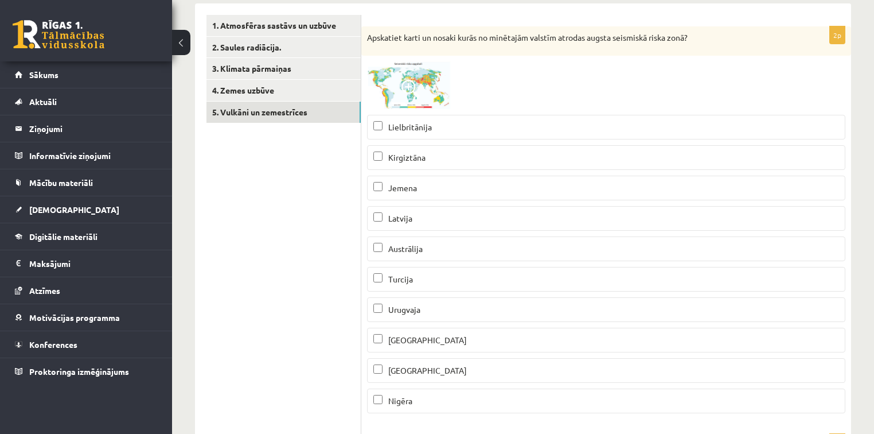
click at [405, 95] on span at bounding box center [410, 89] width 18 height 18
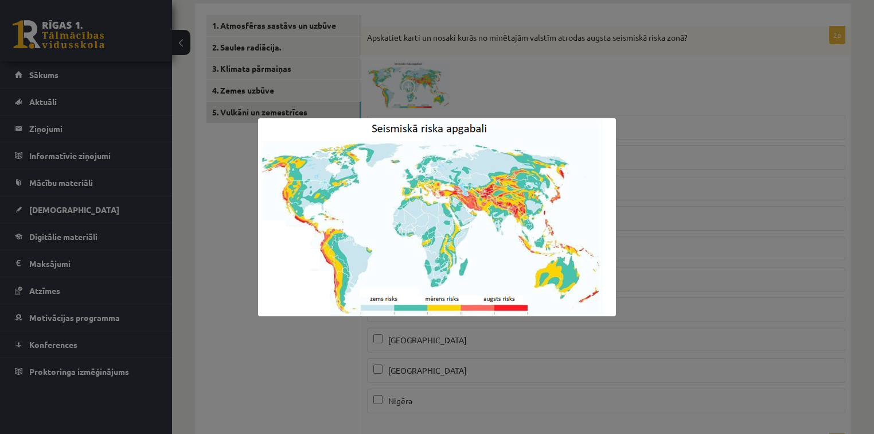
click at [227, 336] on div at bounding box center [437, 217] width 874 height 434
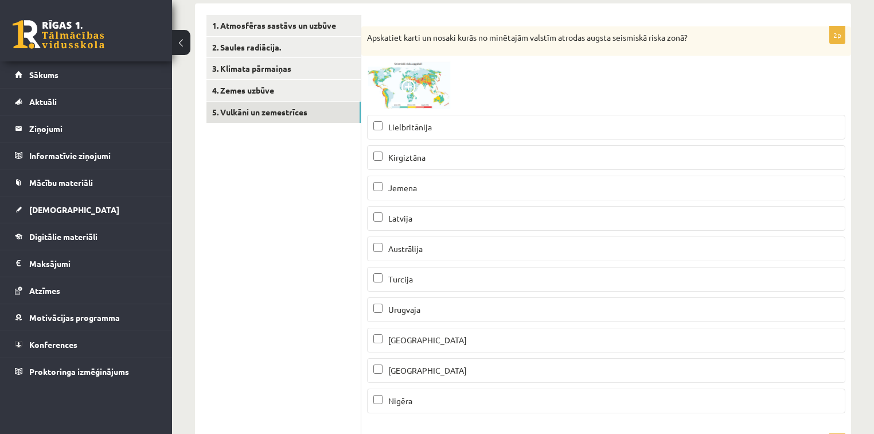
click at [396, 87] on img at bounding box center [410, 85] width 86 height 48
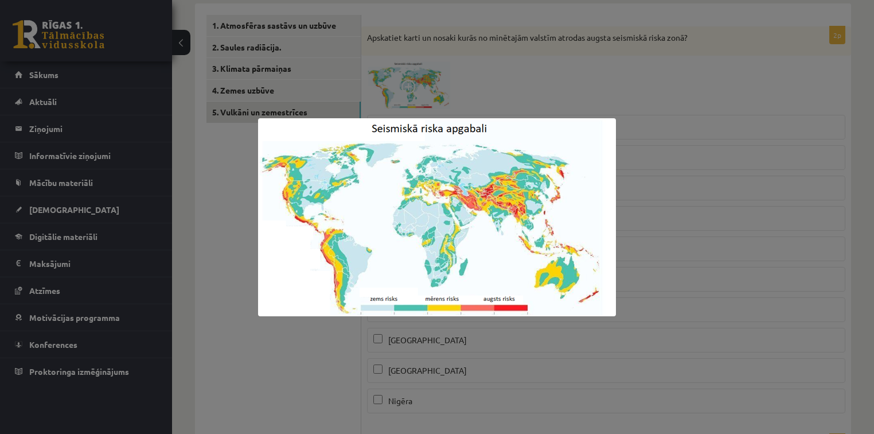
click at [276, 347] on div at bounding box center [437, 217] width 874 height 434
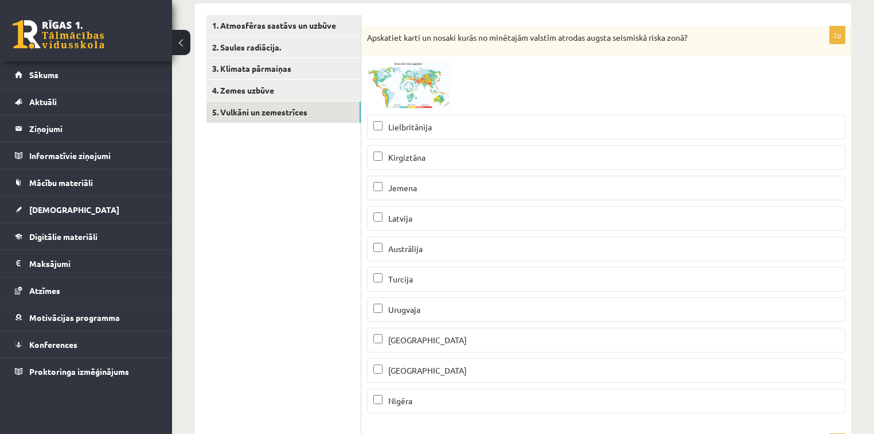
click at [389, 83] on img at bounding box center [410, 85] width 86 height 48
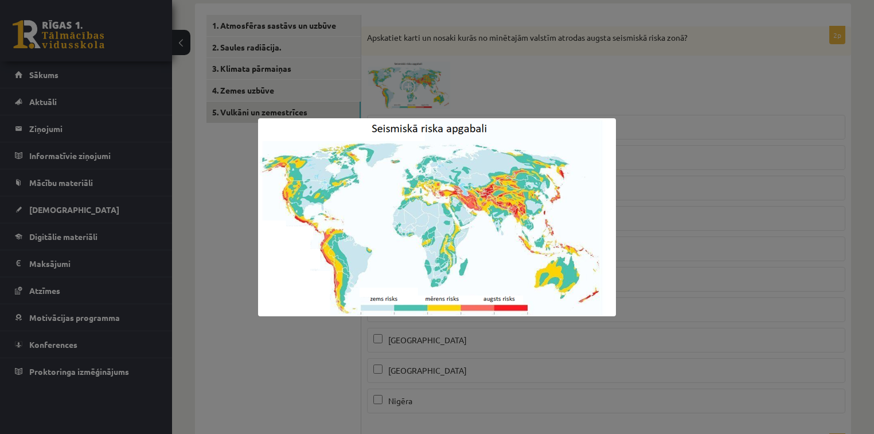
click at [330, 367] on div at bounding box center [437, 217] width 874 height 434
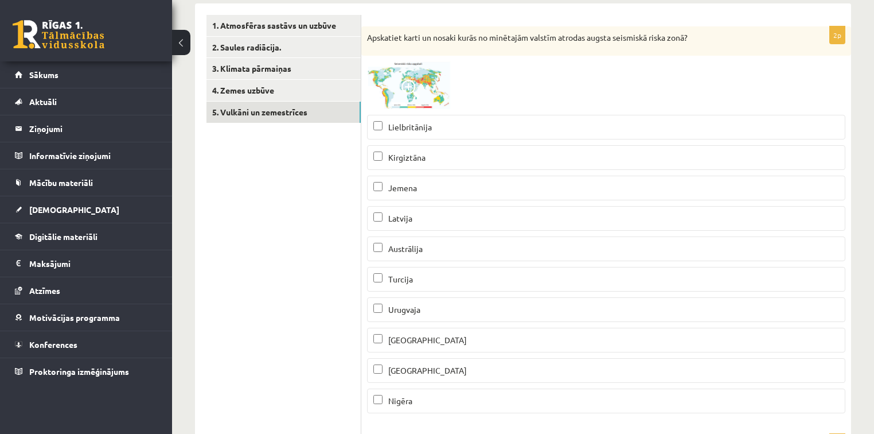
click at [400, 89] on img at bounding box center [410, 85] width 86 height 48
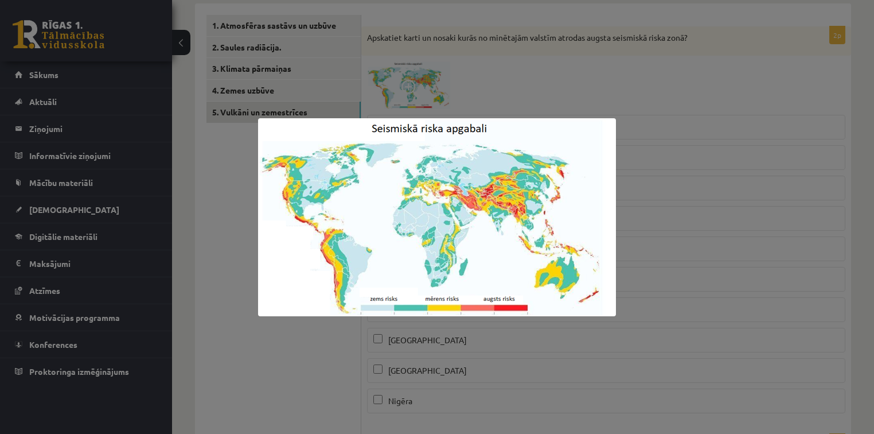
click at [330, 359] on div at bounding box center [437, 217] width 874 height 434
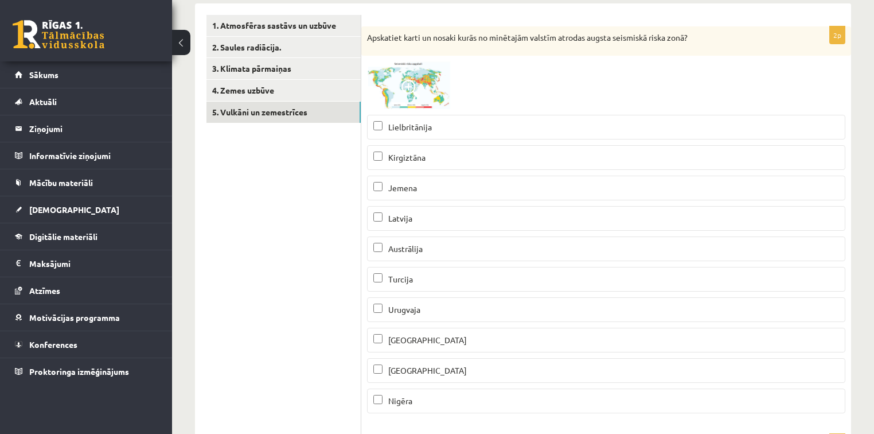
click at [396, 280] on span "Turcija" at bounding box center [400, 279] width 25 height 10
click at [401, 86] on span at bounding box center [410, 89] width 18 height 18
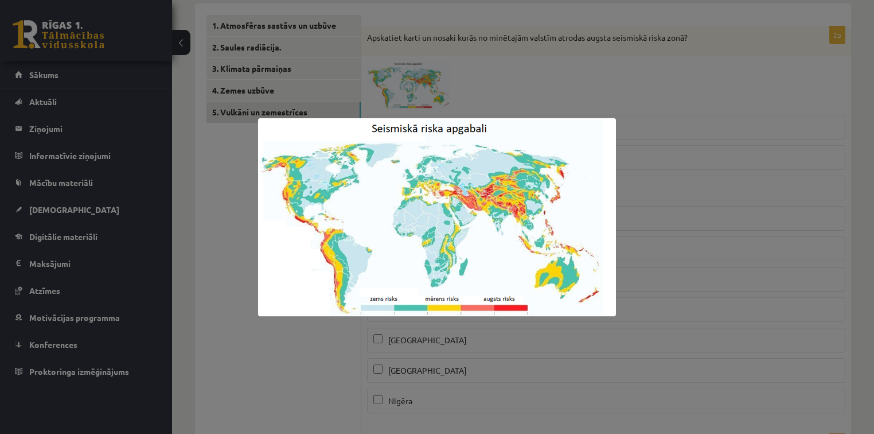
click at [261, 265] on img at bounding box center [437, 217] width 358 height 198
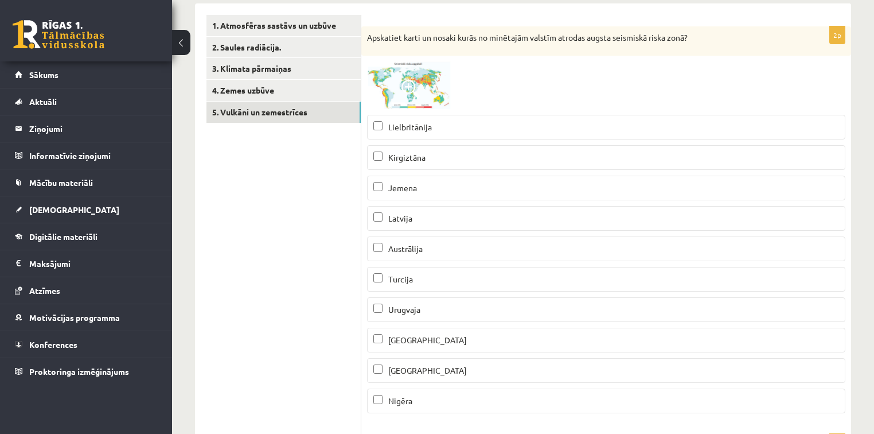
click at [407, 96] on span at bounding box center [410, 89] width 18 height 18
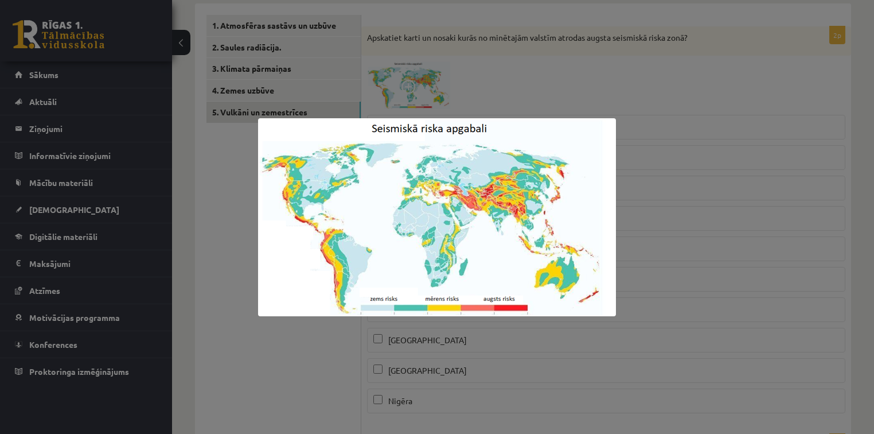
click at [239, 238] on div at bounding box center [437, 217] width 874 height 434
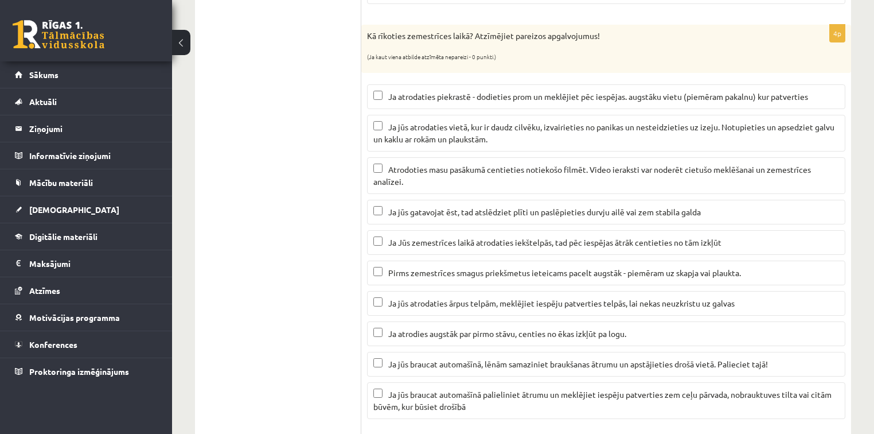
scroll to position [607, 0]
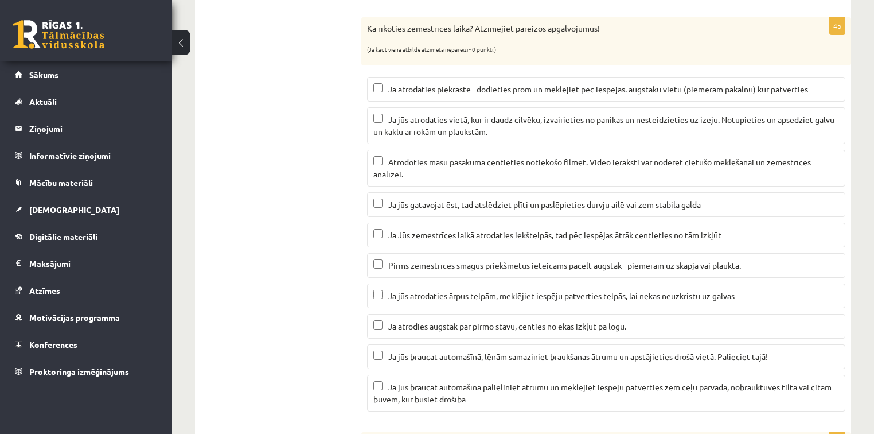
click at [601, 87] on span "Ja atrodaties piekrastē - dodieties prom un meklējiet pēc iespējas. augstāku vi…" at bounding box center [598, 89] width 420 height 10
click at [534, 200] on span "Ja jūs gatavojat ēst, tad atslēdziet plīti un paslēpieties durvju ailē vai zem …" at bounding box center [544, 204] width 313 height 10
click at [559, 290] on span "Ja jūs atrodaties ārpus telpām, meklējiet iespēju patverties telpās, lai nekas …" at bounding box center [561, 295] width 346 height 10
click at [538, 353] on span "Ja jūs braucat automašīnā, lēnām samaziniet braukšanas ātrumu un apstājieties d…" at bounding box center [578, 356] width 380 height 10
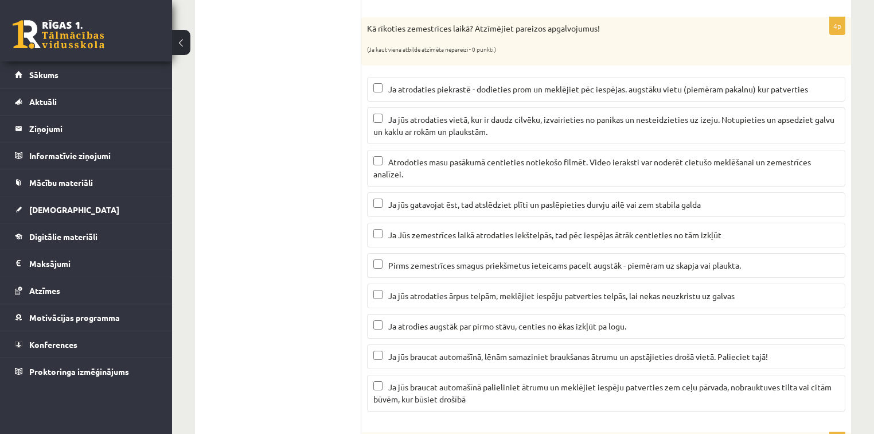
click at [523, 391] on p "Ja jūs braucat automašīnā palieliniet ātrumu un meklējiet iespēju patverties ze…" at bounding box center [606, 393] width 466 height 24
click at [507, 357] on p "Ja jūs braucat automašīnā, lēnām samaziniet braukšanas ātrumu un apstājieties d…" at bounding box center [606, 356] width 466 height 12
click at [504, 229] on span "Ja Jūs zemestrīces laikā atrodaties iekštelpās, tad pēc iespējas ātrāk centieti…" at bounding box center [554, 234] width 333 height 10
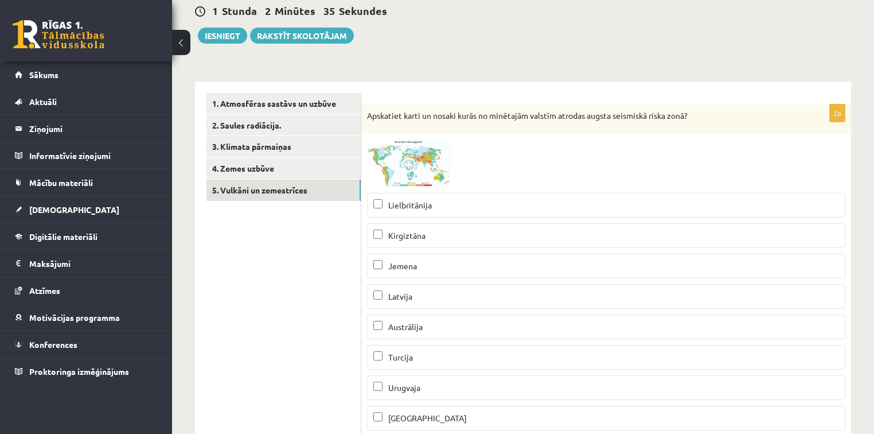
scroll to position [117, 0]
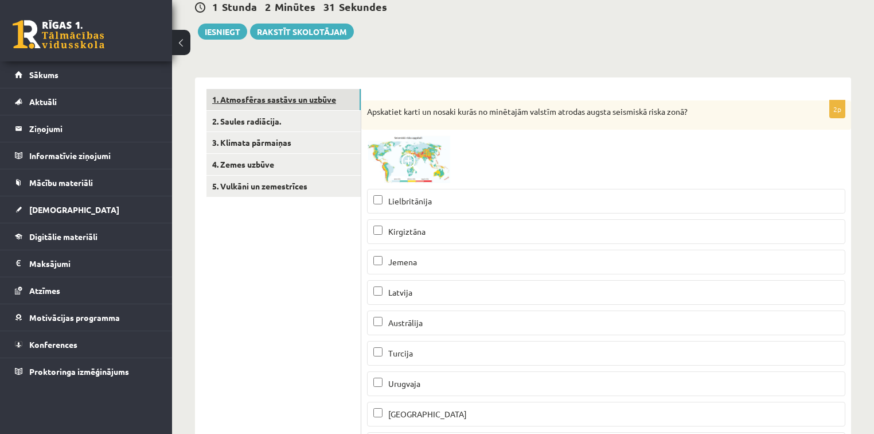
click at [279, 90] on link "1. Atmosfēras sastāvs un uzbūve" at bounding box center [283, 99] width 154 height 21
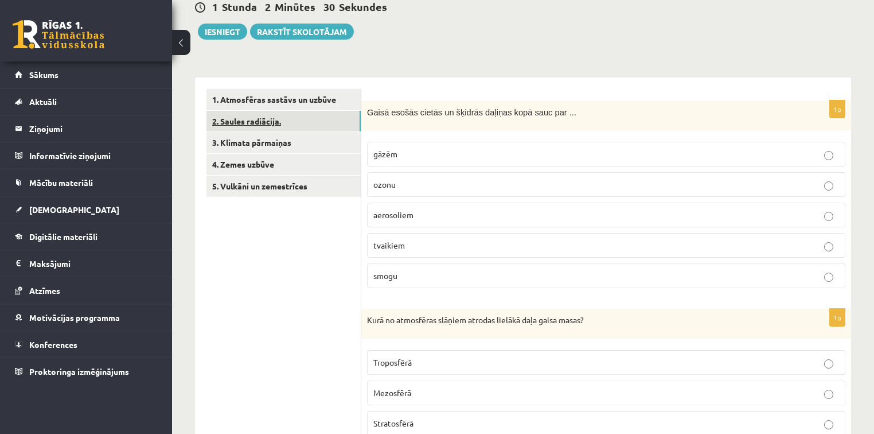
click at [279, 121] on link "2. Saules radiācija." at bounding box center [283, 121] width 154 height 21
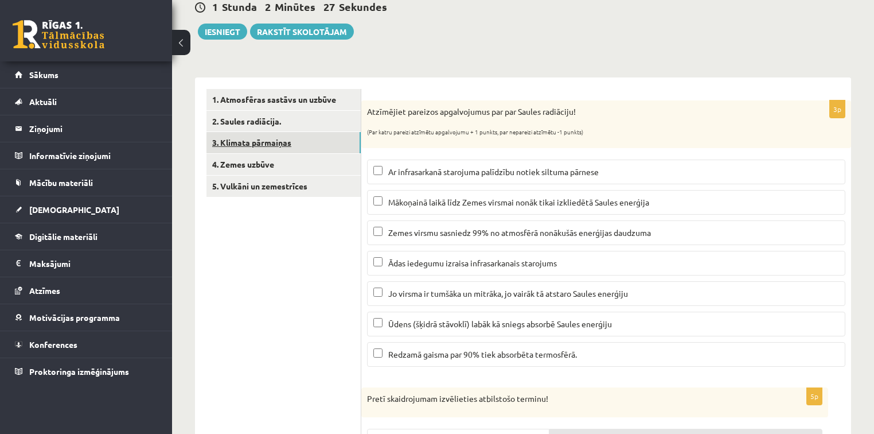
click at [279, 147] on link "3. Klimata pārmaiņas" at bounding box center [283, 142] width 154 height 21
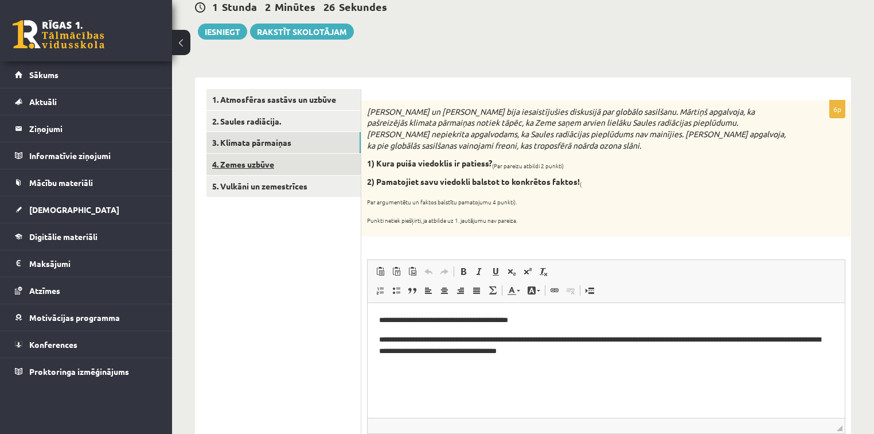
scroll to position [0, 0]
click at [281, 173] on link "4. Zemes uzbūve" at bounding box center [283, 164] width 154 height 21
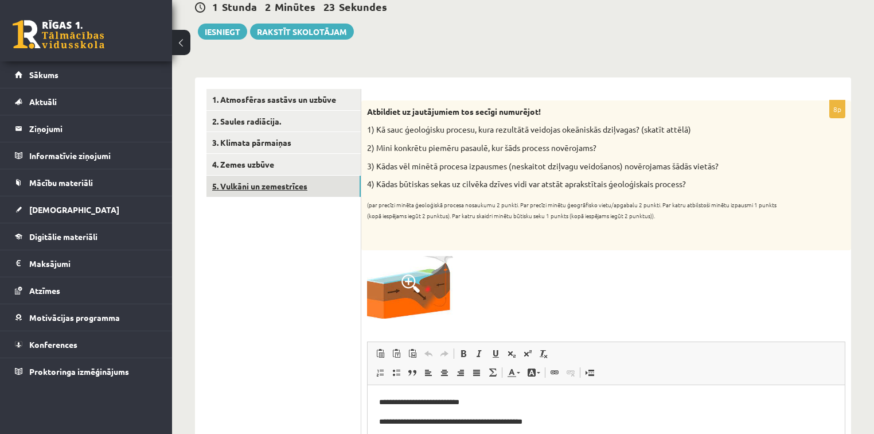
click at [282, 179] on link "5. Vulkāni un zemestrīces" at bounding box center [283, 185] width 154 height 21
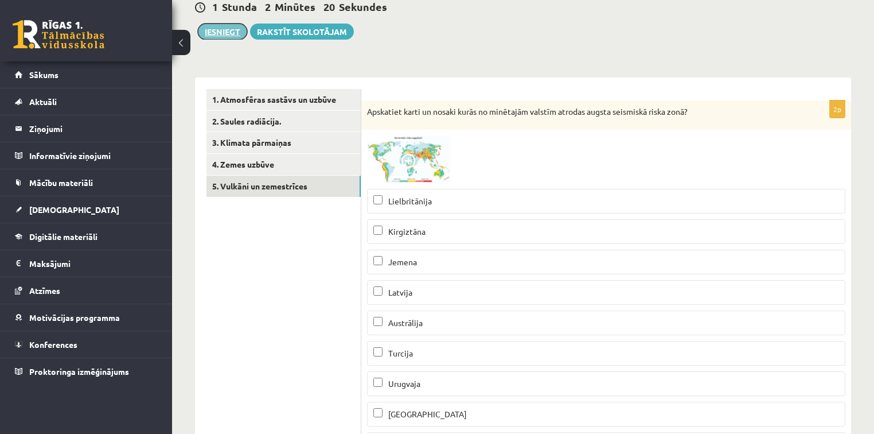
click at [230, 29] on button "Iesniegt" at bounding box center [222, 32] width 49 height 16
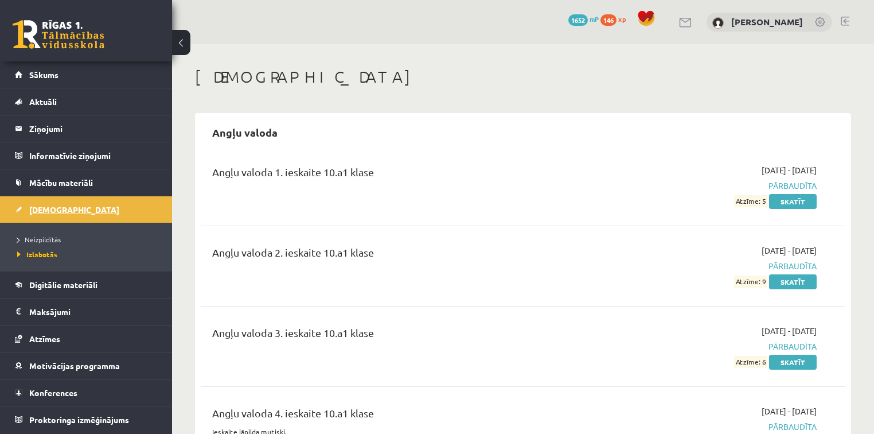
click at [60, 212] on span "[DEMOGRAPHIC_DATA]" at bounding box center [74, 209] width 90 height 10
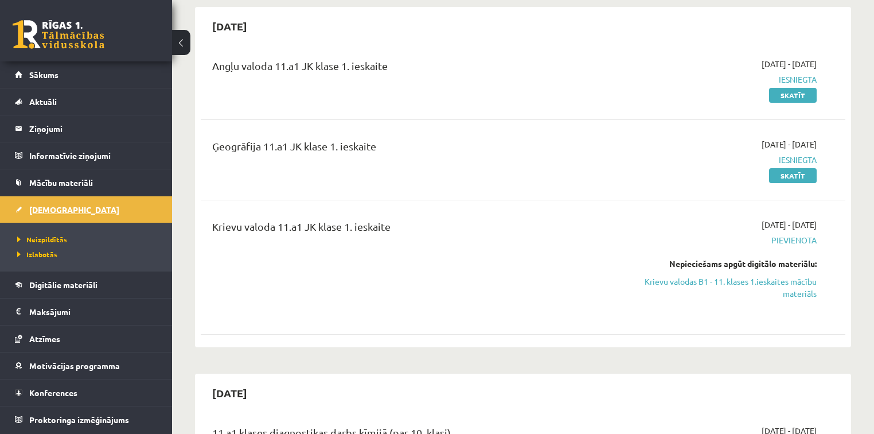
scroll to position [110, 0]
